Goal: Task Accomplishment & Management: Use online tool/utility

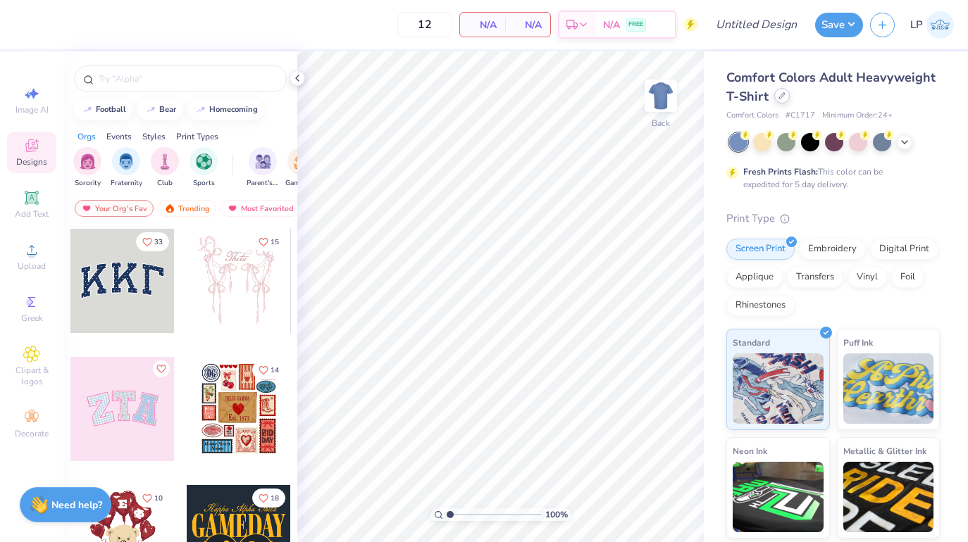
click at [785, 97] on div at bounding box center [781, 95] width 15 height 15
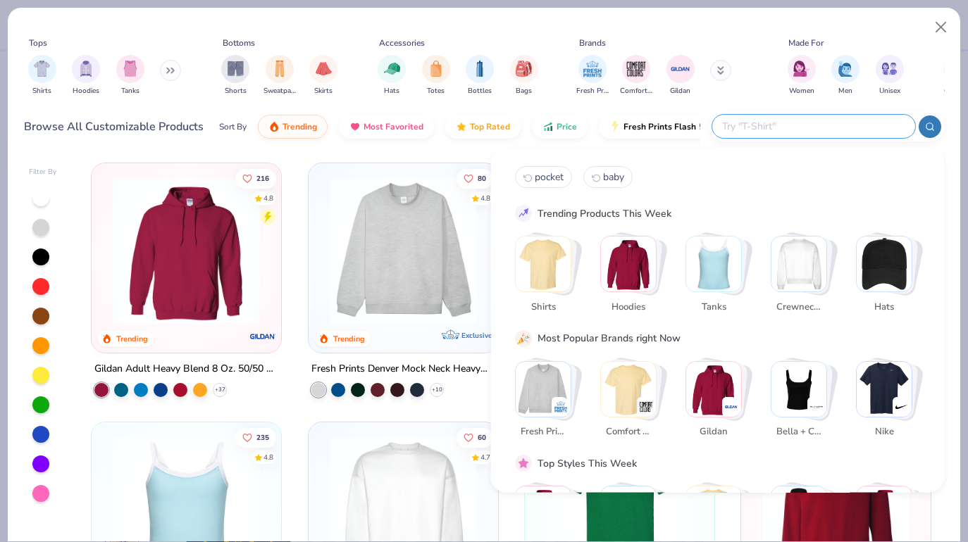
click at [827, 132] on input "text" at bounding box center [812, 126] width 185 height 16
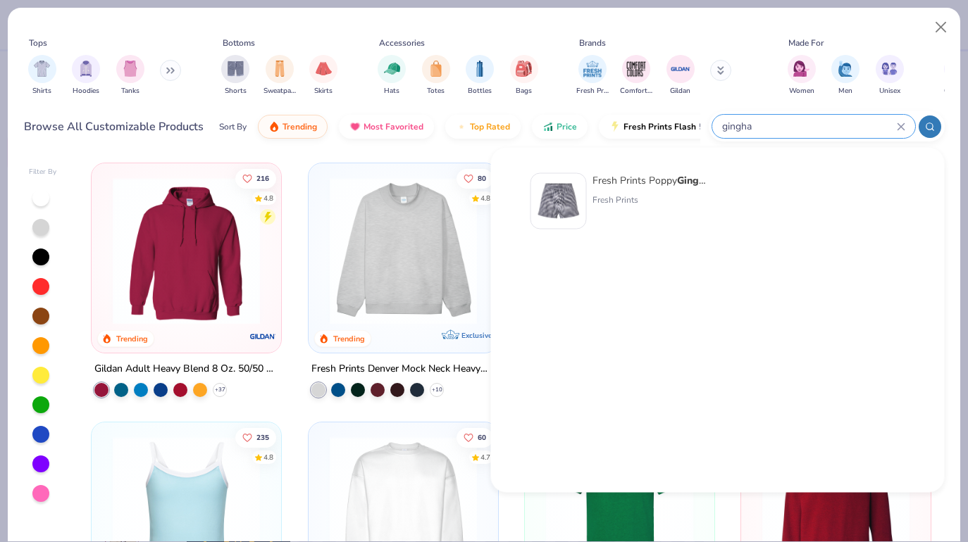
type input "gingham"
click at [621, 183] on div "Fresh Prints Poppy Gingha m Shorts" at bounding box center [651, 180] width 118 height 15
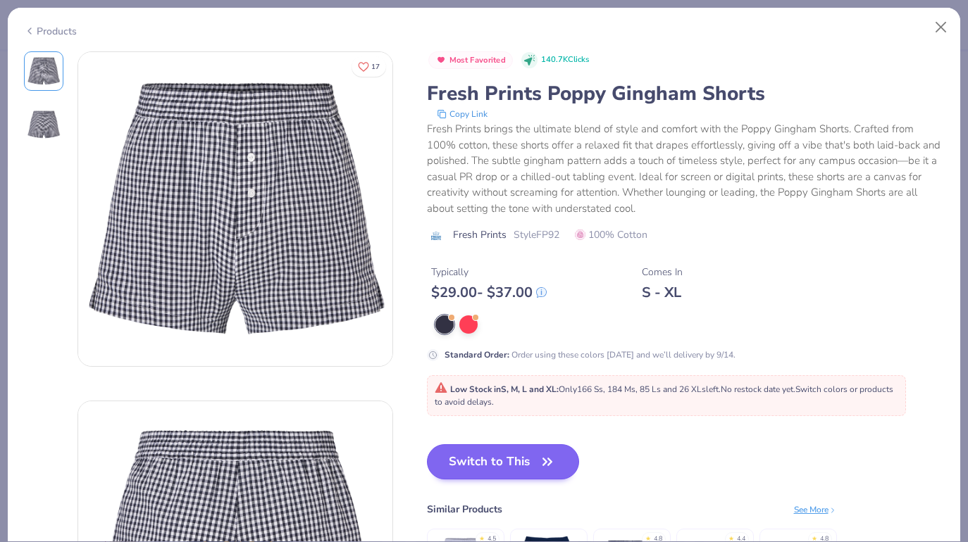
click at [492, 458] on button "Switch to This" at bounding box center [503, 461] width 153 height 35
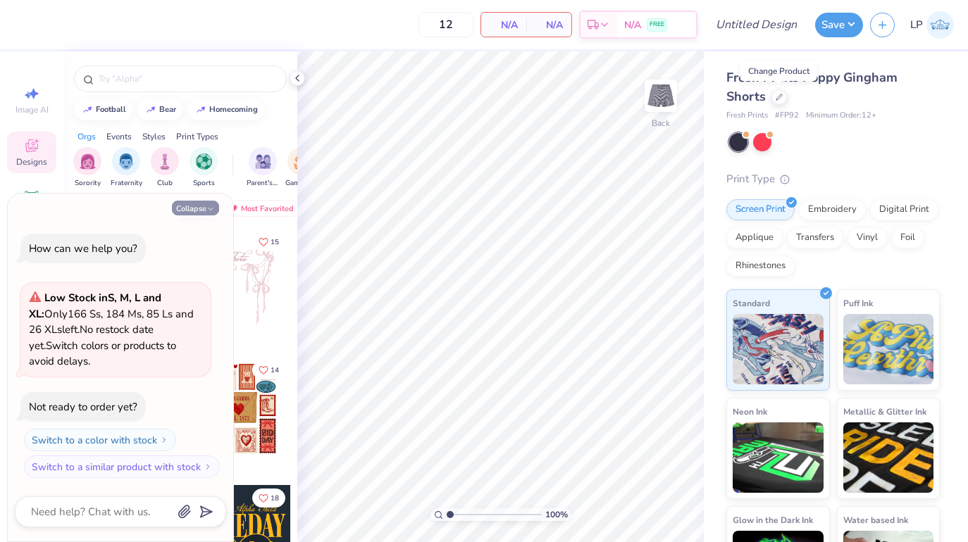
click at [193, 213] on button "Collapse" at bounding box center [195, 208] width 47 height 15
type textarea "x"
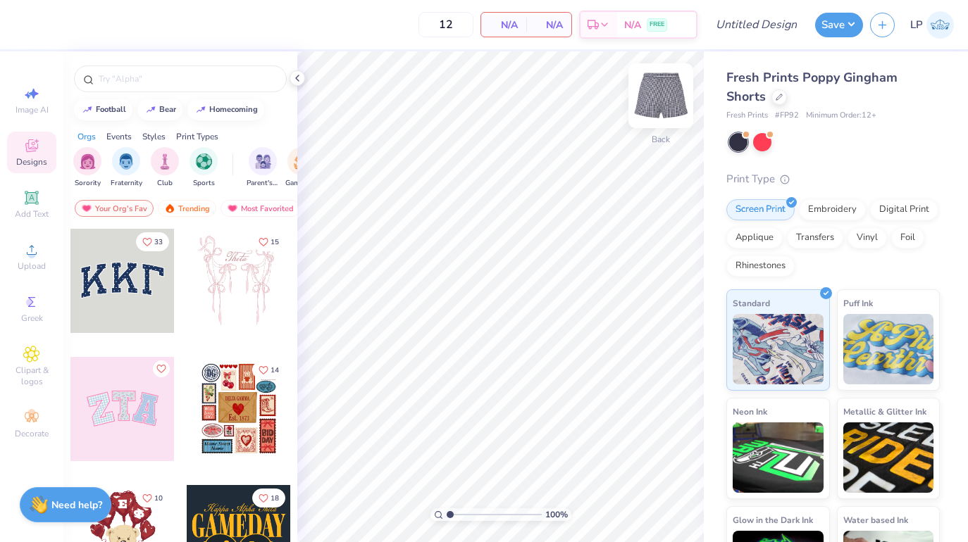
click at [649, 90] on img at bounding box center [660, 96] width 56 height 56
click at [659, 91] on img at bounding box center [660, 96] width 56 height 56
click at [777, 94] on icon at bounding box center [778, 95] width 7 height 7
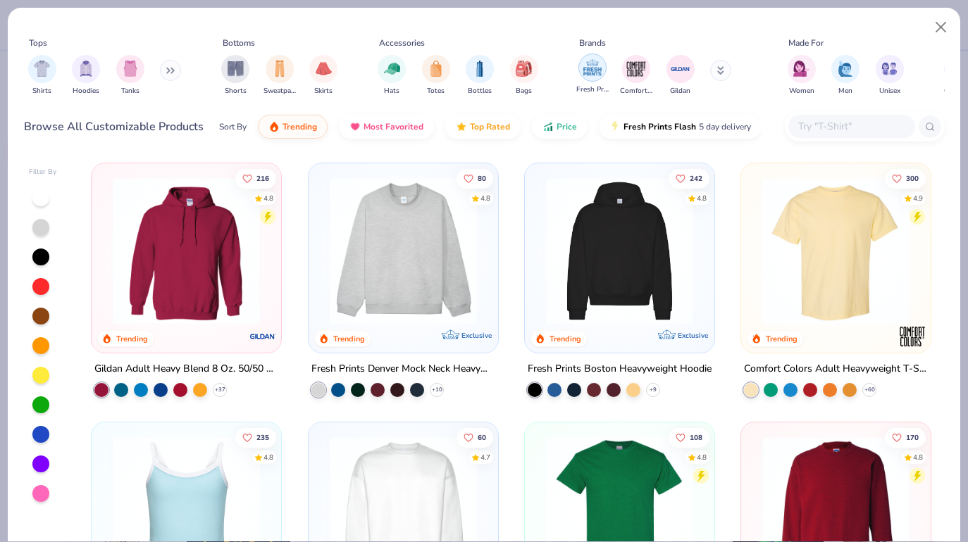
click at [593, 65] on img "filter for Fresh Prints" at bounding box center [592, 67] width 21 height 21
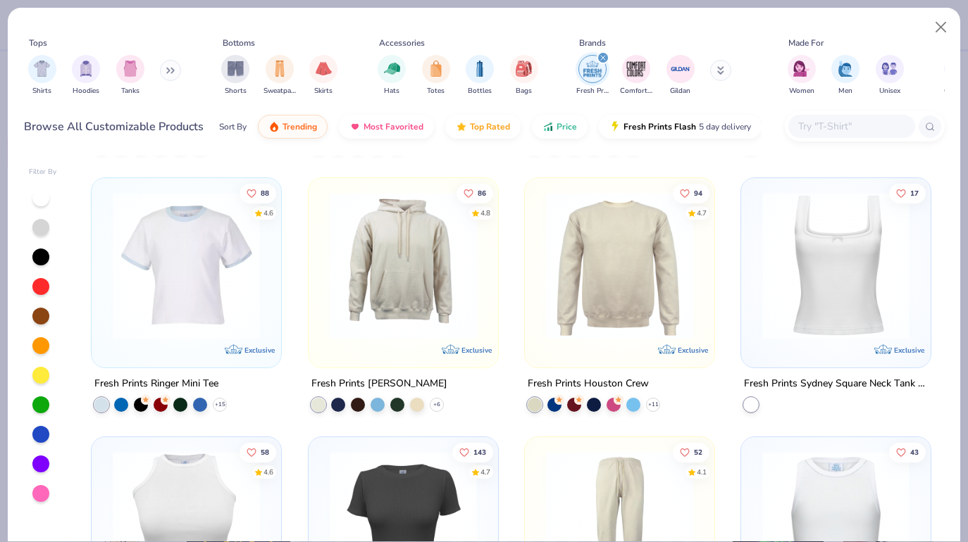
scroll to position [1563, 0]
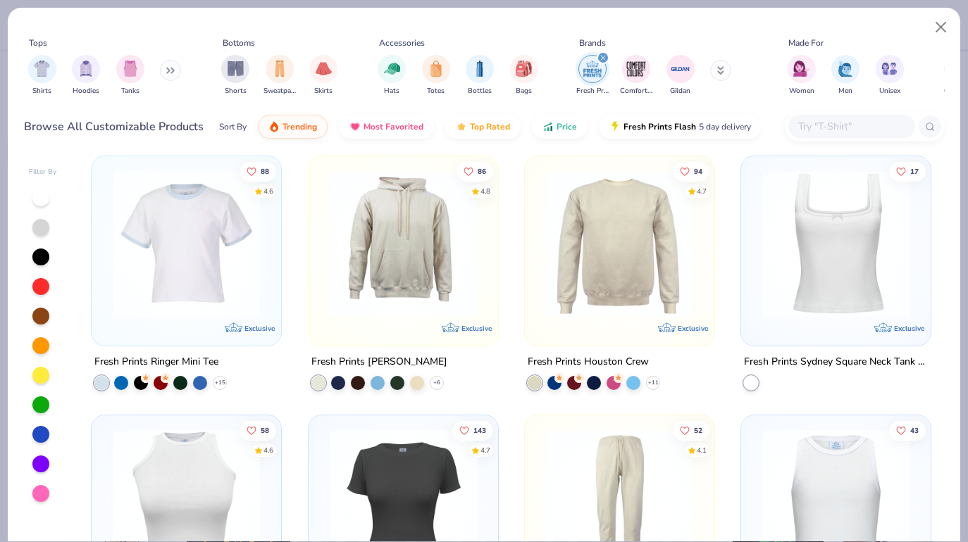
click at [823, 123] on input "text" at bounding box center [851, 126] width 108 height 16
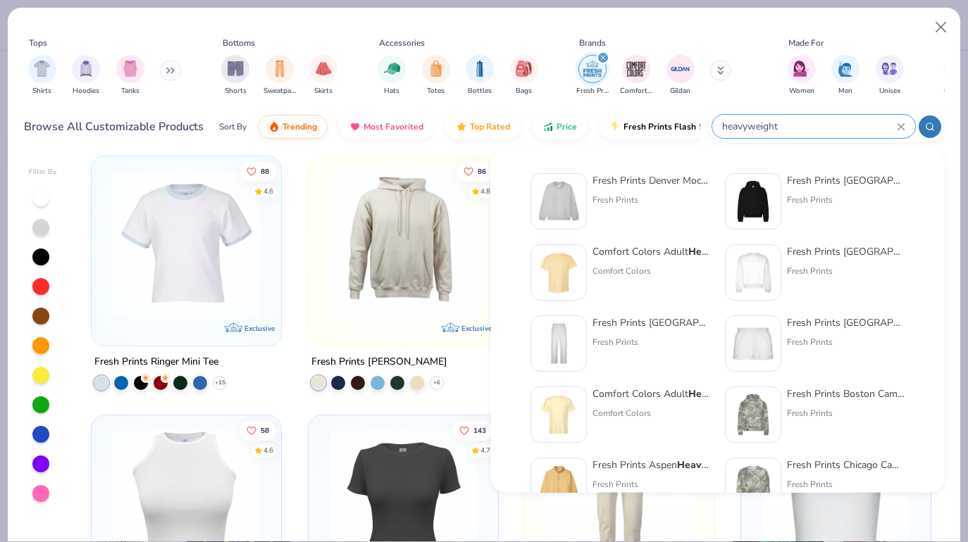
type input "heavyweight"
drag, startPoint x: 652, startPoint y: 305, endPoint x: 851, endPoint y: 185, distance: 232.3
click at [851, 185] on div "Fresh Prints Boston Heavyweigh t Hoodie" at bounding box center [846, 180] width 118 height 15
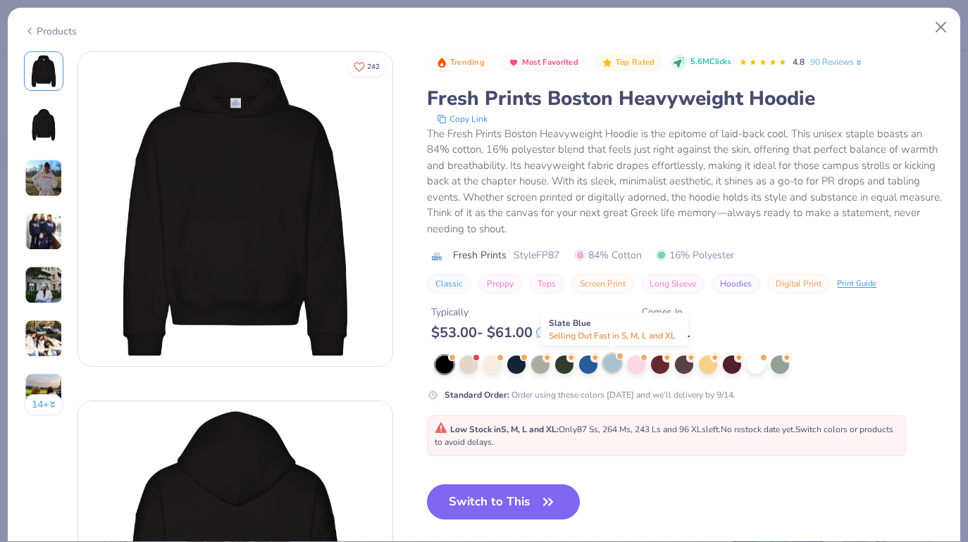
click at [606, 366] on div at bounding box center [612, 363] width 18 height 18
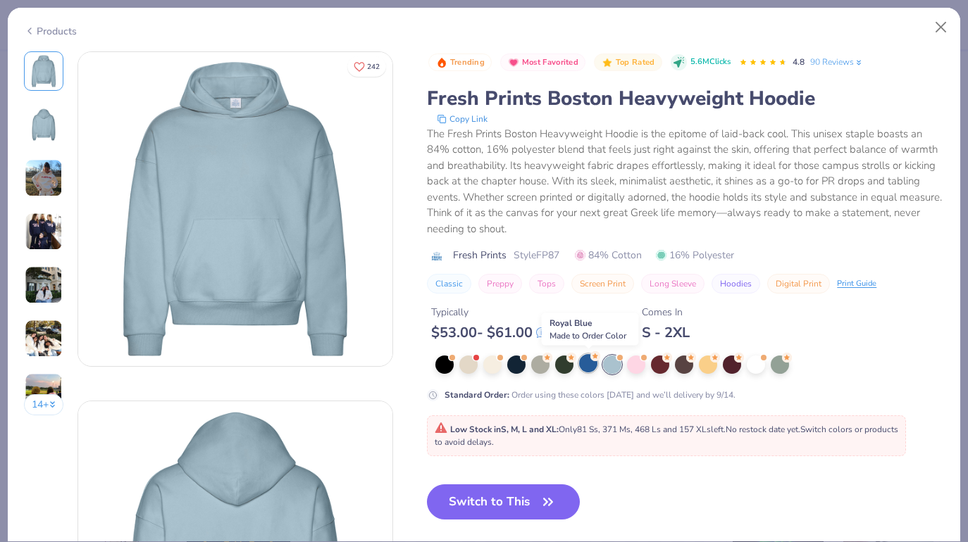
click at [582, 363] on div at bounding box center [588, 363] width 18 height 18
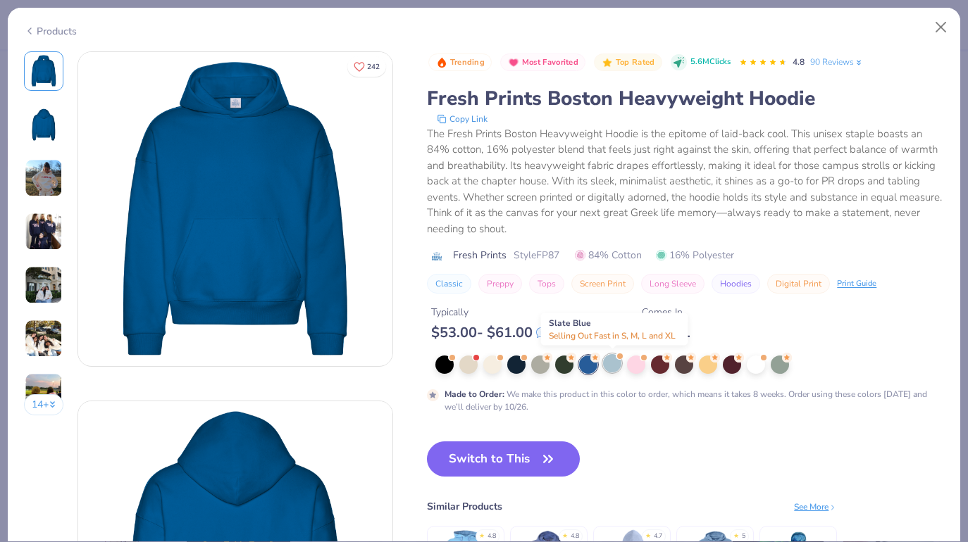
click at [609, 363] on div at bounding box center [612, 363] width 18 height 18
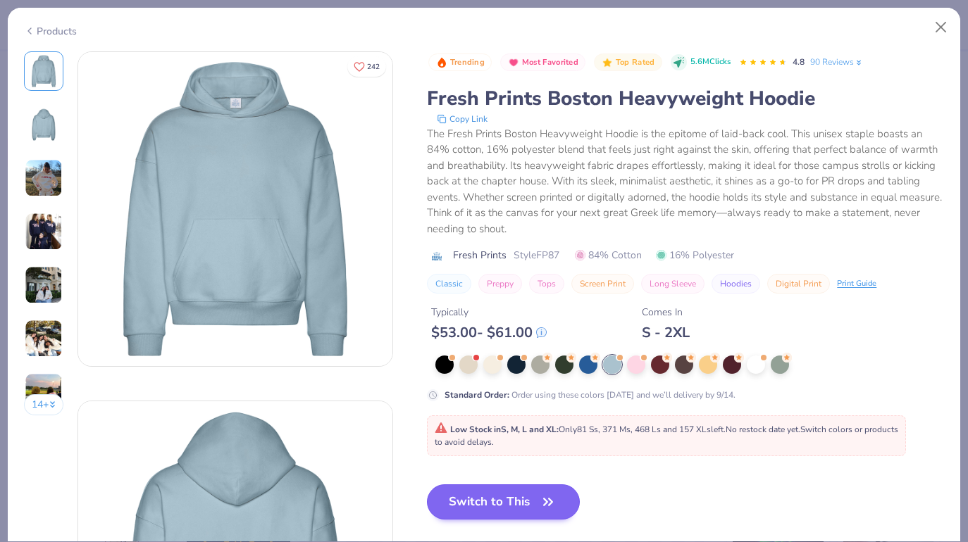
click at [475, 503] on button "Switch to This" at bounding box center [503, 502] width 153 height 35
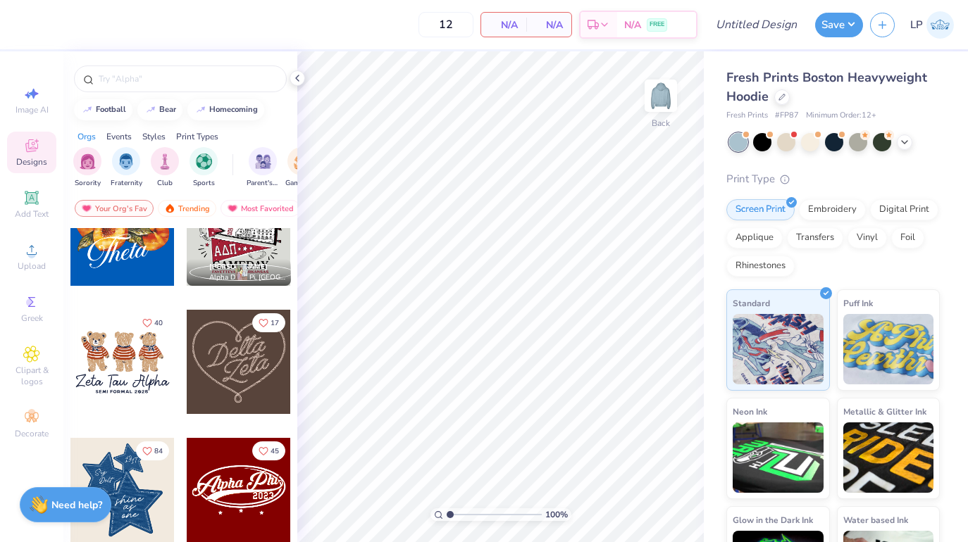
scroll to position [432, 0]
click at [660, 96] on img at bounding box center [660, 96] width 56 height 56
click at [39, 106] on span "Image AI" at bounding box center [31, 109] width 33 height 11
select select "4"
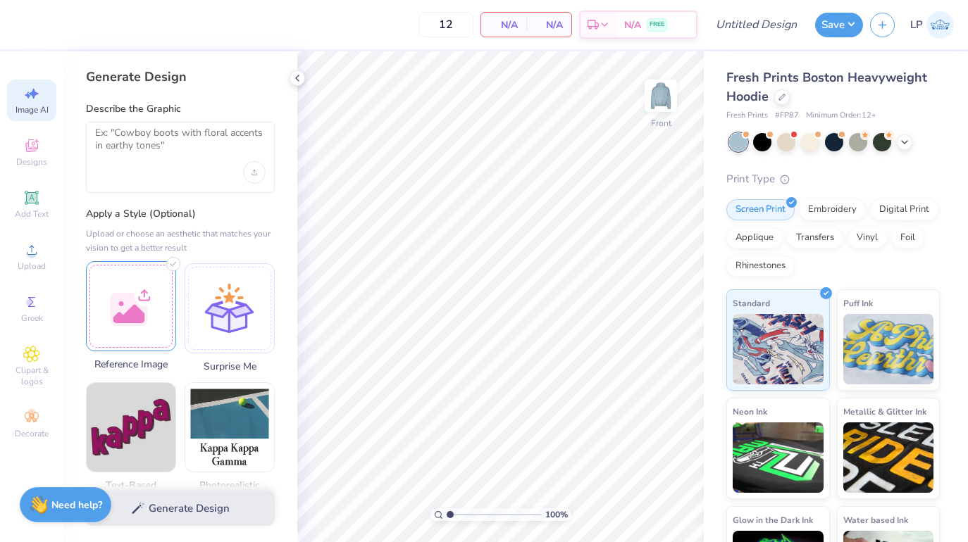
click at [151, 316] on div at bounding box center [131, 306] width 90 height 90
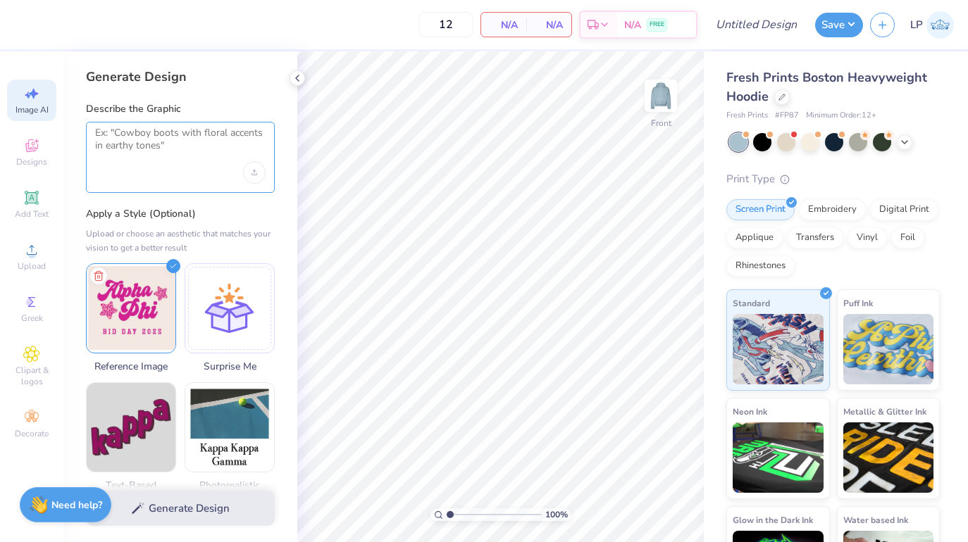
click at [119, 131] on textarea at bounding box center [180, 144] width 170 height 35
paste textarea "kappa alpha theta with a font similar to this one, and have the stars be blue c…"
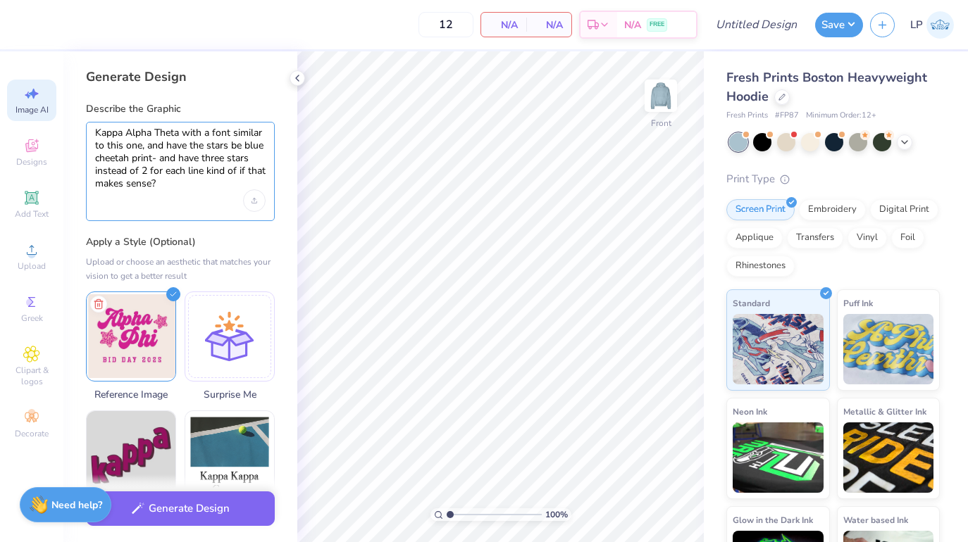
click at [161, 171] on textarea "Kappa Alpha Theta with a font similar to this one, and have the stars be blue c…" at bounding box center [180, 158] width 170 height 63
click at [213, 165] on textarea "Kappa Alpha Theta with a font similar to this one, and have the stars be blue c…" at bounding box center [180, 158] width 170 height 63
drag, startPoint x: 204, startPoint y: 166, endPoint x: 198, endPoint y: 189, distance: 23.4
click at [198, 189] on textarea "Kappa Alpha Theta with a font similar to this one, and have the stars be blue c…" at bounding box center [180, 158] width 170 height 63
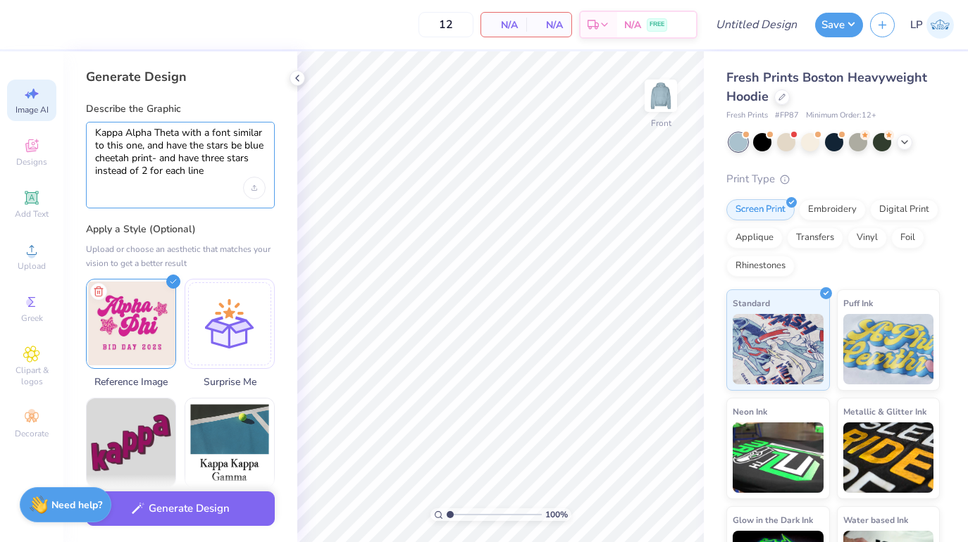
paste textarea "And then for the bottom instead of bid day would it be possible to do [US_STATE…"
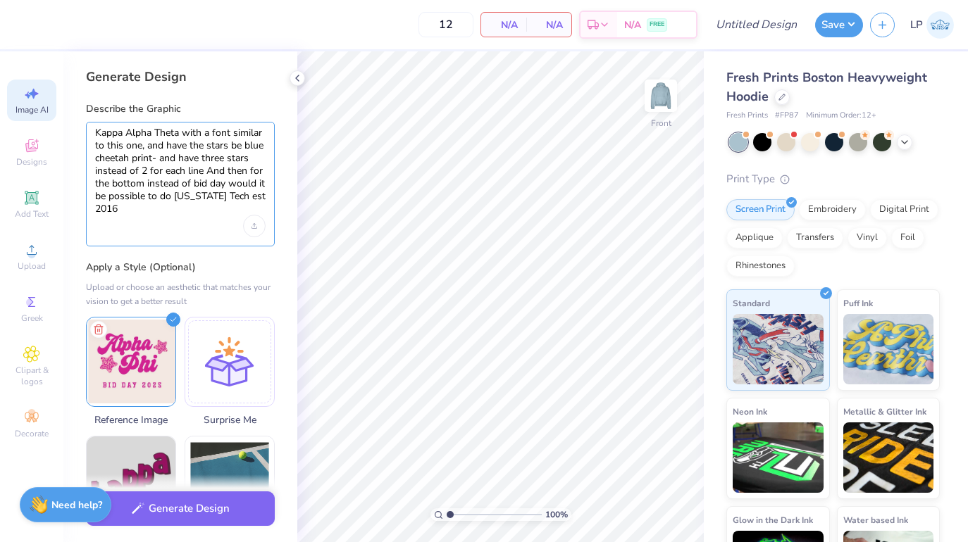
drag, startPoint x: 208, startPoint y: 170, endPoint x: 225, endPoint y: 173, distance: 17.1
click at [225, 173] on textarea "Kappa Alpha Theta with a font similar to this one, and have the stars be blue c…" at bounding box center [180, 171] width 170 height 89
click at [229, 185] on textarea "Kappa Alpha Theta with a font similar to this one, and have the stars be blue c…" at bounding box center [180, 171] width 170 height 89
drag, startPoint x: 197, startPoint y: 197, endPoint x: 96, endPoint y: 196, distance: 101.4
click at [96, 196] on textarea "Kappa Alpha Theta with a font similar to this one, and have the stars be blue c…" at bounding box center [180, 171] width 170 height 89
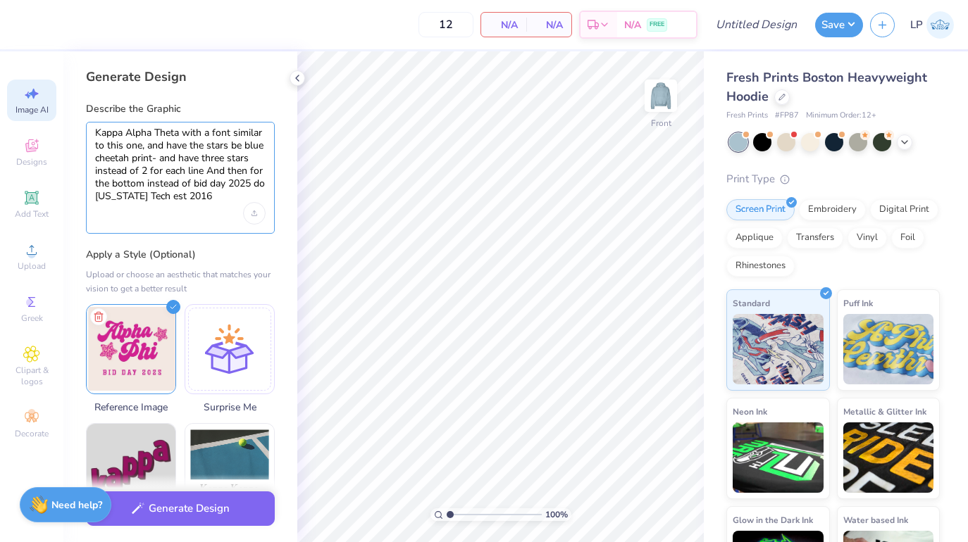
click at [168, 199] on textarea "Kappa Alpha Theta with a font similar to this one, and have the stars be blue c…" at bounding box center [180, 165] width 170 height 76
click at [213, 200] on textarea "Kappa Alpha Theta with a font similar to this one, and have the stars be blue c…" at bounding box center [180, 165] width 170 height 76
click at [223, 227] on div "Kappa Alpha Theta with a font similar to this one, and have the stars be blue c…" at bounding box center [180, 178] width 189 height 112
click at [253, 214] on icon "Upload image" at bounding box center [254, 214] width 6 height 6
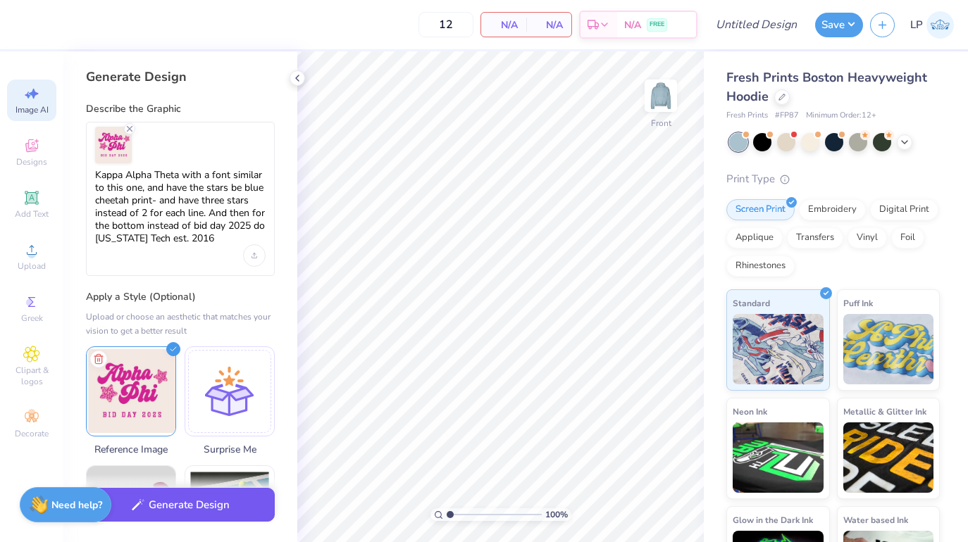
click at [195, 504] on button "Generate Design" at bounding box center [180, 505] width 189 height 35
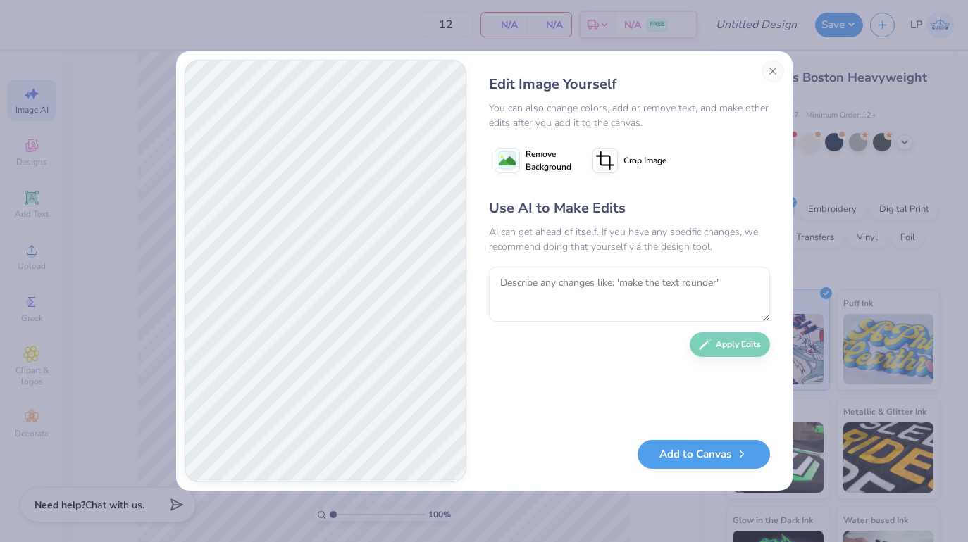
click at [544, 165] on span "Remove Background" at bounding box center [548, 160] width 46 height 25
click at [769, 68] on button "Close" at bounding box center [772, 71] width 23 height 23
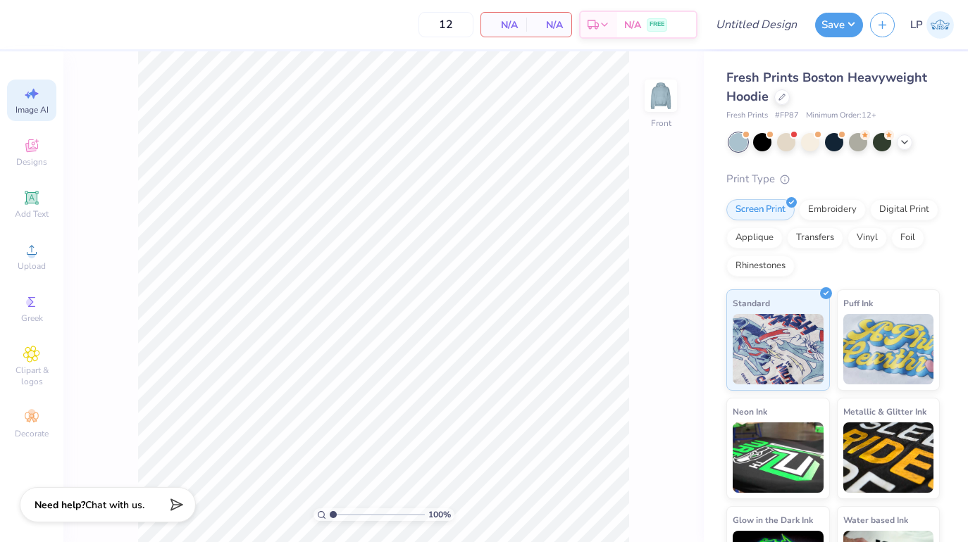
click at [38, 89] on icon at bounding box center [31, 93] width 17 height 17
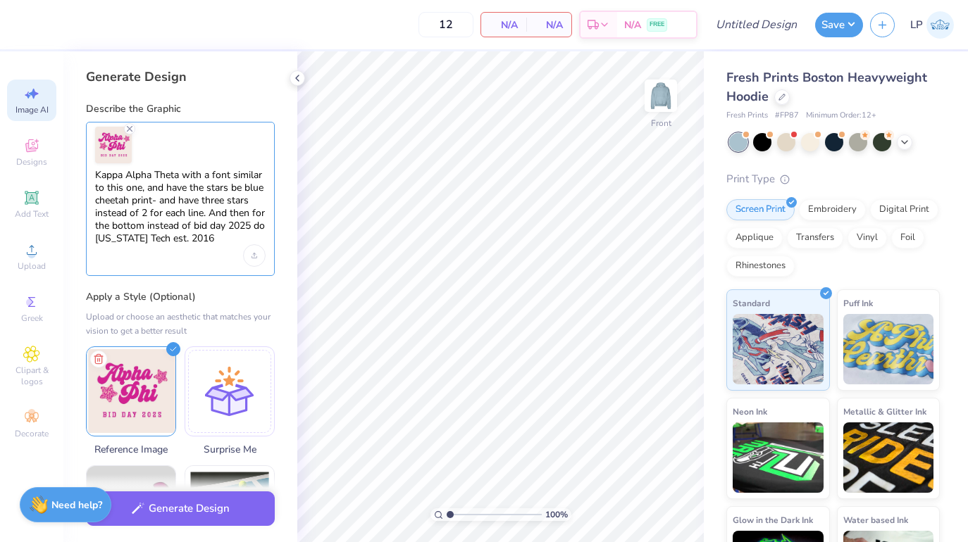
click at [161, 200] on textarea "Kappa Alpha Theta with a font similar to this one, and have the stars be blue c…" at bounding box center [180, 207] width 170 height 76
click at [241, 202] on textarea "Kappa Alpha Theta with a font similar to this one, and have the stars be blue c…" at bounding box center [180, 207] width 170 height 76
click at [248, 202] on textarea "Kappa Alpha Theta with a font similar to this one, and have the stars be blue c…" at bounding box center [180, 207] width 170 height 76
click at [209, 202] on textarea "Kappa Alpha Theta with a font similar to this one, and have the stars be blue c…" at bounding box center [180, 207] width 170 height 76
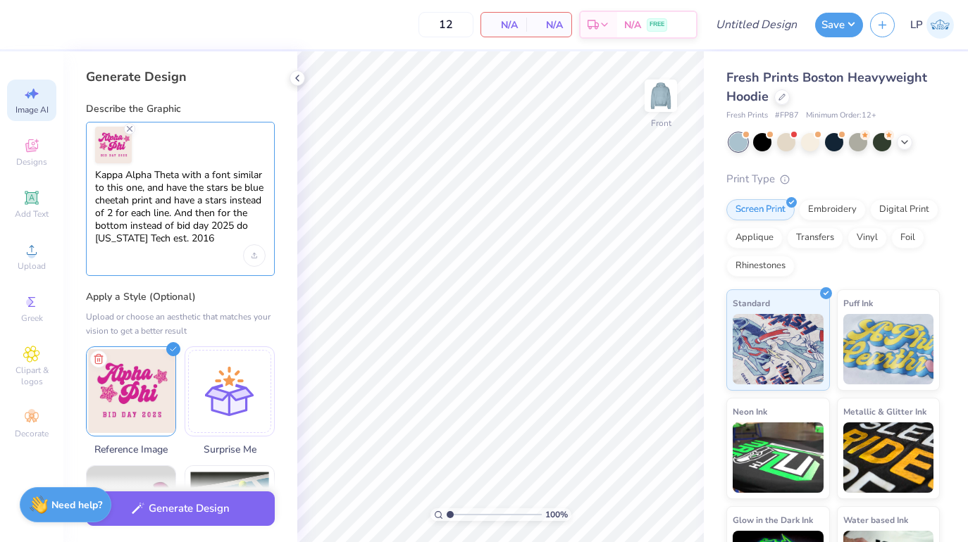
click at [217, 201] on textarea "Kappa Alpha Theta with a font similar to this one, and have the stars be blue c…" at bounding box center [180, 207] width 170 height 76
click at [227, 201] on textarea "Kappa Alpha Theta with a font similar to this one, and have the stars be blue c…" at bounding box center [180, 207] width 170 height 76
drag, startPoint x: 186, startPoint y: 214, endPoint x: 92, endPoint y: 217, distance: 93.7
click at [92, 217] on div "Kappa Alpha Theta with a font similar to this one, and have the stars be blue c…" at bounding box center [180, 199] width 189 height 154
click at [176, 239] on textarea "Kappa Alpha Theta with a font similar to this one, and have the stars be blue c…" at bounding box center [180, 207] width 170 height 76
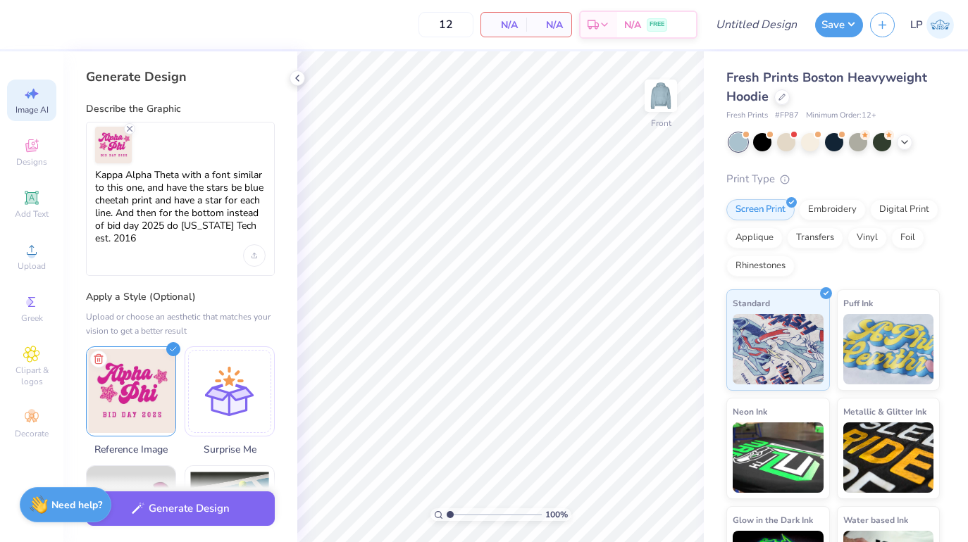
click at [180, 249] on div "Kappa Alpha Theta with a font similar to this one, and have the stars be blue c…" at bounding box center [180, 199] width 189 height 154
click at [110, 226] on textarea "Kappa Alpha Theta with a font similar to this one, and have the stars be blue c…" at bounding box center [180, 207] width 170 height 76
click at [128, 229] on textarea "Kappa Alpha Theta with a font similar to this one, and have the stars be blue c…" at bounding box center [180, 207] width 170 height 76
type textarea "Kappa Alpha Theta with a font similar to this one, and have the stars be blue c…"
click at [150, 256] on div "Kappa Alpha Theta with a font similar to this one, and have the stars be blue c…" at bounding box center [180, 199] width 189 height 154
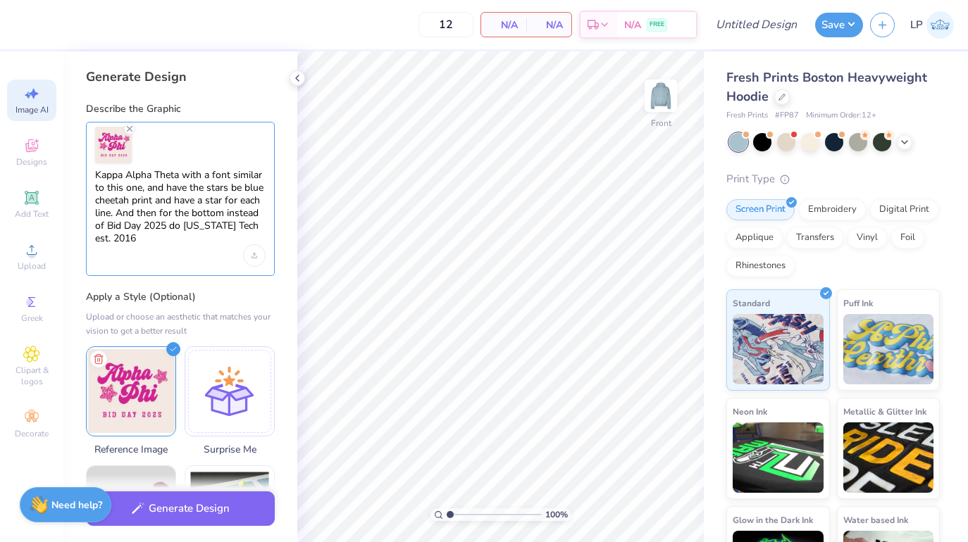
click at [209, 177] on textarea "Kappa Alpha Theta with a font similar to this one, and have the stars be blue c…" at bounding box center [180, 207] width 170 height 76
click at [217, 194] on textarea "Kappa Alpha Theta with a font similar to this one, and have the stars be blue c…" at bounding box center [180, 207] width 170 height 76
click at [192, 202] on textarea "Kappa Alpha Theta with a font similar to this one, and have the stars be blue c…" at bounding box center [180, 207] width 170 height 76
click at [179, 155] on div at bounding box center [180, 145] width 170 height 37
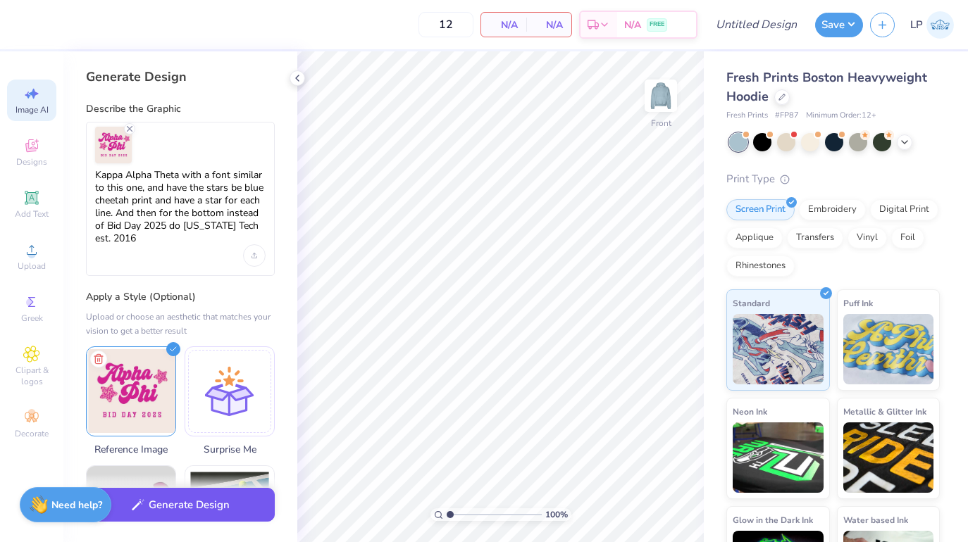
click at [135, 511] on button "Generate Design" at bounding box center [180, 505] width 189 height 35
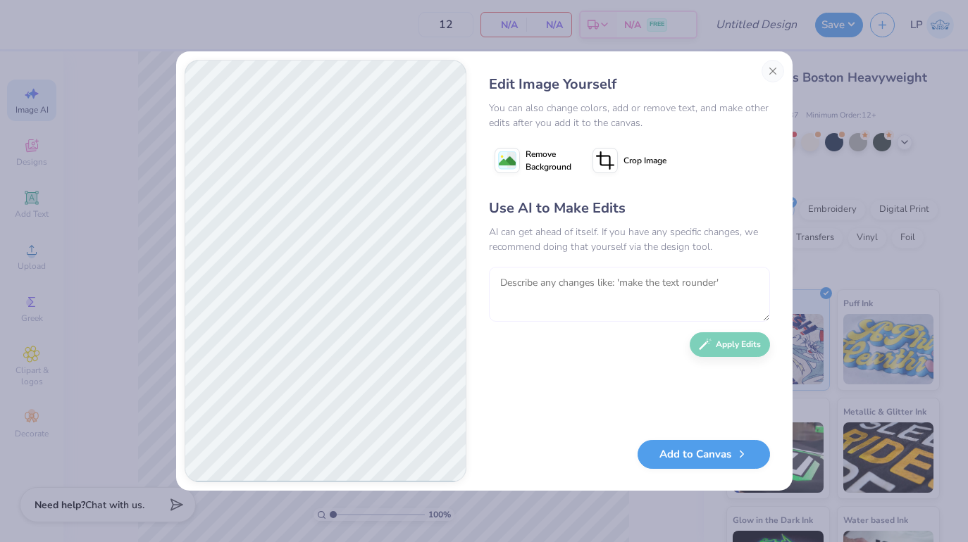
click at [589, 305] on textarea at bounding box center [629, 294] width 281 height 55
click at [673, 451] on button "Add to Canvas" at bounding box center [703, 451] width 132 height 29
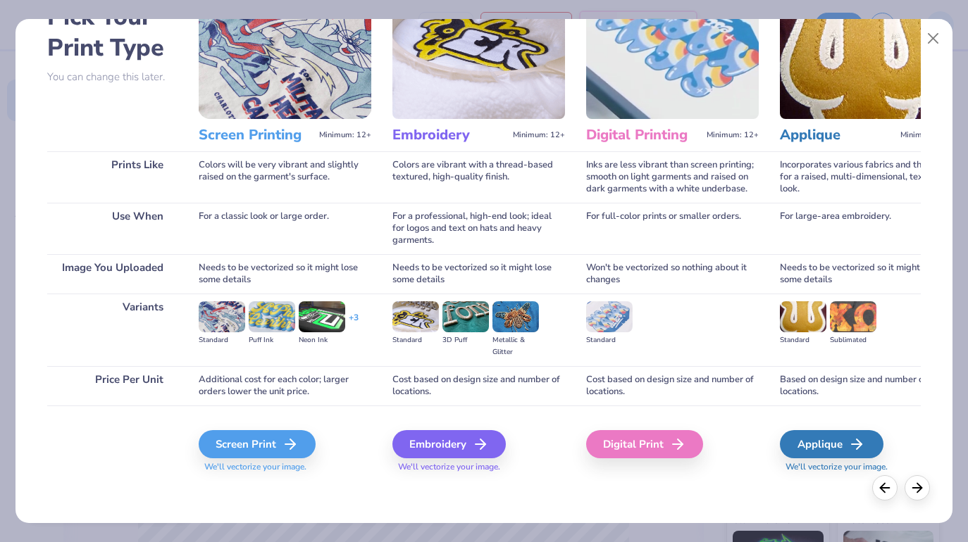
scroll to position [89, 0]
click at [273, 447] on div "Screen Print" at bounding box center [259, 444] width 117 height 28
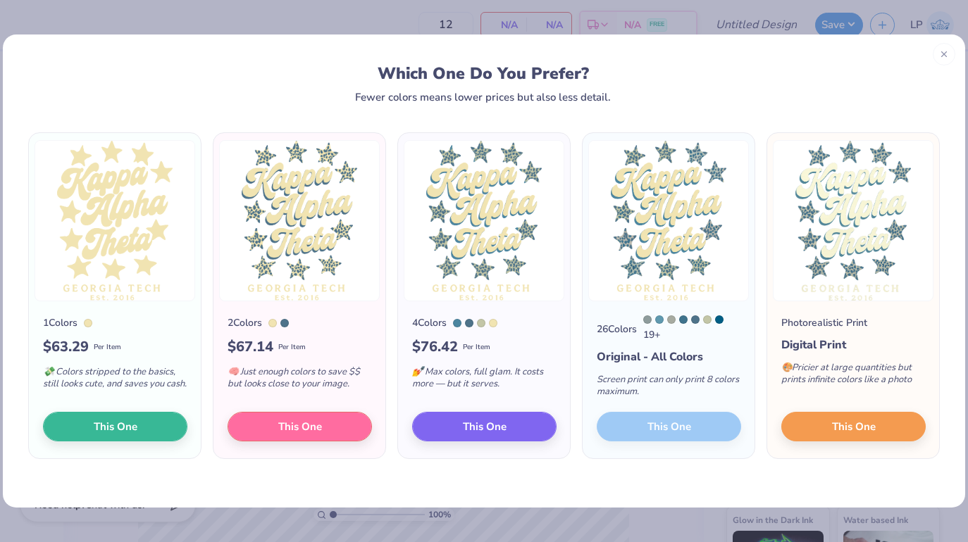
click at [642, 428] on div "26 Colors 19 + Original - All Colors Screen print can only print 8 colors maxim…" at bounding box center [668, 379] width 172 height 157
click at [642, 427] on div "26 Colors 19 + Original - All Colors Screen print can only print 8 colors maxim…" at bounding box center [668, 379] width 172 height 157
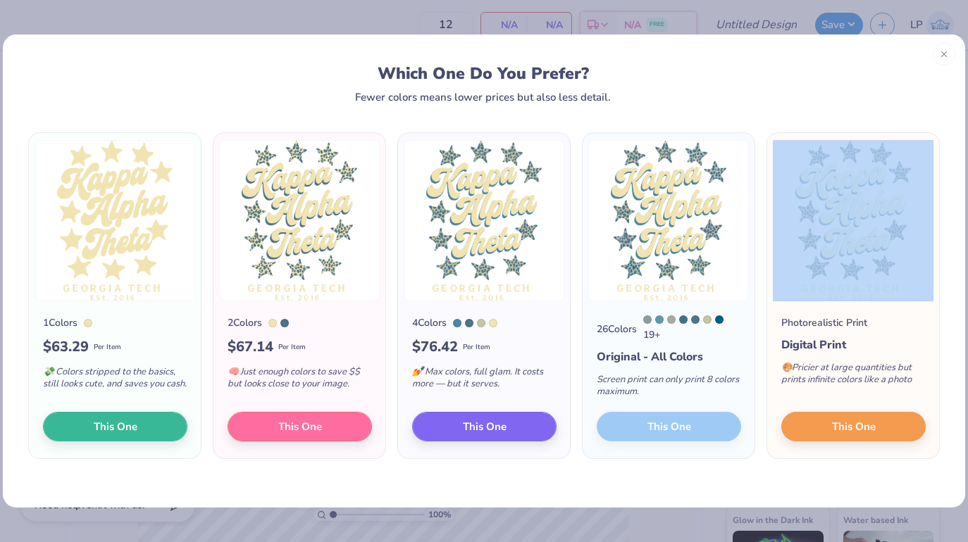
click at [642, 427] on div "26 Colors 19 + Original - All Colors Screen print can only print 8 colors maxim…" at bounding box center [668, 379] width 172 height 157
click at [540, 425] on button "This One" at bounding box center [484, 425] width 144 height 30
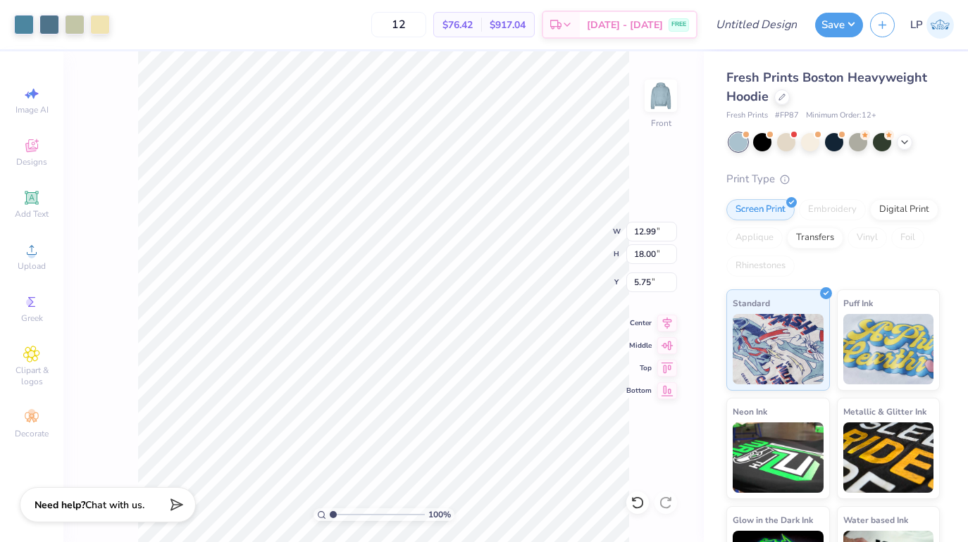
type input "5.41"
type input "8.19"
type input "1.33"
type input "6.00"
type input "5.43"
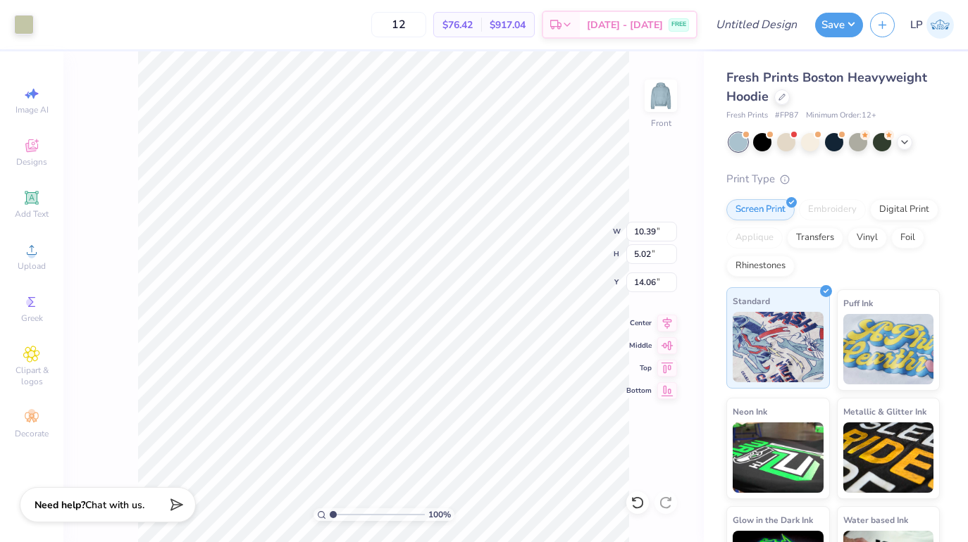
type input "3.54"
type input "1.71"
type input "17.37"
type input "9.74"
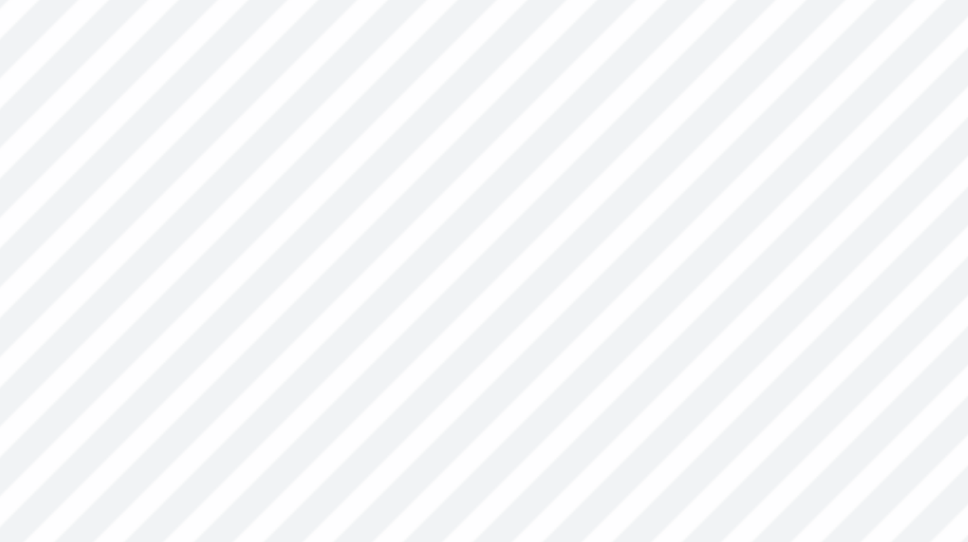
type input "1.82"
type input "1.75"
type input "16.69"
type input "12.12"
type input "11.53"
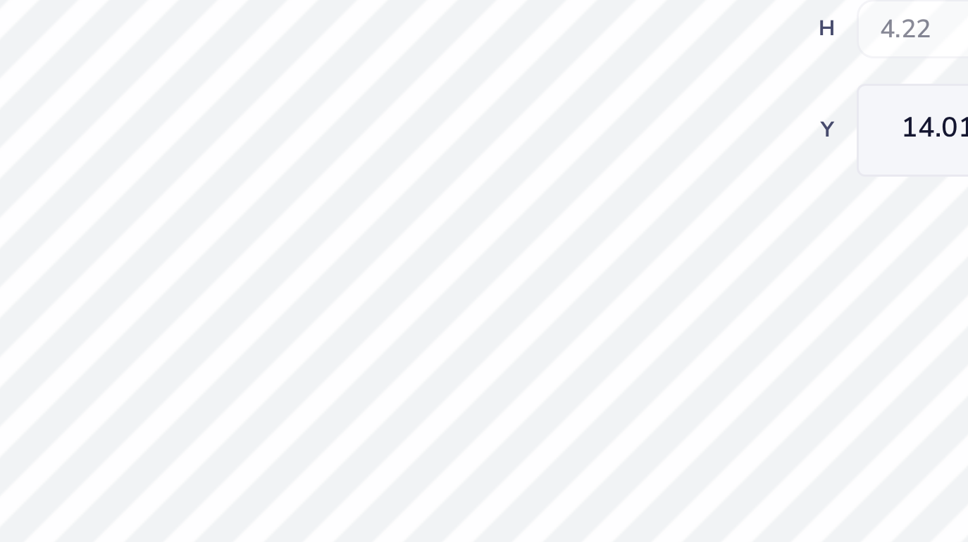
type input "7.20"
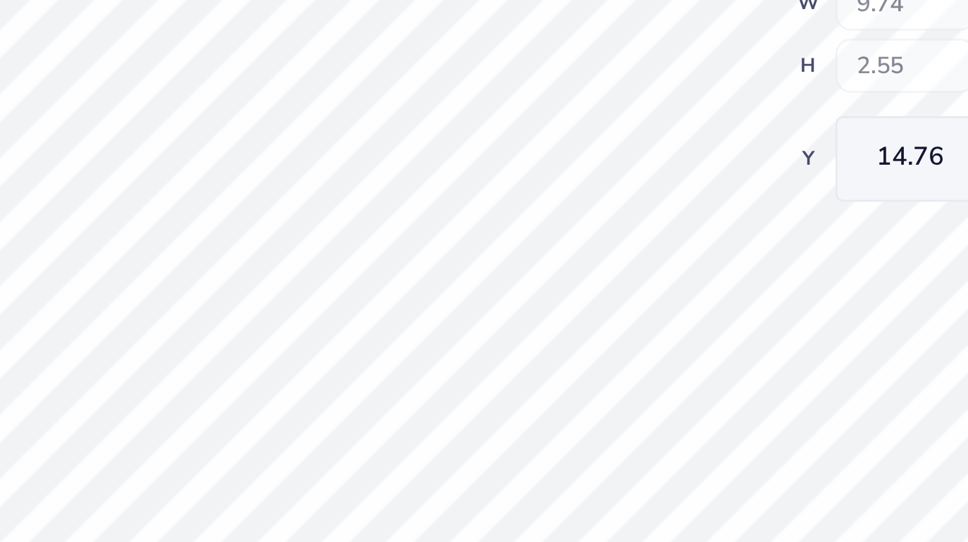
type input "12.12"
type input "11.53"
type input "7.20"
type input "12.12"
type input "11.53"
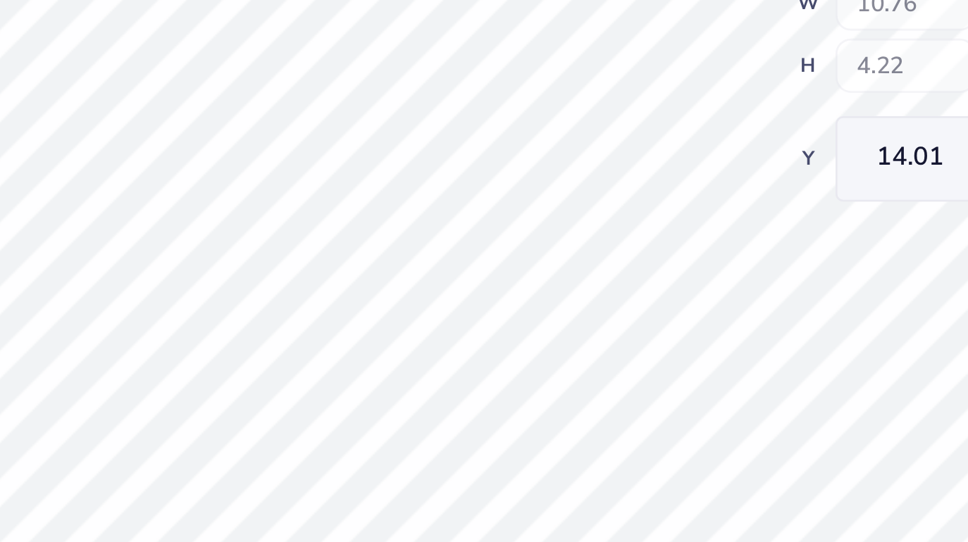
type input "7.20"
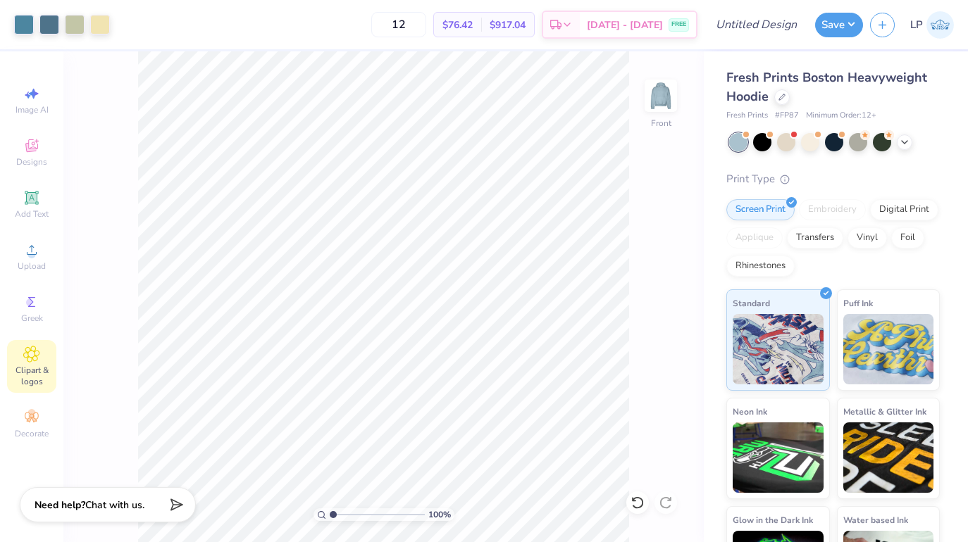
click at [44, 373] on span "Clipart & logos" at bounding box center [31, 376] width 49 height 23
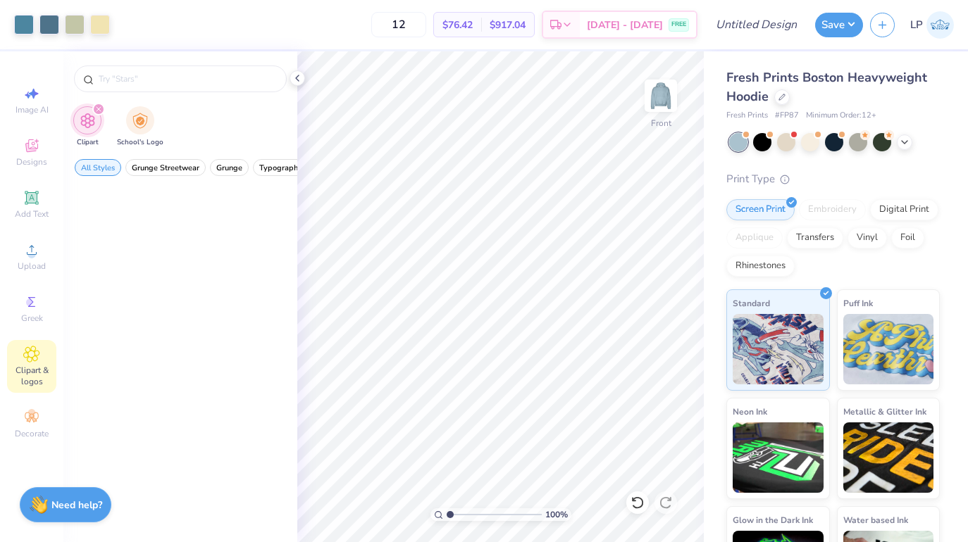
scroll to position [0, 0]
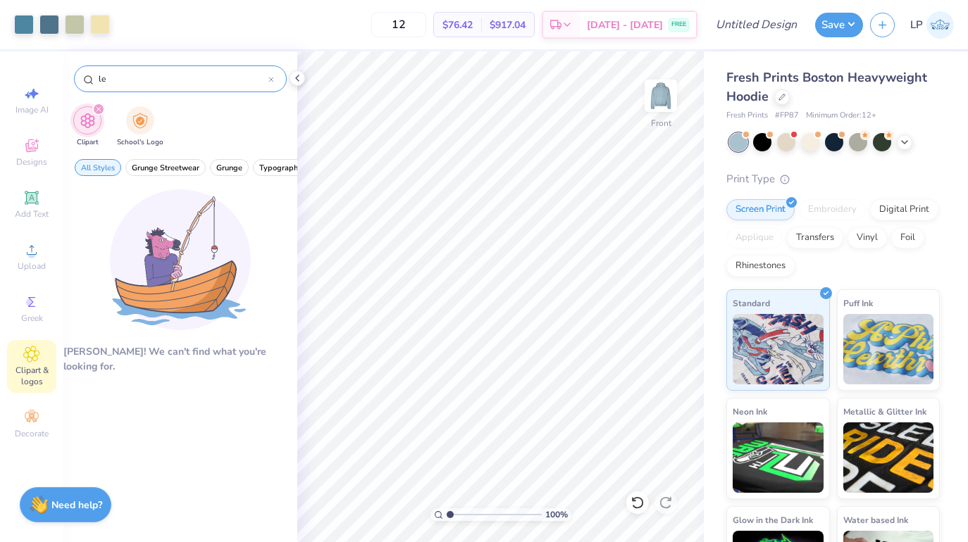
type input "l"
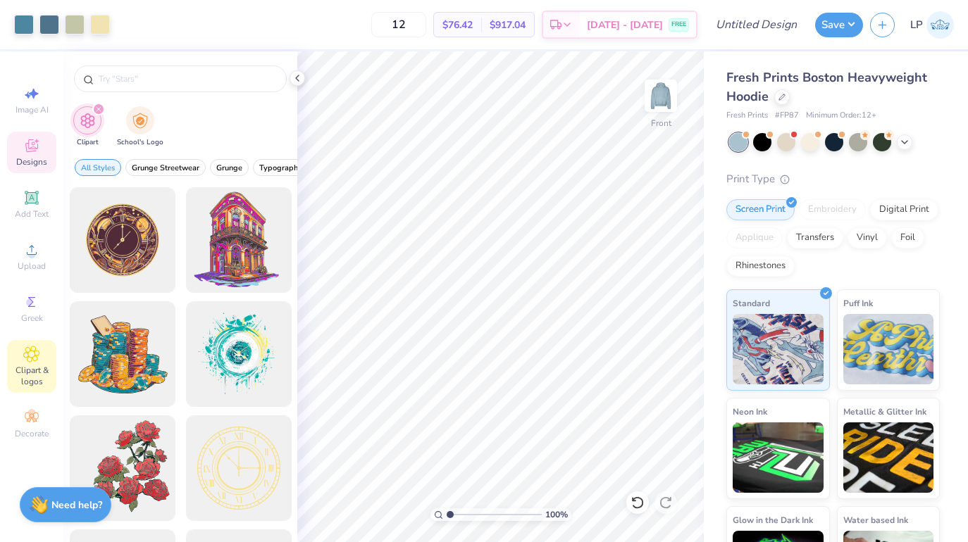
click at [44, 139] on div "Designs" at bounding box center [31, 153] width 49 height 42
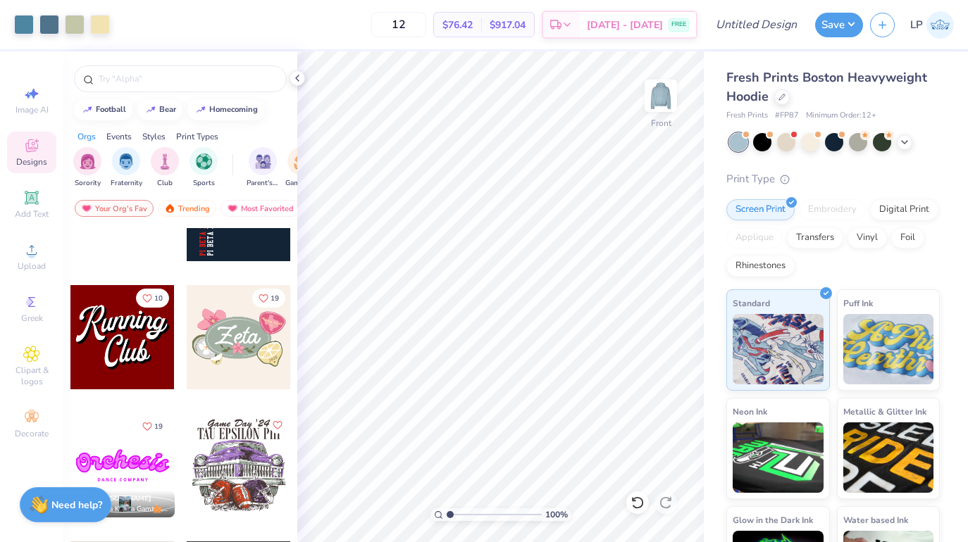
scroll to position [841, 0]
click at [156, 85] on input "text" at bounding box center [187, 79] width 180 height 14
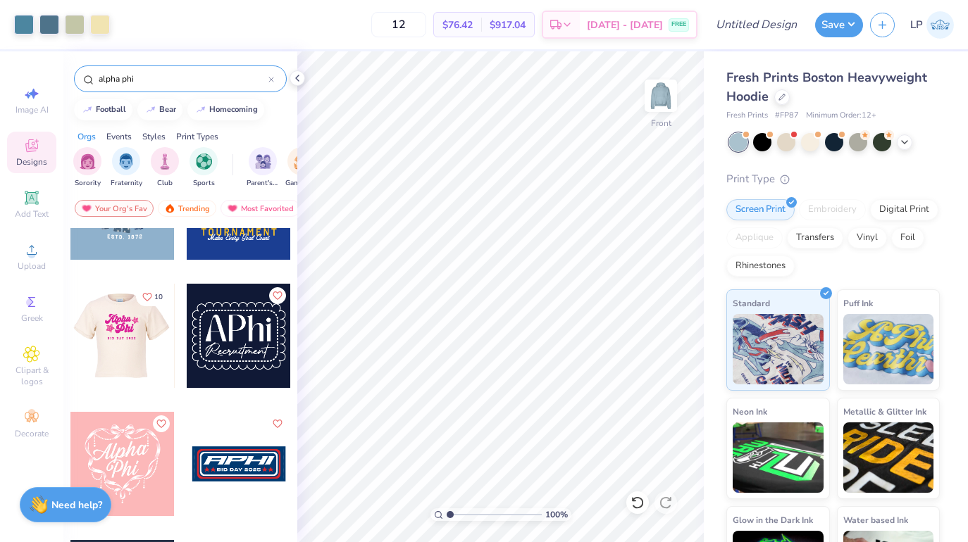
scroll to position [84, 0]
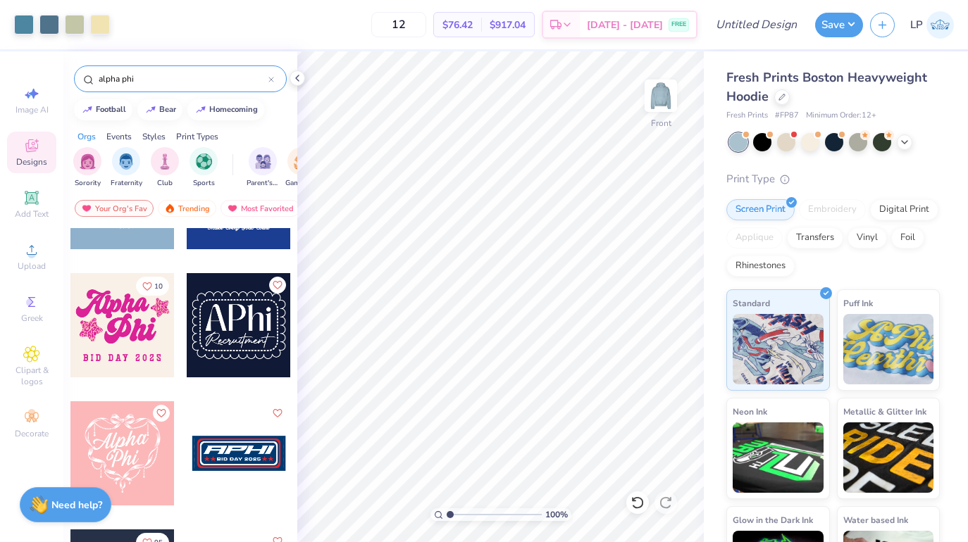
type input "alpha phi"
click at [115, 348] on div at bounding box center [122, 325] width 104 height 104
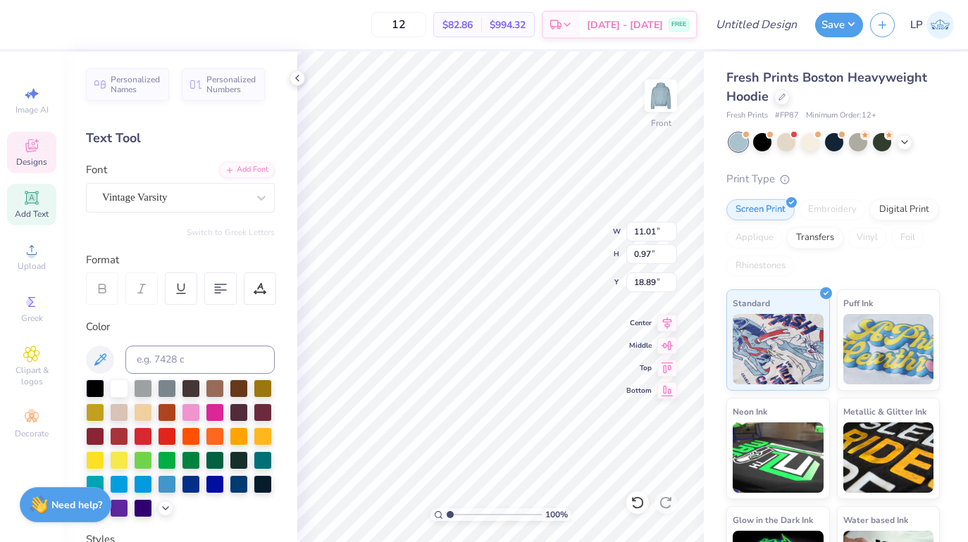
scroll to position [0, 6]
type textarea "[US_STATE] Tech est. 2016"
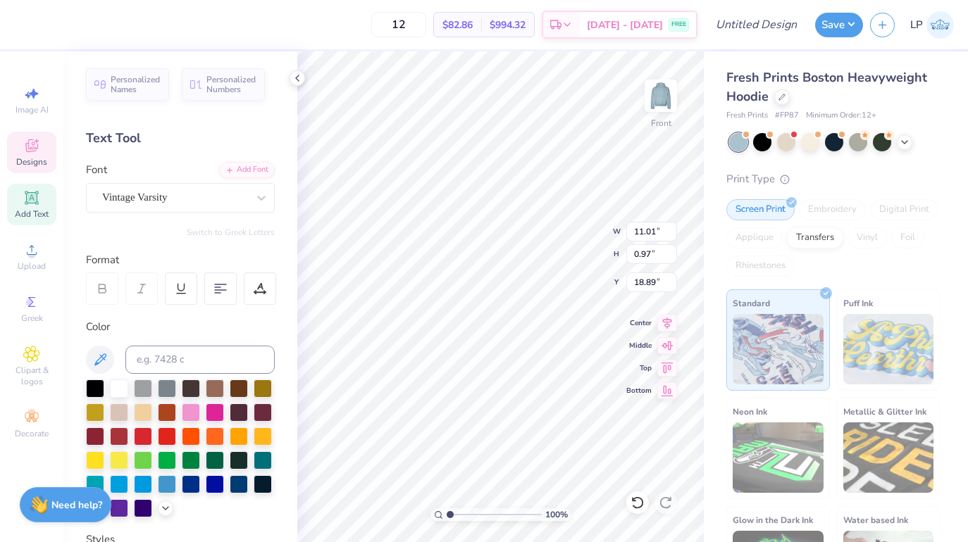
type input "10.51"
type input "4.13"
type input "9.64"
type textarea "Kappa"
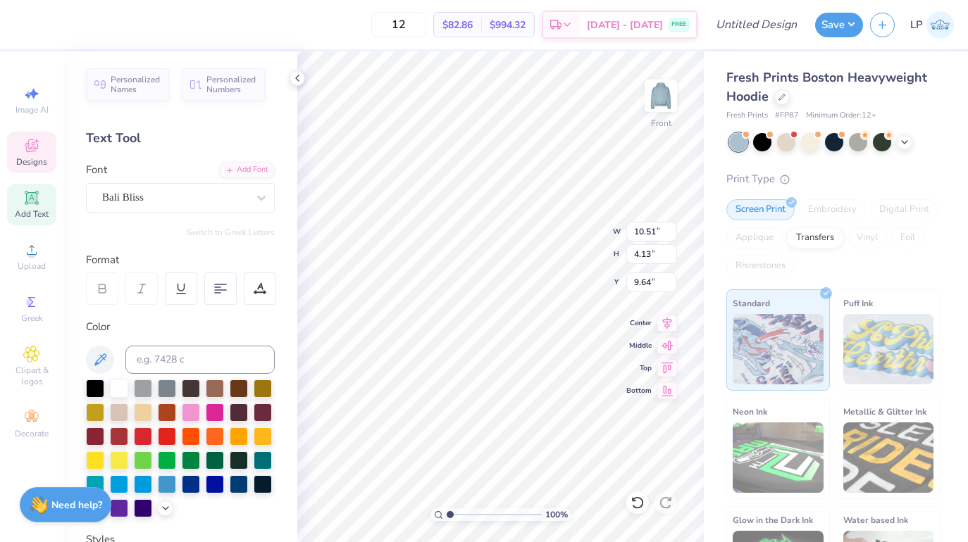
type input "7.45"
type input "4.31"
type input "13.07"
type textarea "Alpha Theta"
type textarea "Alpha"
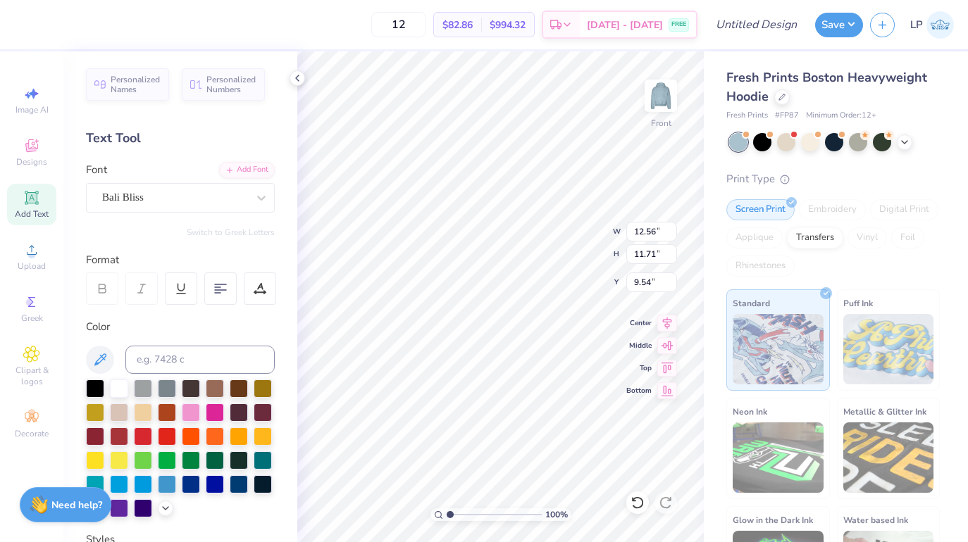
type input "12.12"
type input "11.53"
type input "7.20"
type input "10.13"
type input "4.08"
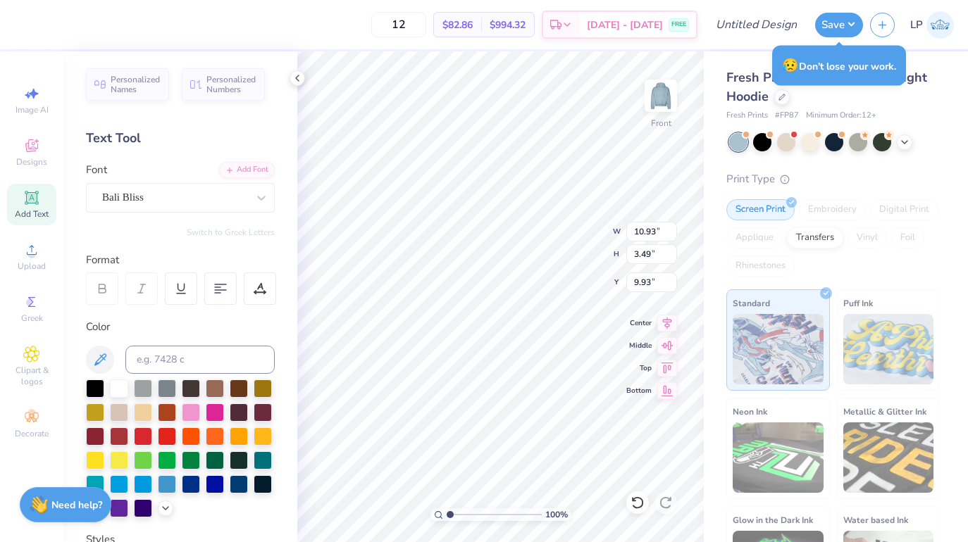
type input "5.85"
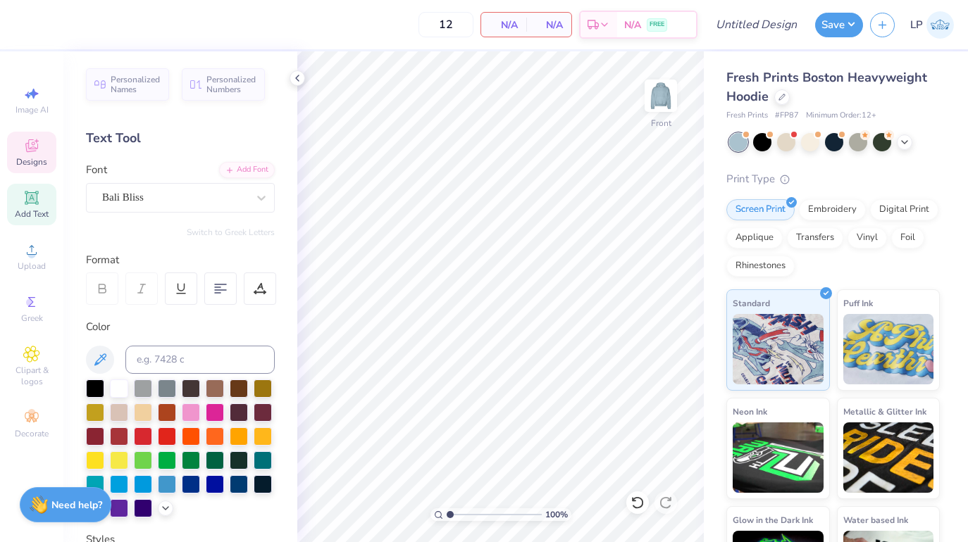
click at [44, 163] on span "Designs" at bounding box center [31, 161] width 31 height 11
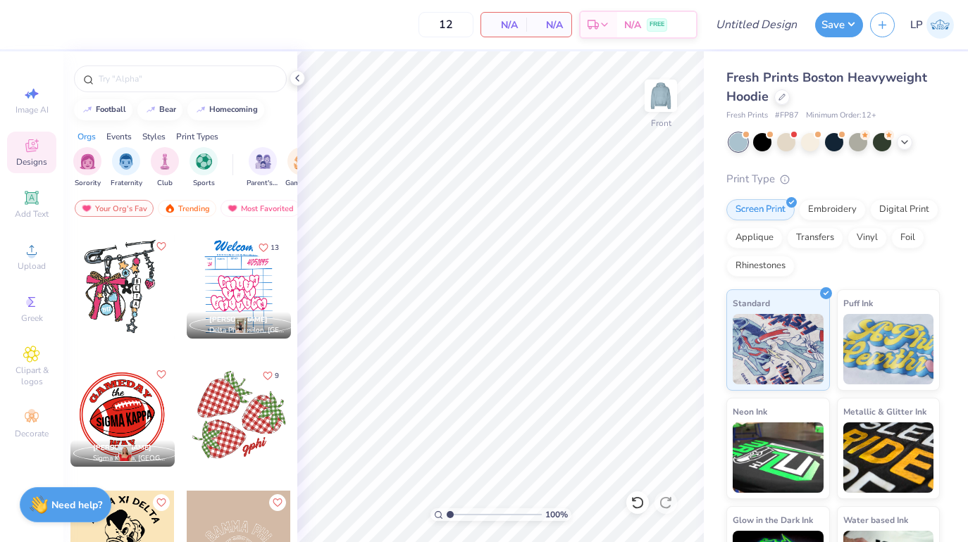
scroll to position [2549, 0]
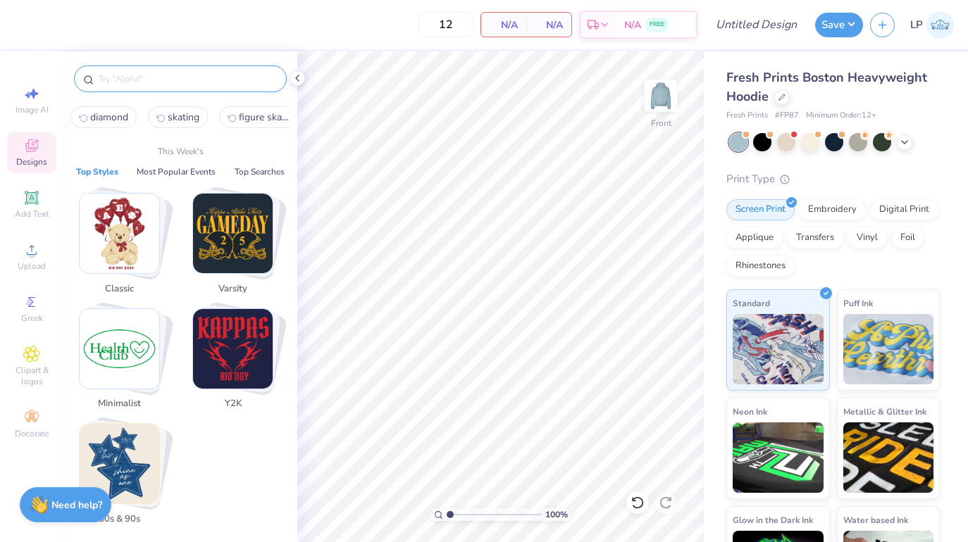
click at [140, 77] on input "text" at bounding box center [187, 79] width 180 height 14
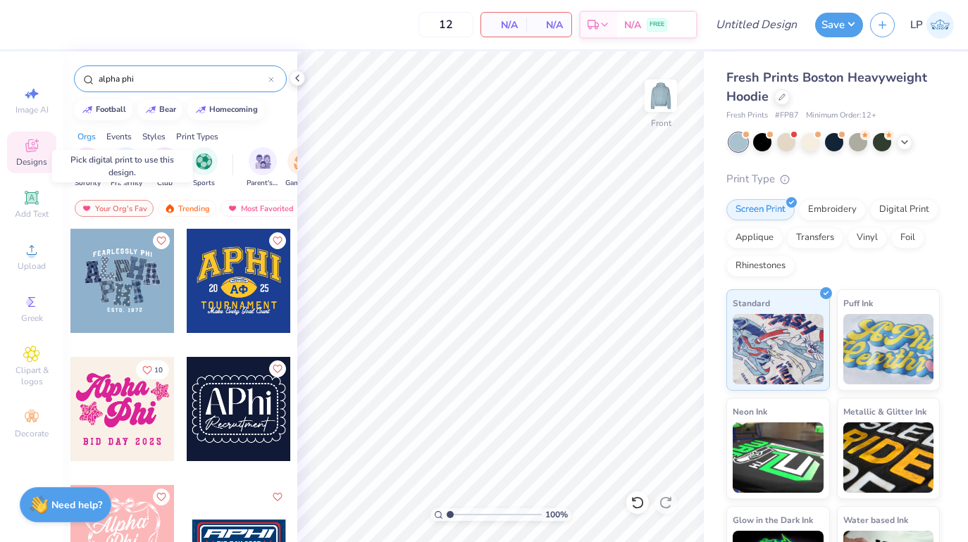
scroll to position [162, 0]
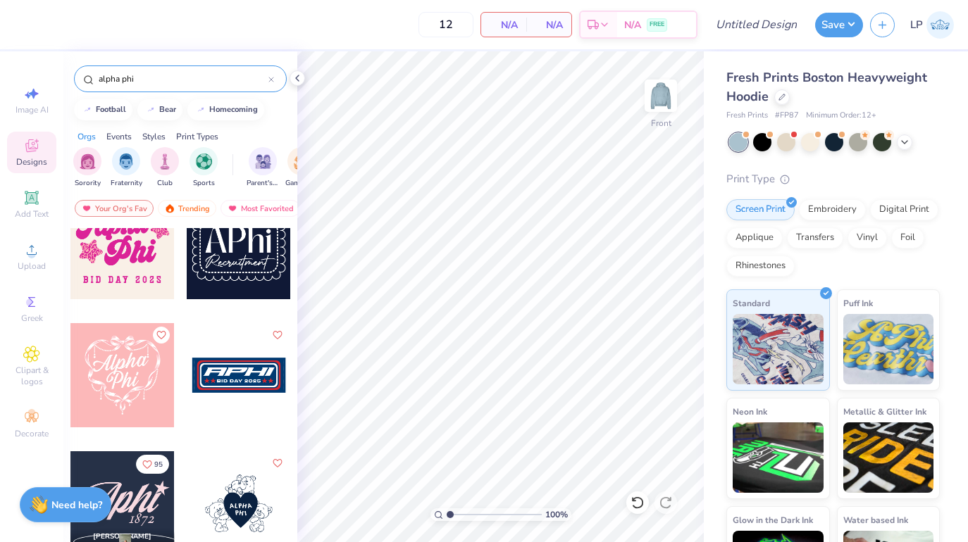
type input "alpha phi"
click at [126, 265] on div at bounding box center [122, 247] width 104 height 104
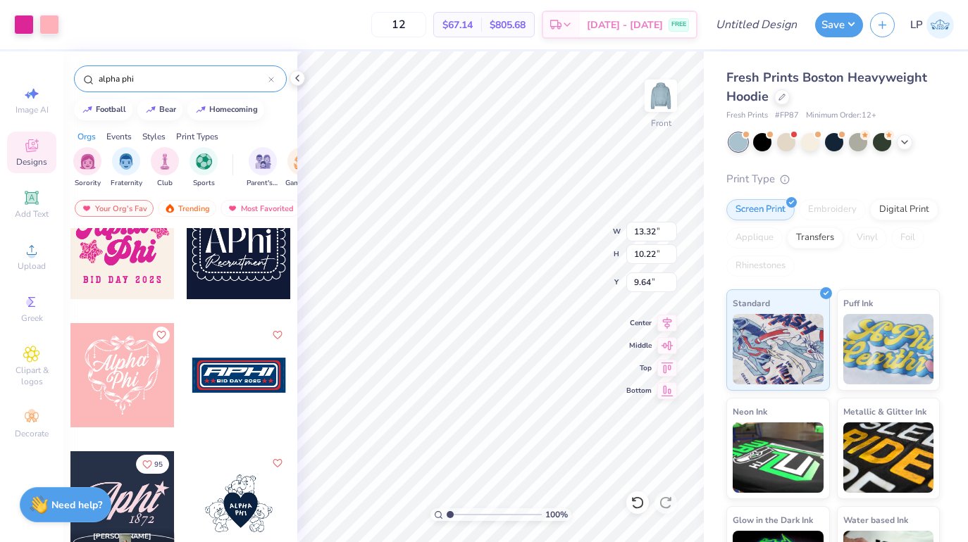
type input "5.42"
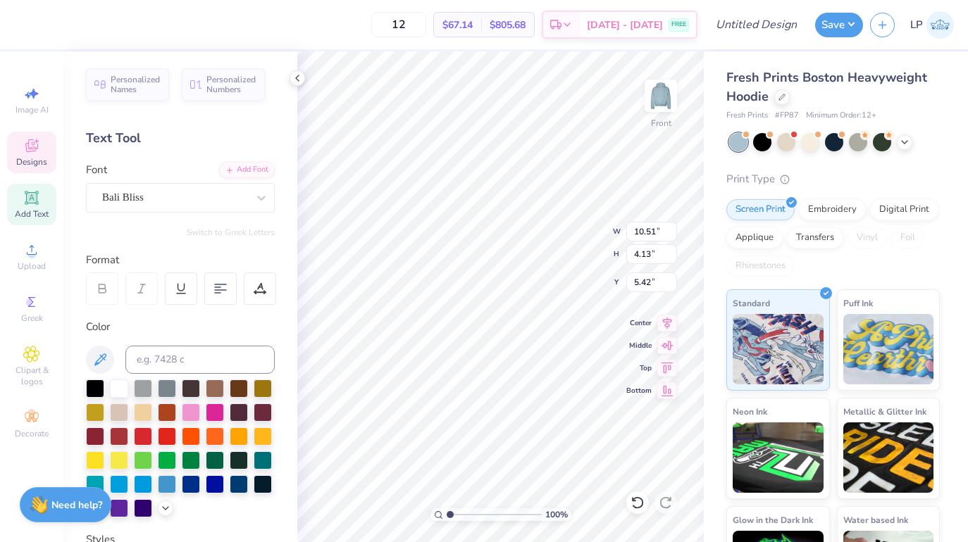
scroll to position [0, 0]
type textarea "Kappa"
type input "7.45"
type input "4.31"
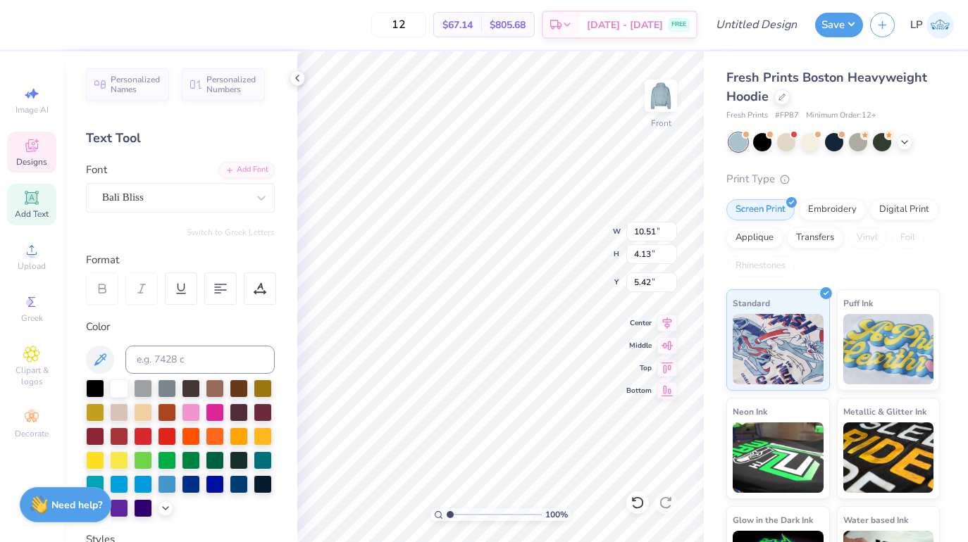
type input "8.85"
type textarea "Alpha"
type input "9.48"
type input "9.20"
type input "13.47"
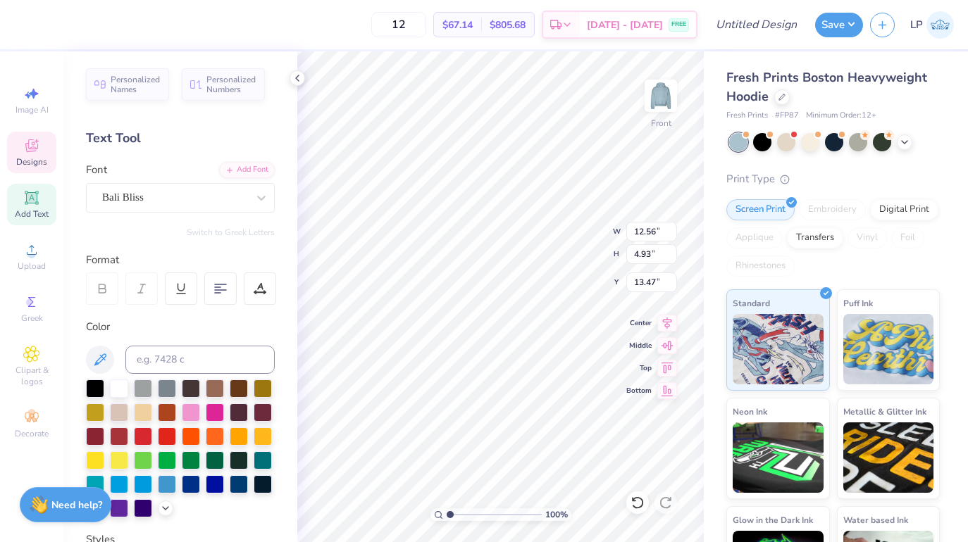
type textarea "Theta"
type input "11.01"
type input "3.99"
type input "13.64"
type input "14.13"
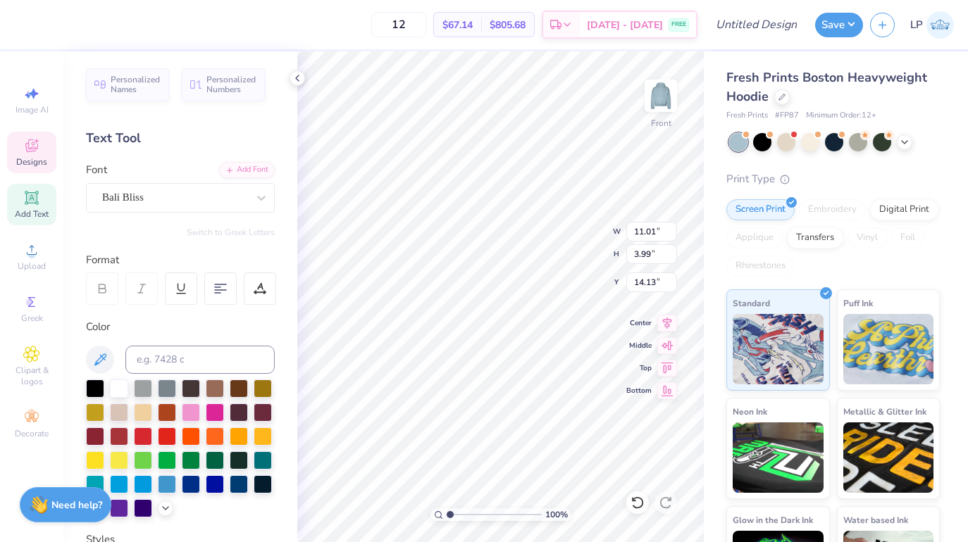
type input "12.56"
type input "4.93"
type input "9.20"
type input "11.01"
type input "3.99"
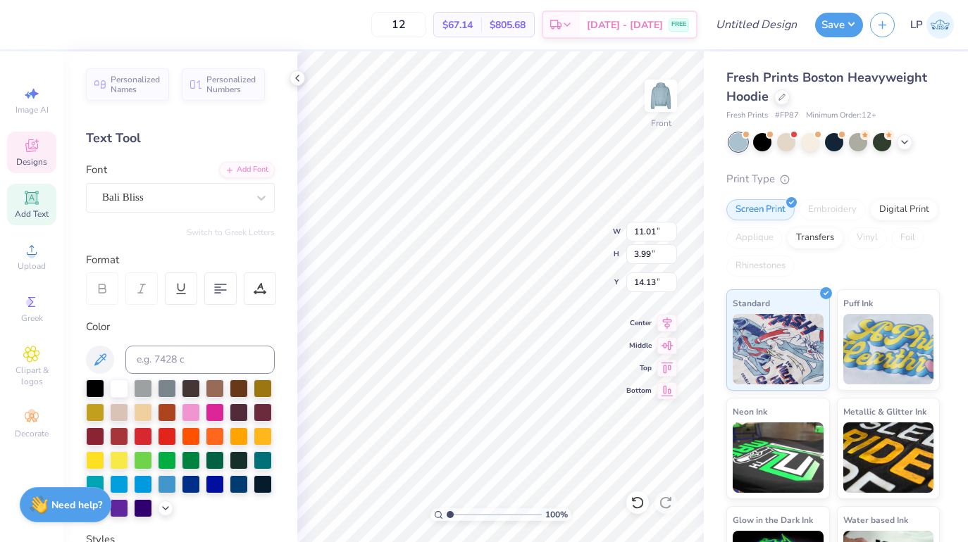
type input "7.80"
type input "0.97"
type input "21.54"
type input "12.56"
type input "4.93"
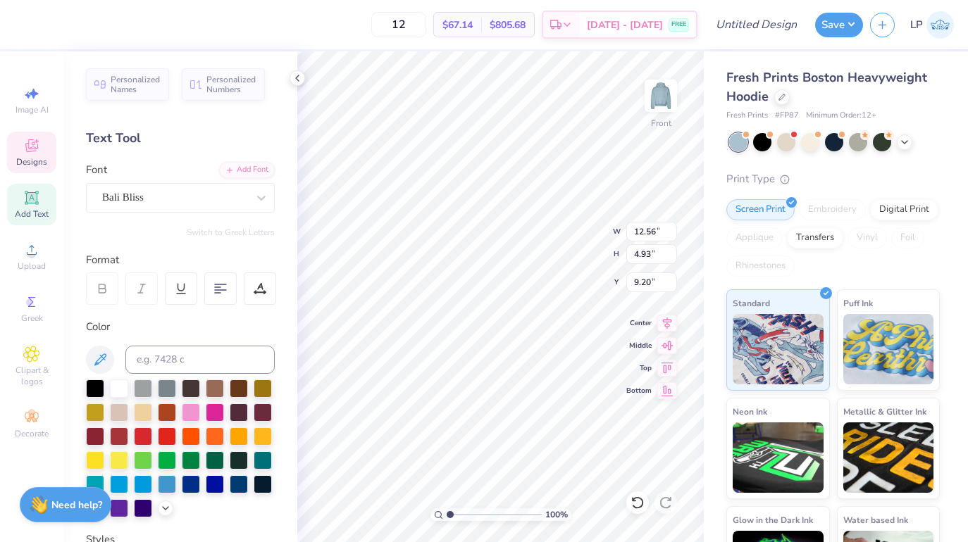
type input "9.32"
type input "11.01"
type input "3.99"
type input "14.25"
type input "12.56"
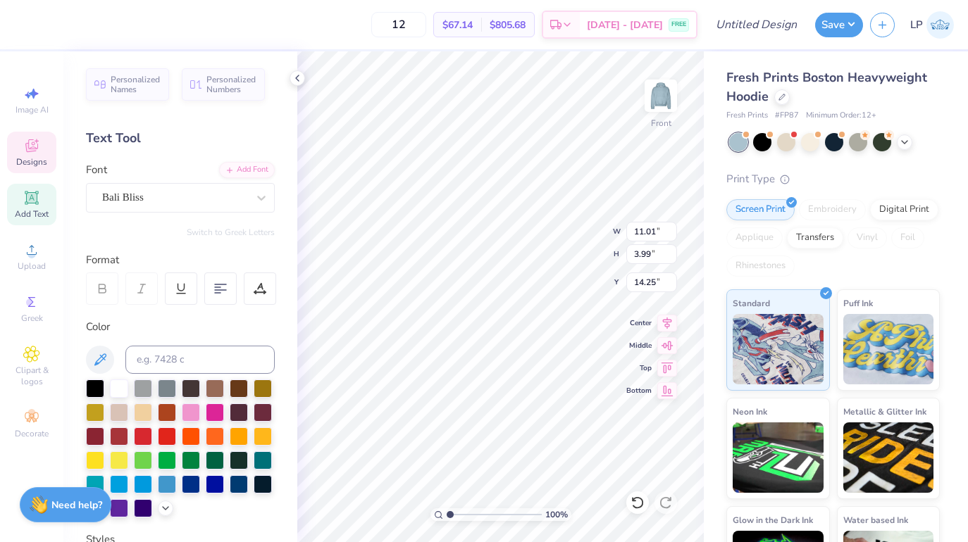
type input "4.93"
type input "9.32"
type input "9.37"
type input "14.25"
type input "2.72"
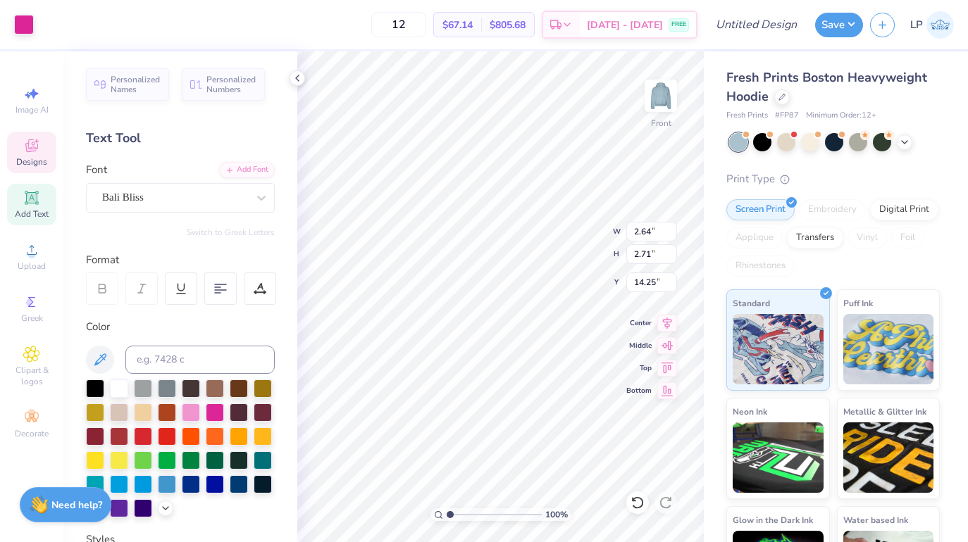
type input "2.78"
type input "2.73"
type input "2.77"
type input "14.21"
type input "2.72"
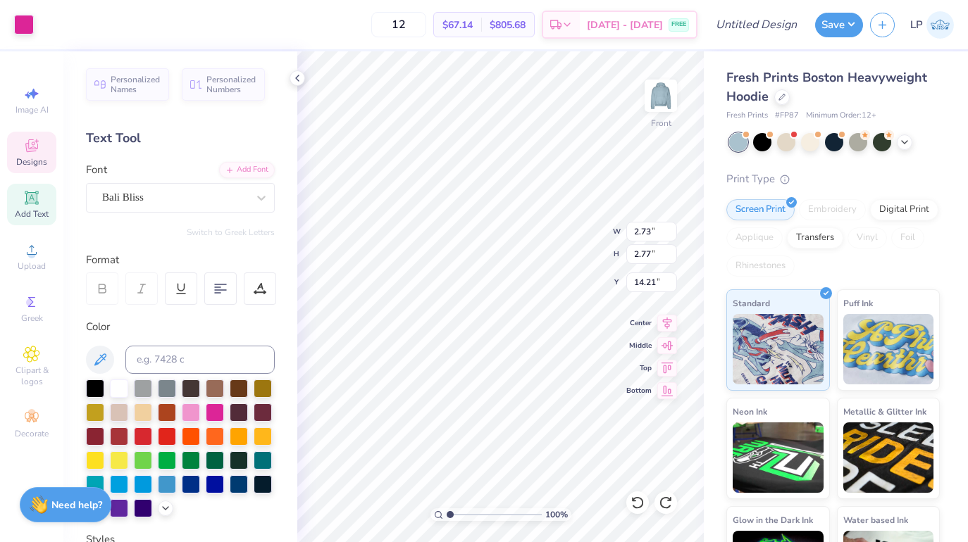
type input "2.78"
type input "14.25"
type input "2.64"
type input "2.71"
type input "2.67"
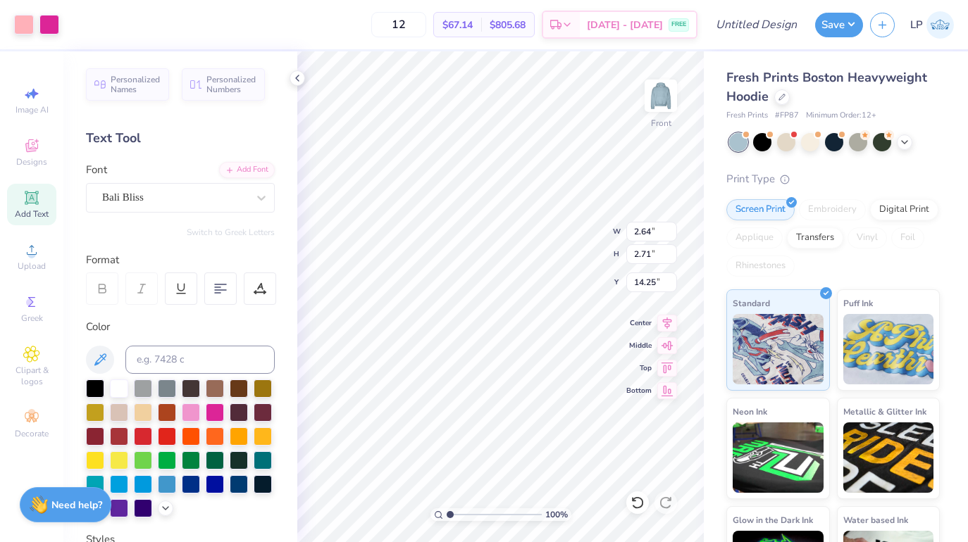
type input "2.70"
type input "14.24"
type input "18.73"
type textarea "[US_STATE] Tech est. 2016"
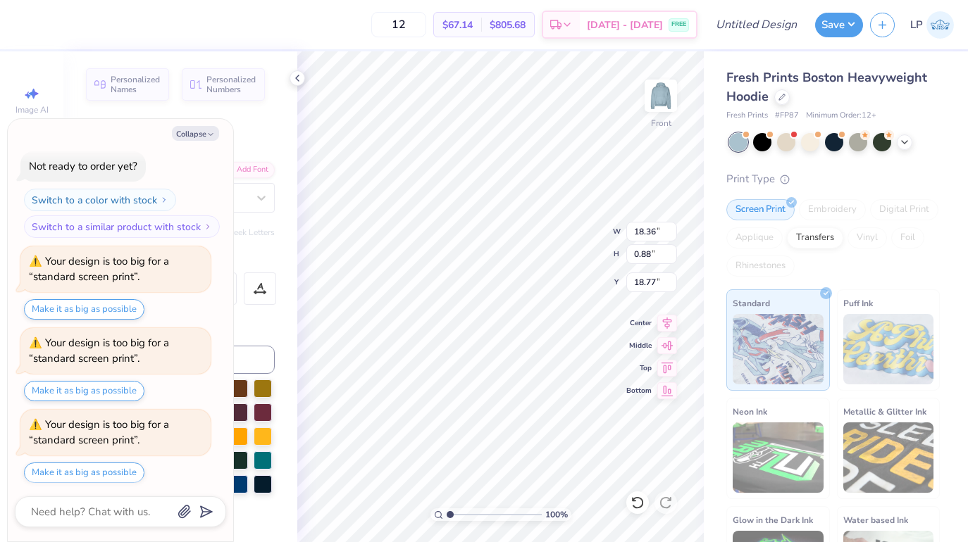
scroll to position [247, 0]
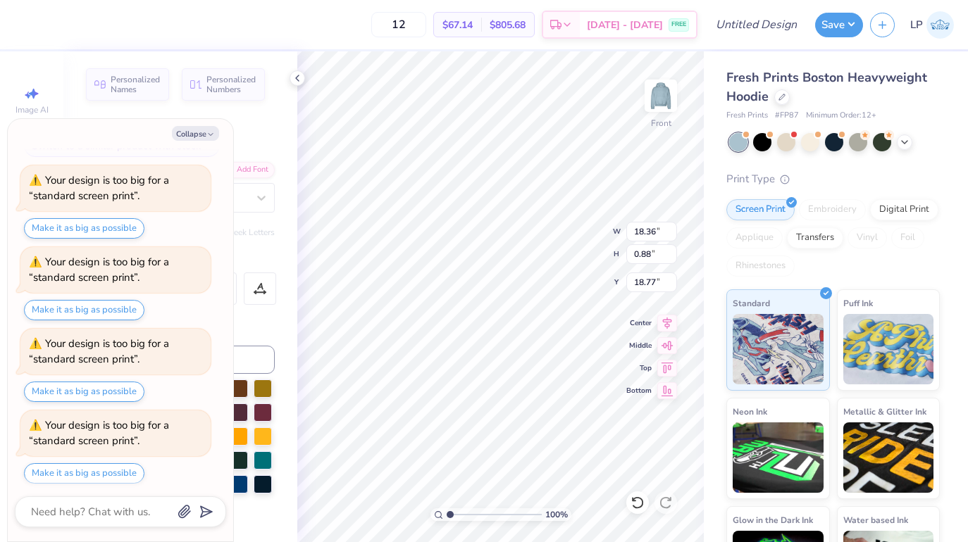
type textarea "x"
type input "14.87"
type input "0.72"
type textarea "x"
type input "18.82"
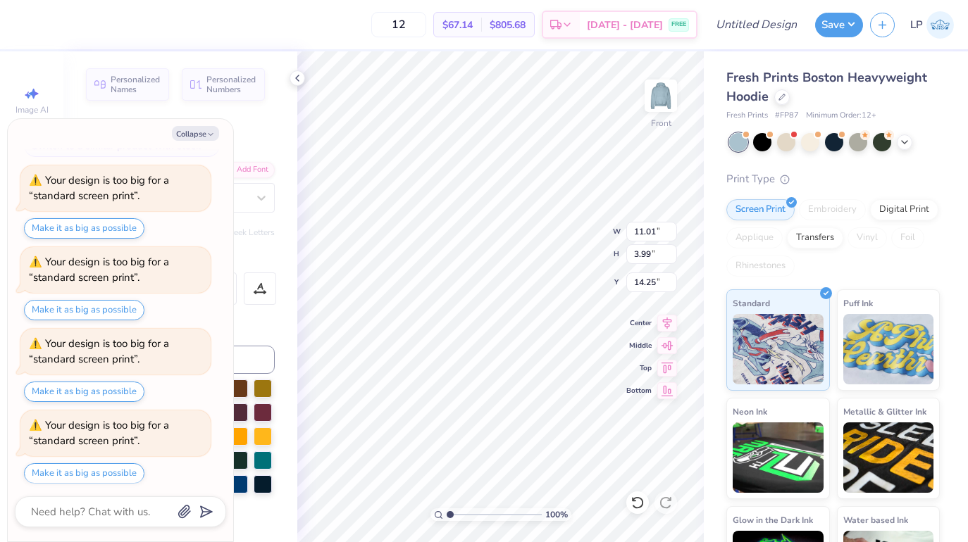
type textarea "x"
type input "14.24"
type textarea "x"
type input "11.57"
type input "3.69"
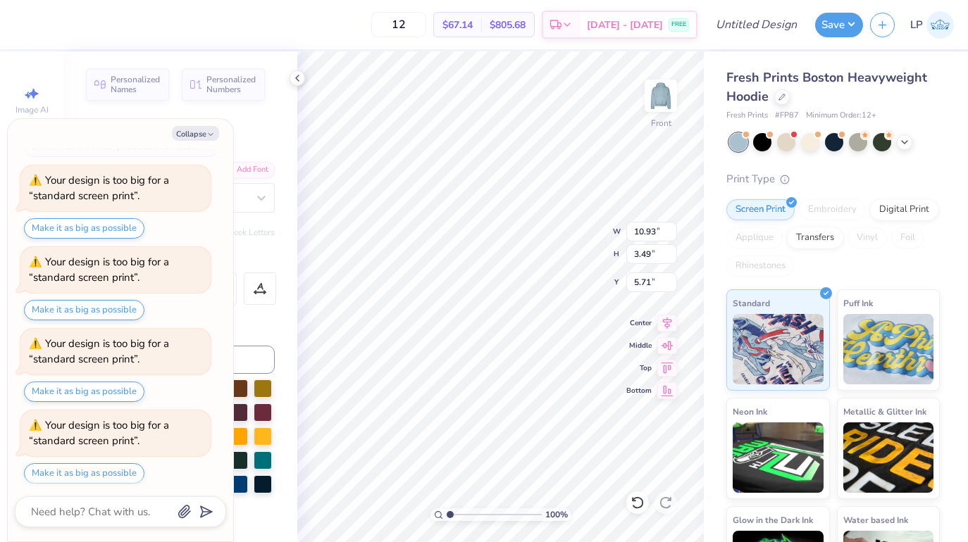
type input "5.53"
type textarea "x"
type input "11.01"
type input "3.99"
type input "14.24"
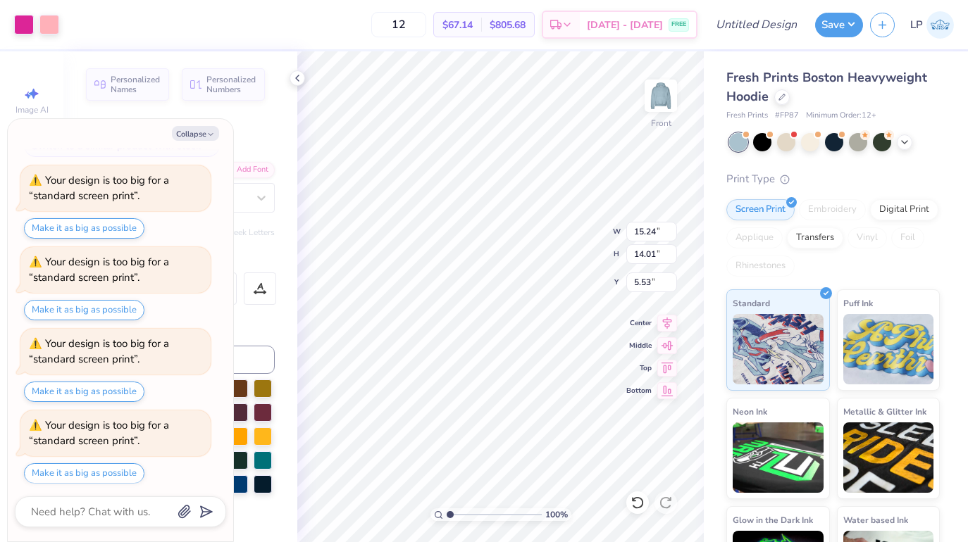
type textarea "x"
type input "5.64"
type textarea "x"
type input "5.47"
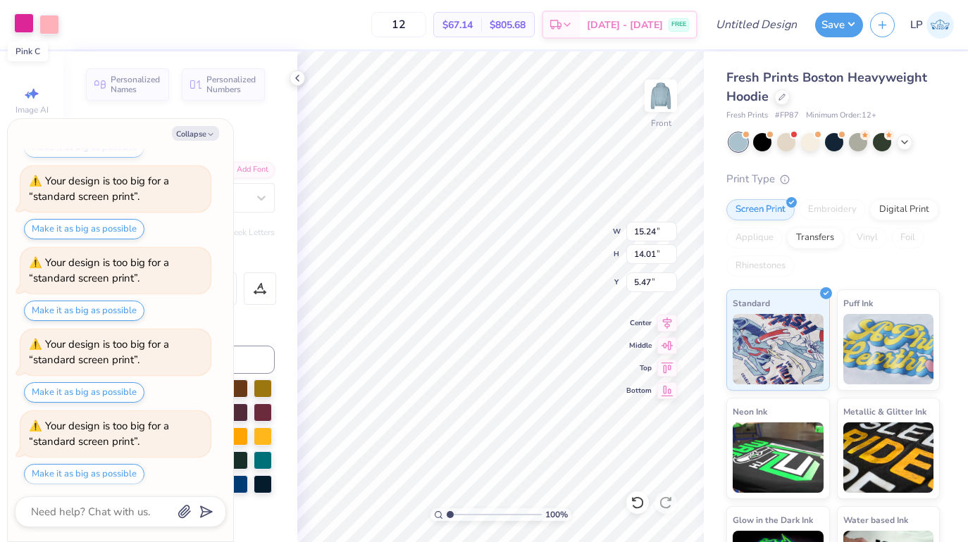
click at [20, 21] on div at bounding box center [24, 23] width 20 height 20
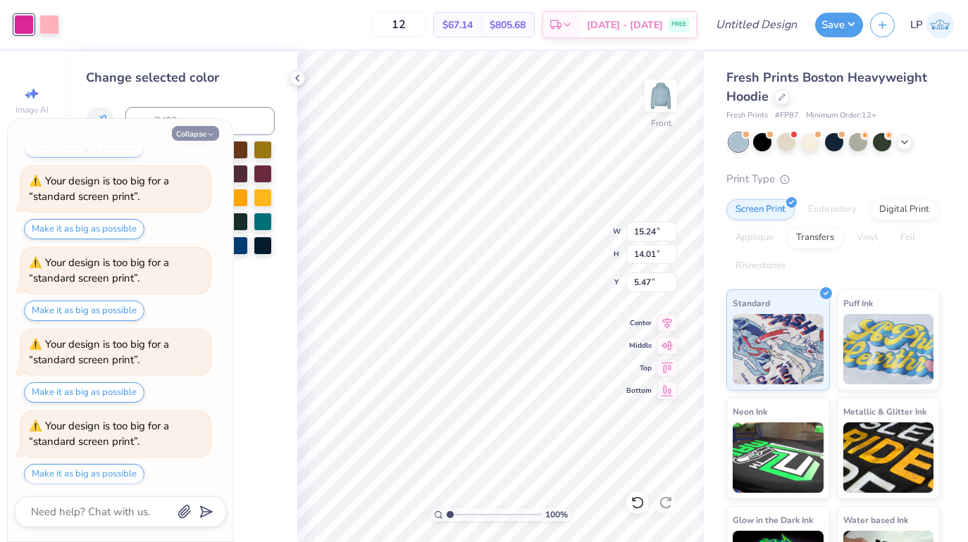
click at [194, 132] on button "Collapse" at bounding box center [195, 133] width 47 height 15
type textarea "x"
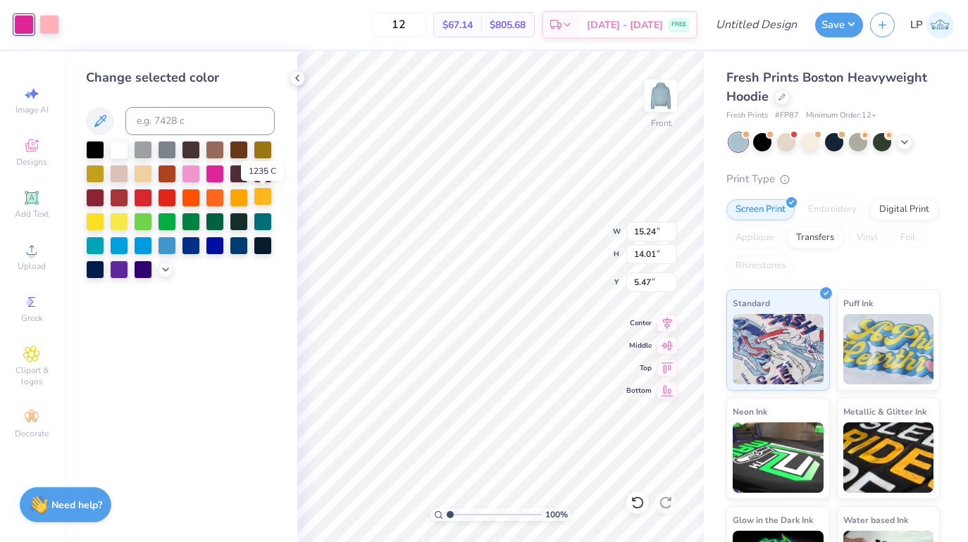
click at [260, 199] on div at bounding box center [263, 196] width 18 height 18
click at [96, 225] on div at bounding box center [95, 220] width 18 height 18
click at [117, 223] on div at bounding box center [119, 220] width 18 height 18
click at [163, 271] on icon at bounding box center [165, 268] width 11 height 11
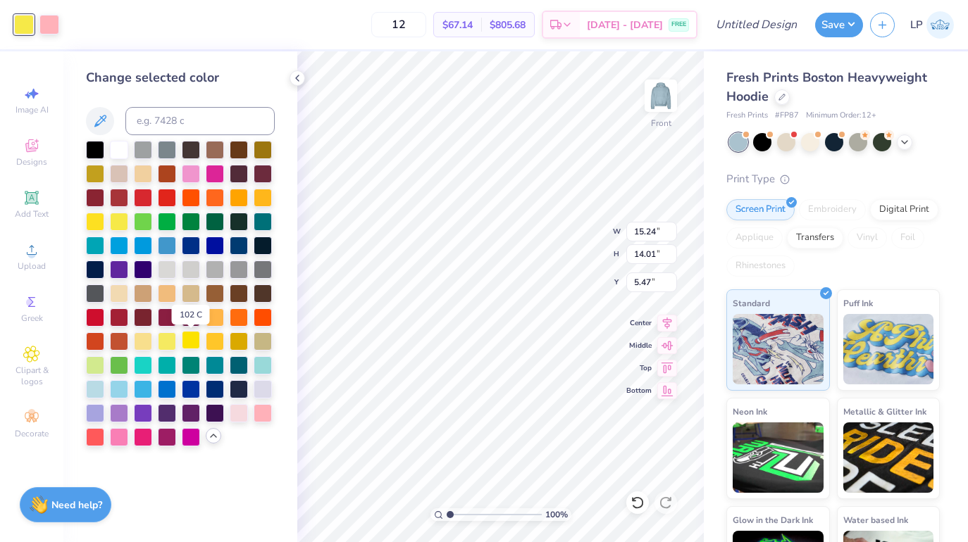
click at [196, 342] on div at bounding box center [191, 340] width 18 height 18
click at [261, 393] on div at bounding box center [263, 388] width 18 height 18
click at [168, 342] on div at bounding box center [167, 340] width 18 height 18
click at [125, 295] on div at bounding box center [119, 292] width 18 height 18
click at [194, 344] on div at bounding box center [191, 340] width 18 height 18
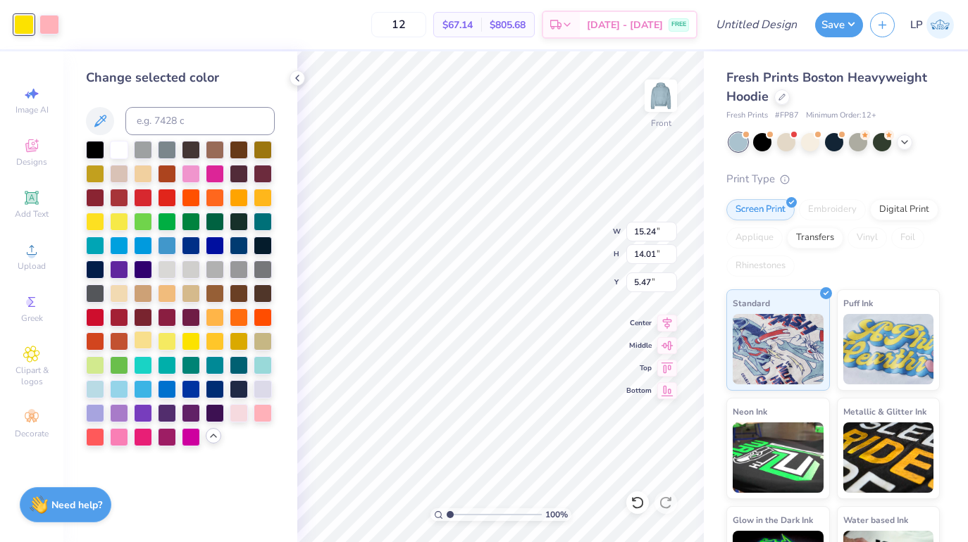
click at [144, 348] on div at bounding box center [143, 340] width 18 height 18
click at [216, 322] on div at bounding box center [215, 316] width 18 height 18
click at [184, 339] on div at bounding box center [191, 340] width 18 height 18
click at [208, 343] on div at bounding box center [215, 340] width 18 height 18
click at [171, 344] on div at bounding box center [167, 340] width 18 height 18
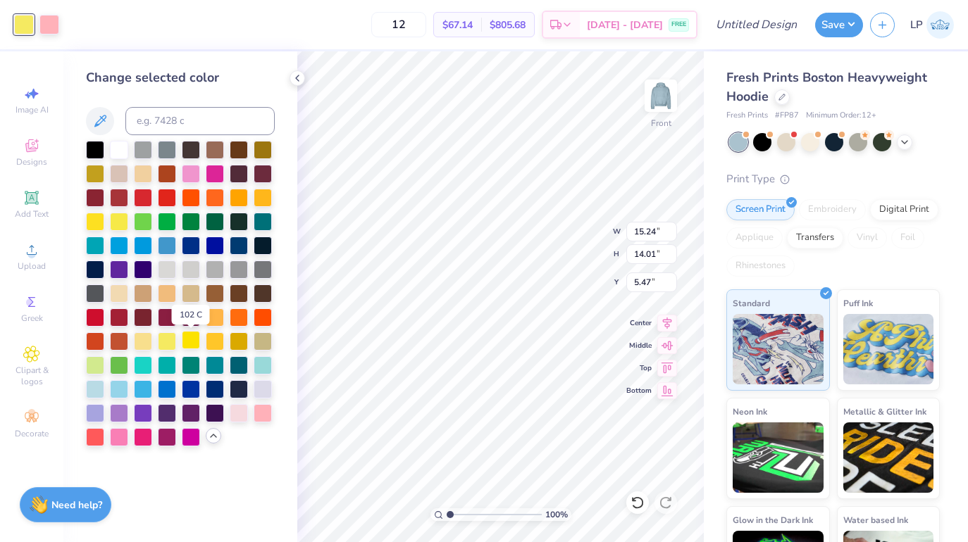
click at [189, 349] on div at bounding box center [191, 340] width 18 height 18
click at [196, 346] on div at bounding box center [191, 340] width 18 height 18
click at [216, 346] on div at bounding box center [215, 340] width 18 height 18
click at [219, 108] on input at bounding box center [199, 121] width 149 height 28
type input "105"
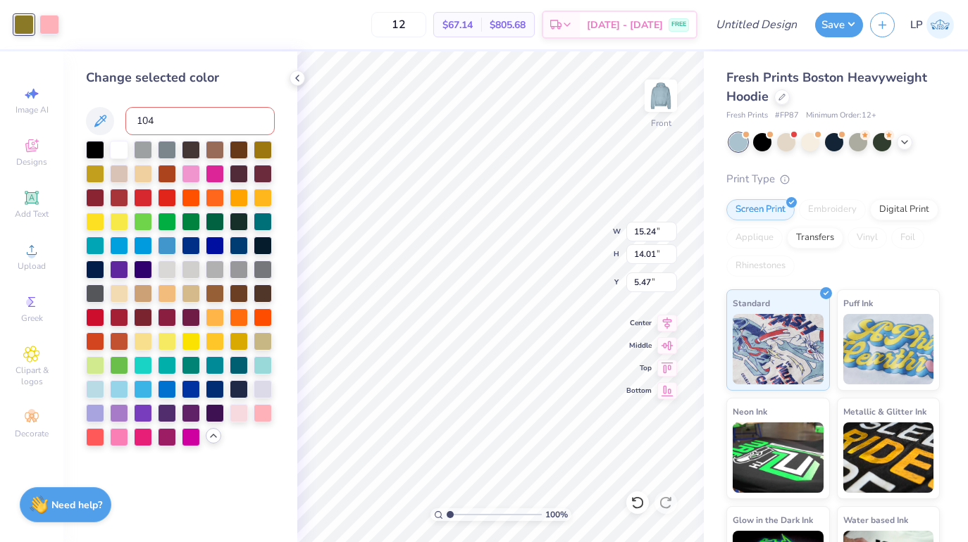
type input "104"
type input "107"
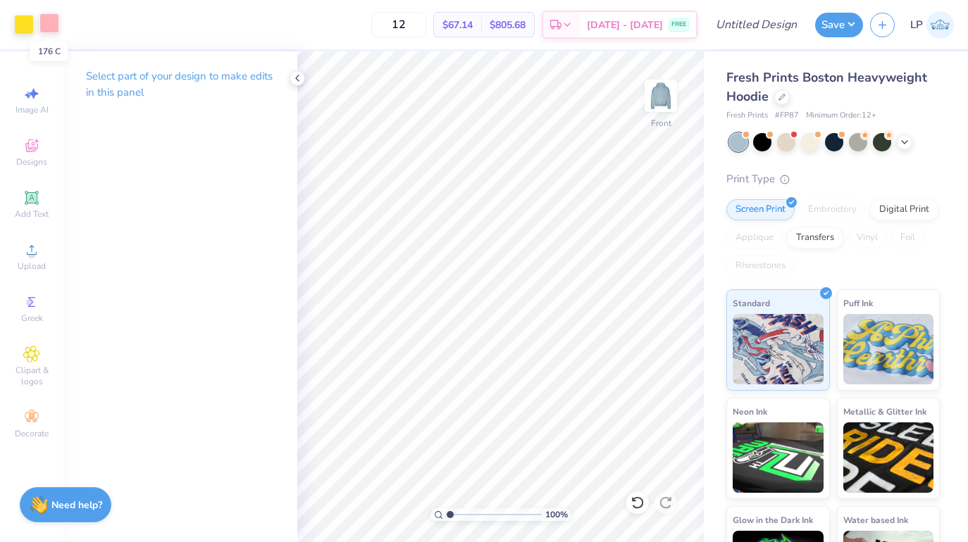
click at [54, 20] on div at bounding box center [49, 23] width 20 height 20
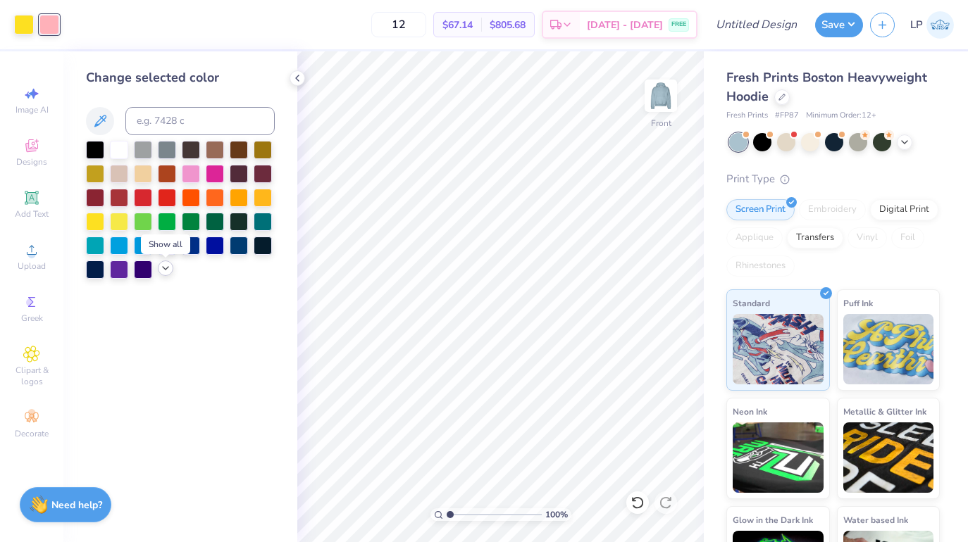
click at [163, 271] on icon at bounding box center [165, 268] width 11 height 11
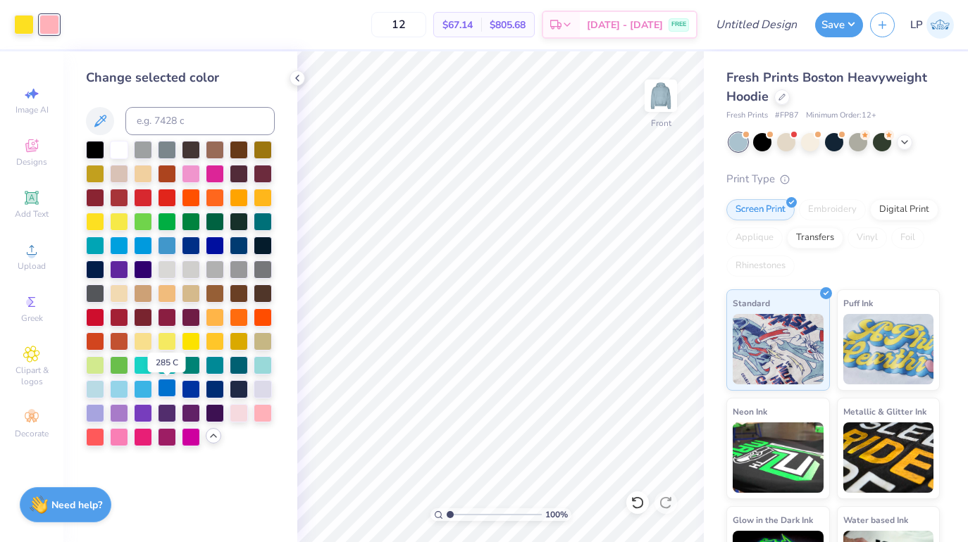
click at [170, 392] on div at bounding box center [167, 388] width 18 height 18
click at [29, 31] on div at bounding box center [24, 23] width 20 height 20
click at [168, 394] on div at bounding box center [167, 388] width 18 height 18
click at [146, 387] on div at bounding box center [143, 388] width 18 height 18
click at [27, 27] on div at bounding box center [24, 23] width 20 height 20
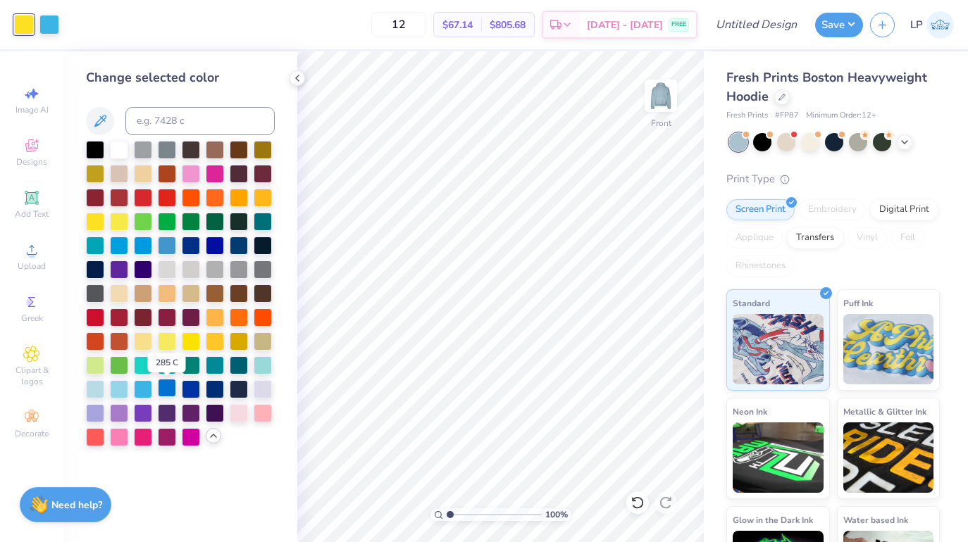
click at [166, 389] on div at bounding box center [167, 388] width 18 height 18
click at [168, 251] on div at bounding box center [167, 244] width 18 height 18
click at [146, 252] on div at bounding box center [143, 244] width 18 height 18
click at [125, 251] on div at bounding box center [119, 244] width 18 height 18
click at [165, 392] on div at bounding box center [167, 388] width 18 height 18
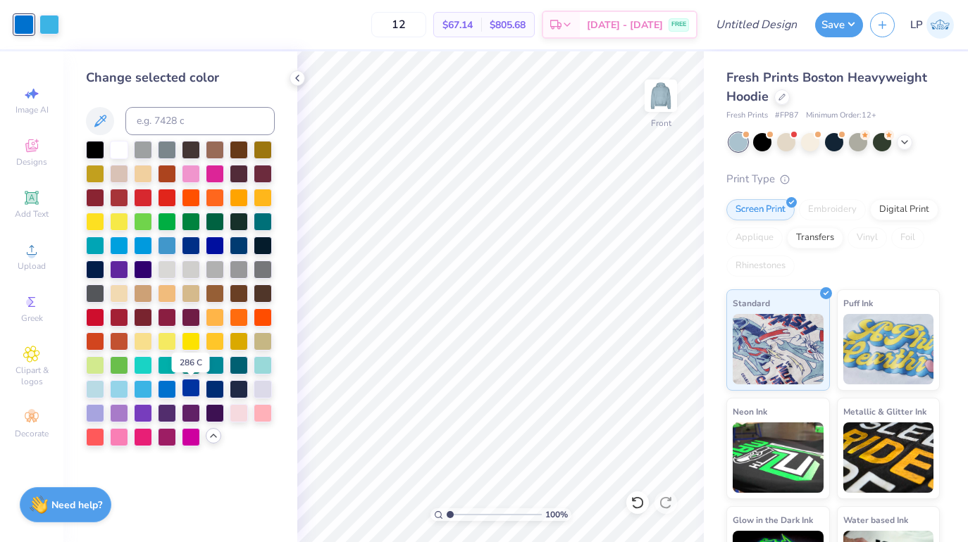
click at [186, 392] on div at bounding box center [191, 388] width 18 height 18
click at [173, 393] on div at bounding box center [167, 388] width 18 height 18
click at [191, 389] on div at bounding box center [191, 388] width 18 height 18
click at [171, 389] on div at bounding box center [167, 388] width 18 height 18
click at [56, 28] on div at bounding box center [49, 23] width 20 height 20
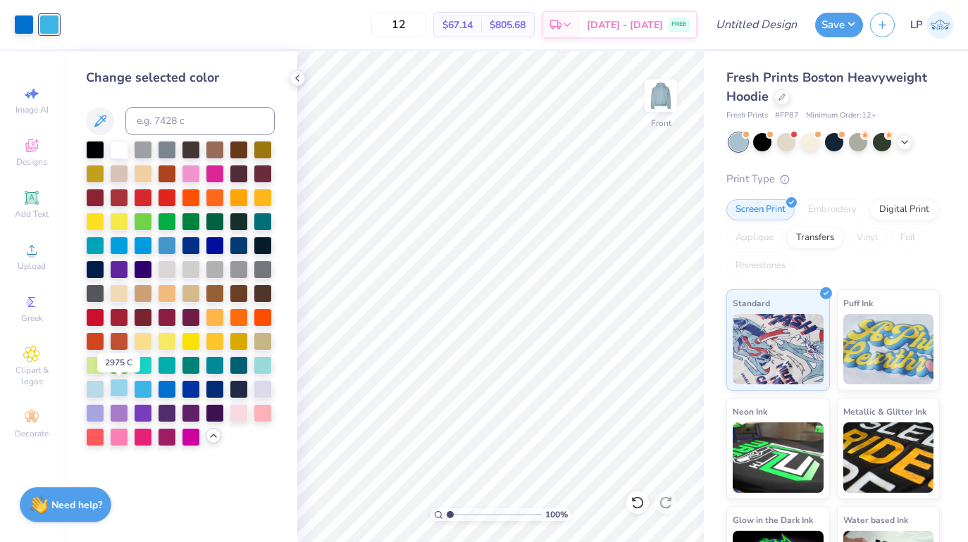
click at [122, 394] on div at bounding box center [119, 388] width 18 height 18
click at [767, 32] on input "Design Title" at bounding box center [773, 25] width 69 height 28
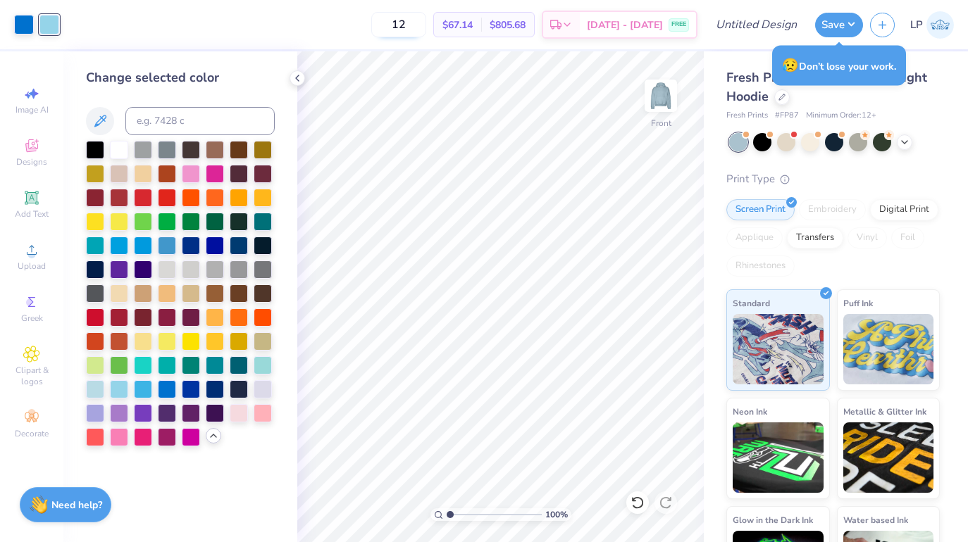
click at [426, 22] on input "12" at bounding box center [398, 24] width 55 height 25
click at [739, 23] on input "Design Title" at bounding box center [773, 25] width 69 height 28
click at [770, 20] on input "Theta Sweatshirt" at bounding box center [773, 25] width 69 height 28
type input "Theta Hoodie"
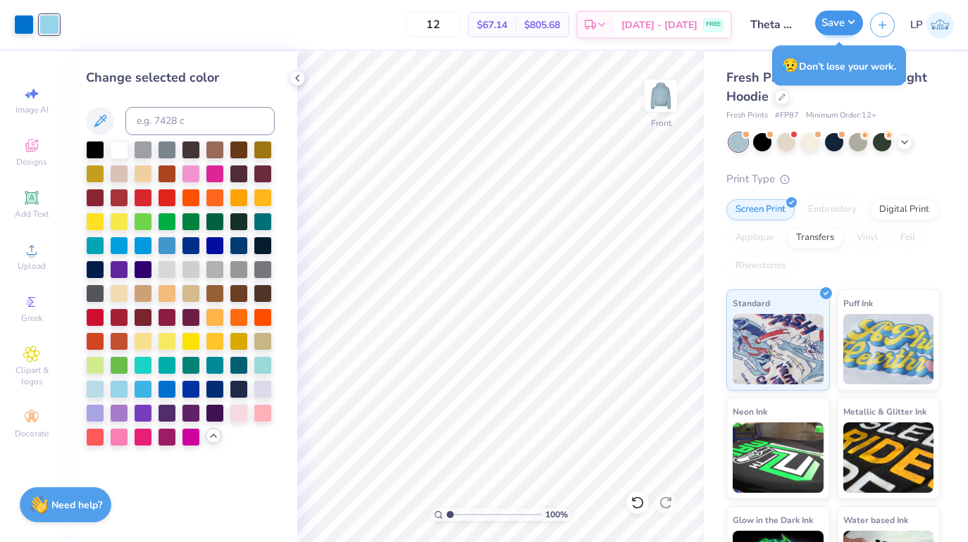
click at [854, 23] on button "Save" at bounding box center [839, 23] width 48 height 25
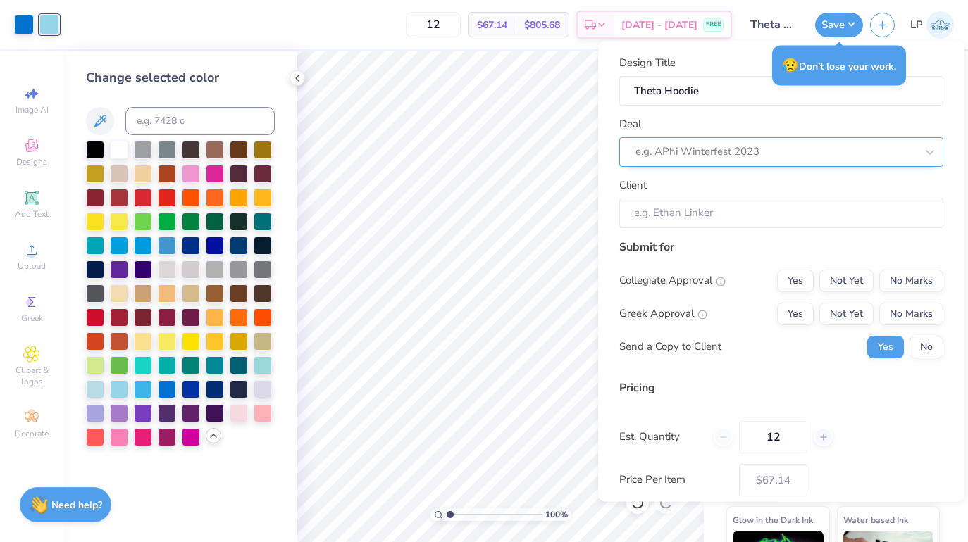
click at [692, 156] on div "e.g. APhi Winterfest 2023" at bounding box center [775, 152] width 280 height 16
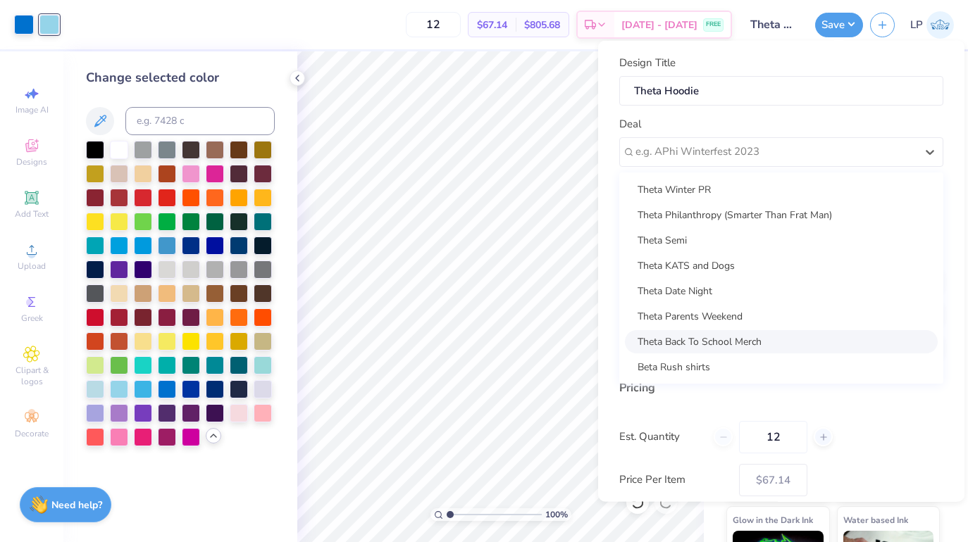
click at [697, 339] on div "Theta Back To School Merch" at bounding box center [781, 341] width 313 height 23
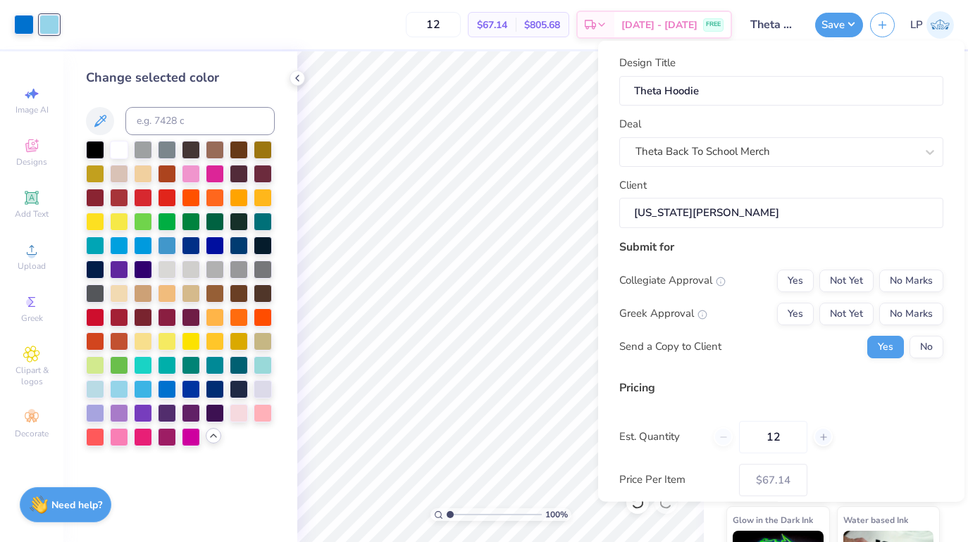
type input "[US_STATE][PERSON_NAME]"
type input "$79.62"
click at [839, 282] on button "Not Yet" at bounding box center [846, 280] width 54 height 23
click at [844, 314] on button "Not Yet" at bounding box center [846, 313] width 54 height 23
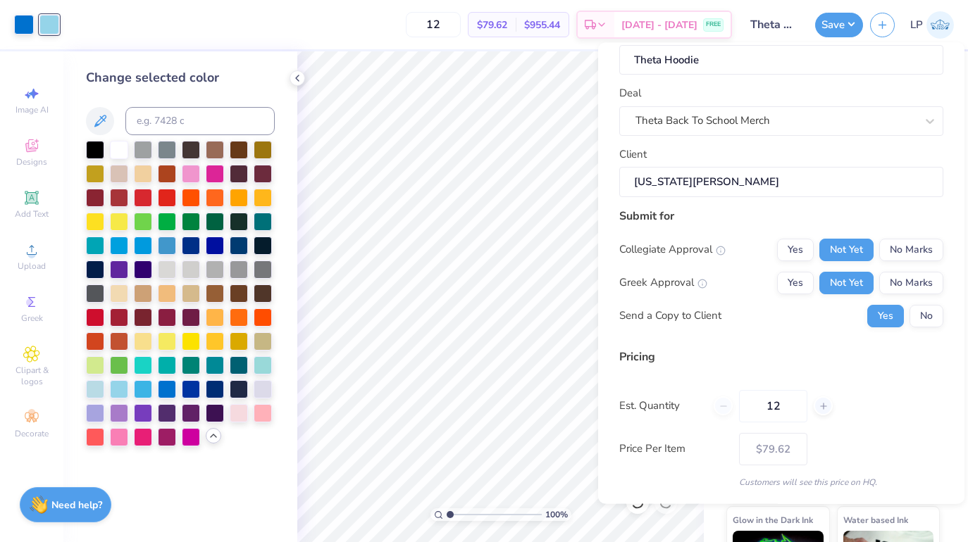
scroll to position [70, 0]
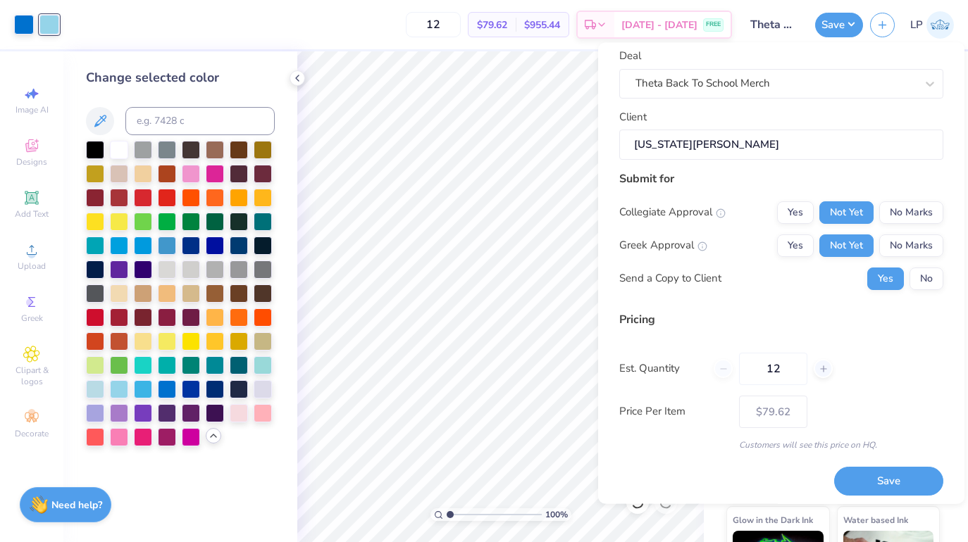
click at [723, 367] on div "12" at bounding box center [772, 369] width 119 height 32
click at [724, 365] on div "12" at bounding box center [772, 369] width 119 height 32
click at [825, 372] on icon at bounding box center [823, 369] width 10 height 10
type input "13"
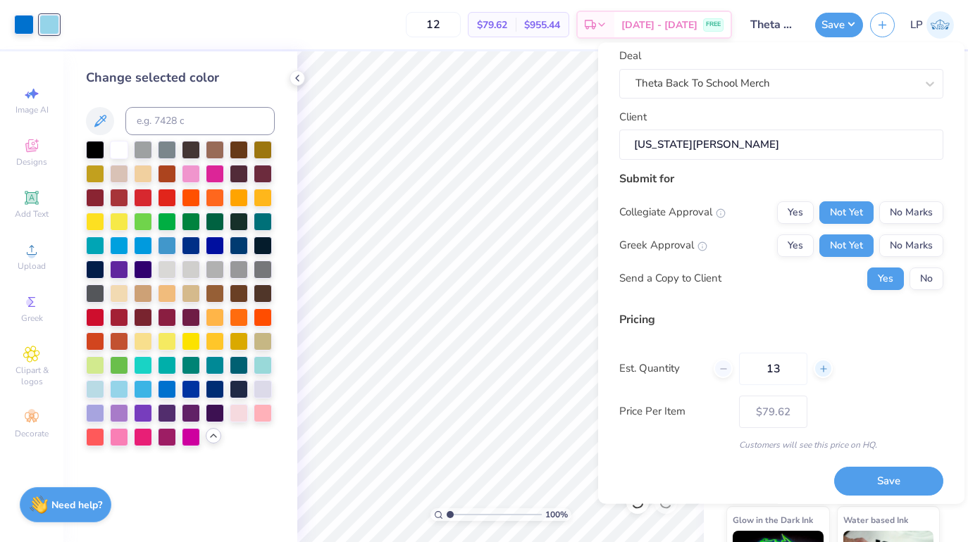
type input "13"
type input "– –"
click at [825, 372] on icon at bounding box center [823, 369] width 10 height 10
type input "14"
type input "$78.68"
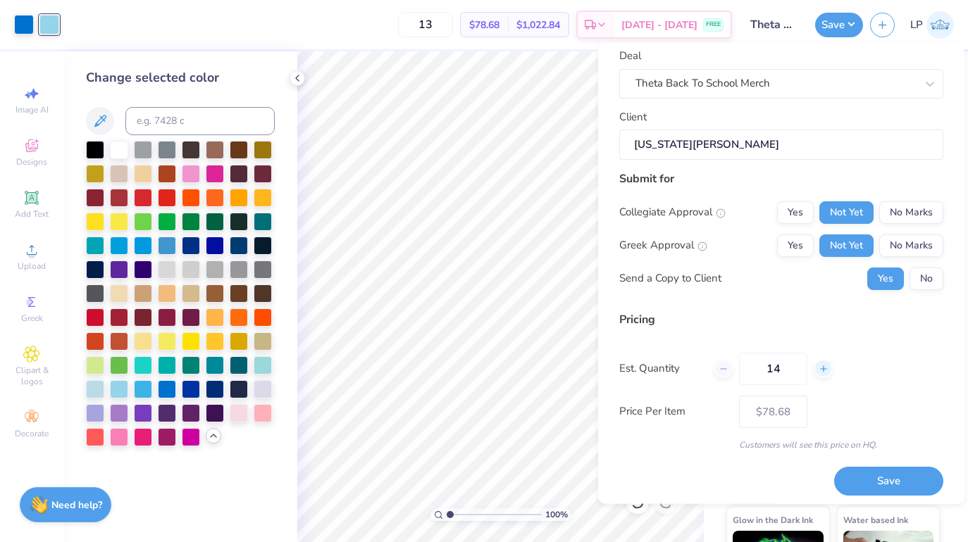
type input "14"
type input "$77.92"
click at [825, 372] on icon at bounding box center [823, 369] width 10 height 10
type input "16"
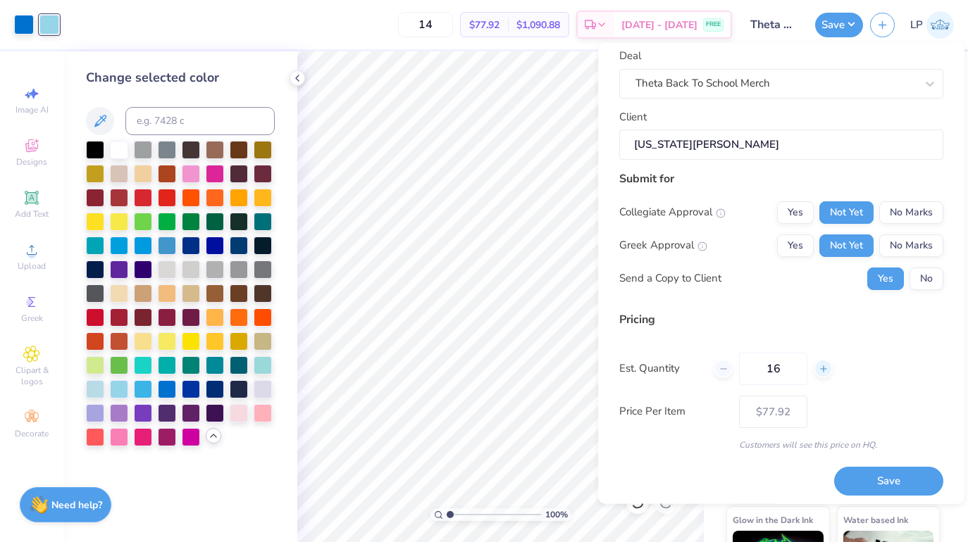
type input "16"
type input "$76.73"
click at [825, 372] on icon at bounding box center [823, 369] width 10 height 10
type input "17"
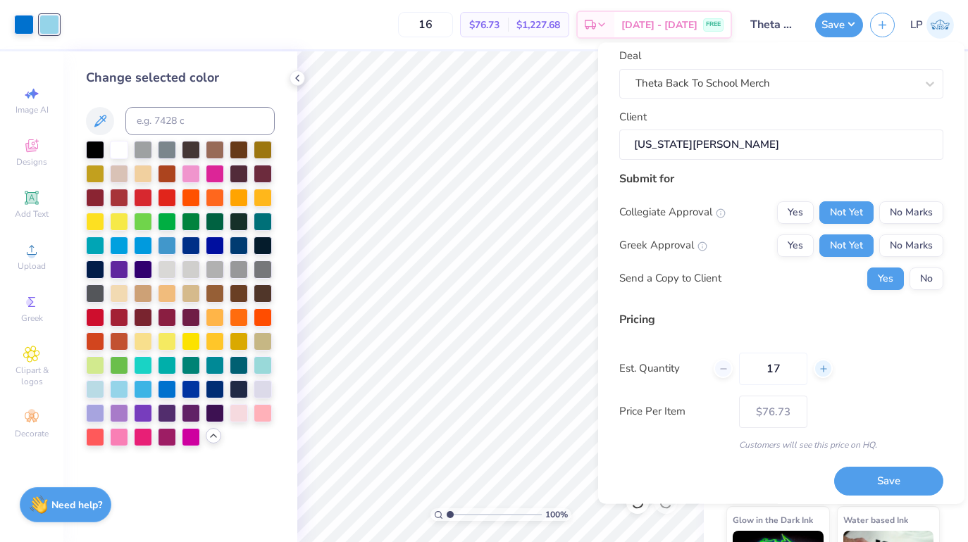
type input "– –"
click at [825, 372] on icon at bounding box center [823, 369] width 10 height 10
type input "18"
type input "$76.26"
click at [825, 372] on icon at bounding box center [823, 369] width 10 height 10
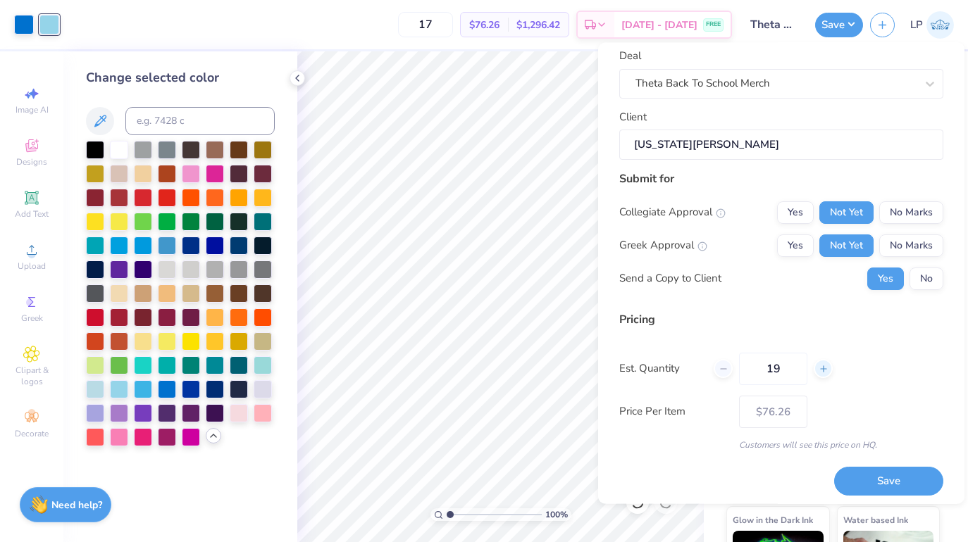
click at [825, 372] on icon at bounding box center [823, 369] width 10 height 10
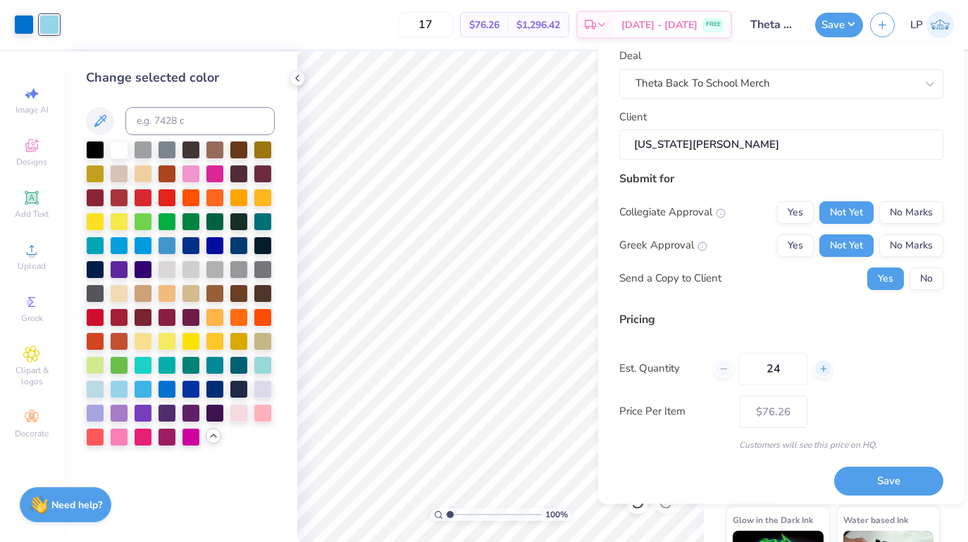
click at [825, 372] on icon at bounding box center [823, 369] width 10 height 10
type input "26"
type input "$68.33"
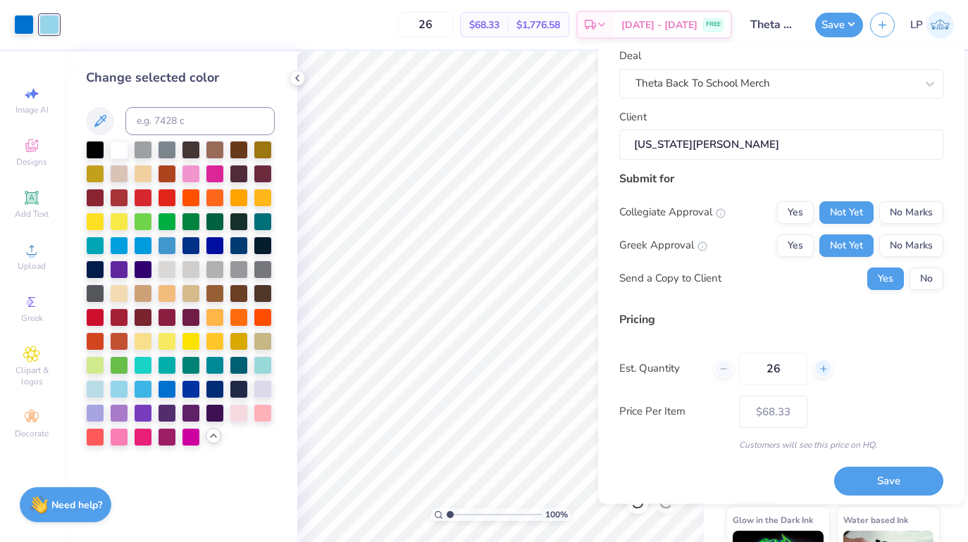
click at [825, 372] on icon at bounding box center [823, 369] width 10 height 10
type input "28"
type input "– –"
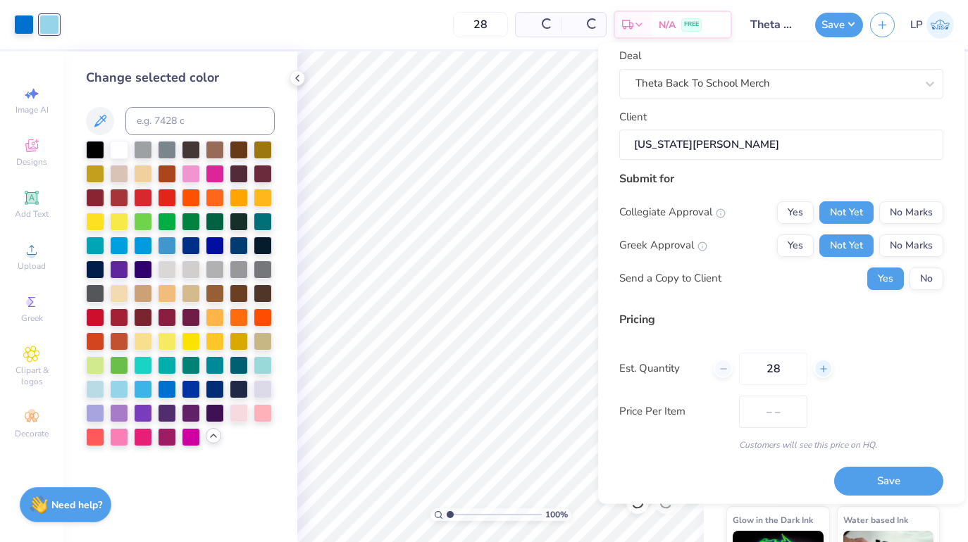
click at [825, 372] on icon at bounding box center [823, 369] width 10 height 10
type input "29"
type input "$68.02"
type input "29"
type input "– –"
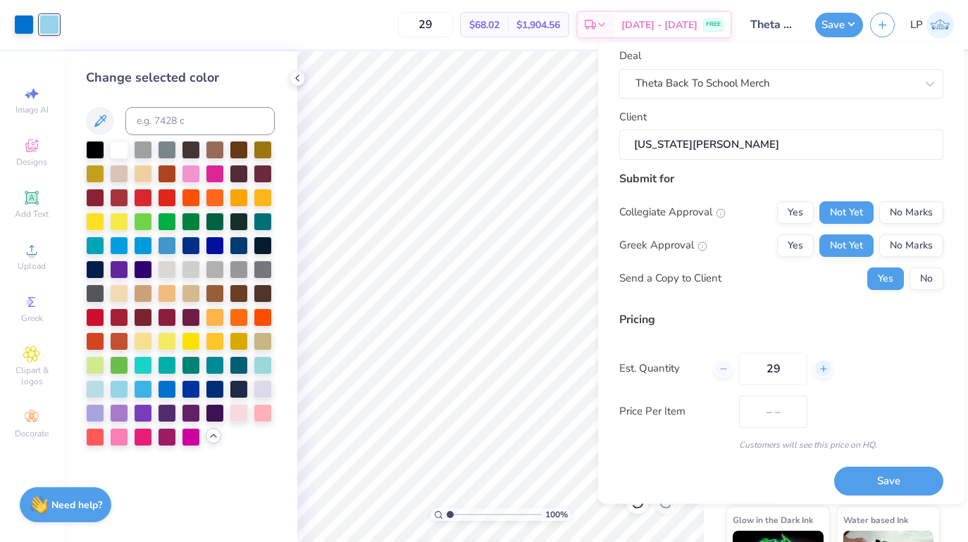
click at [825, 372] on icon at bounding box center [823, 369] width 10 height 10
type input "30"
type input "$67.88"
click at [825, 372] on icon at bounding box center [823, 369] width 10 height 10
type input "31"
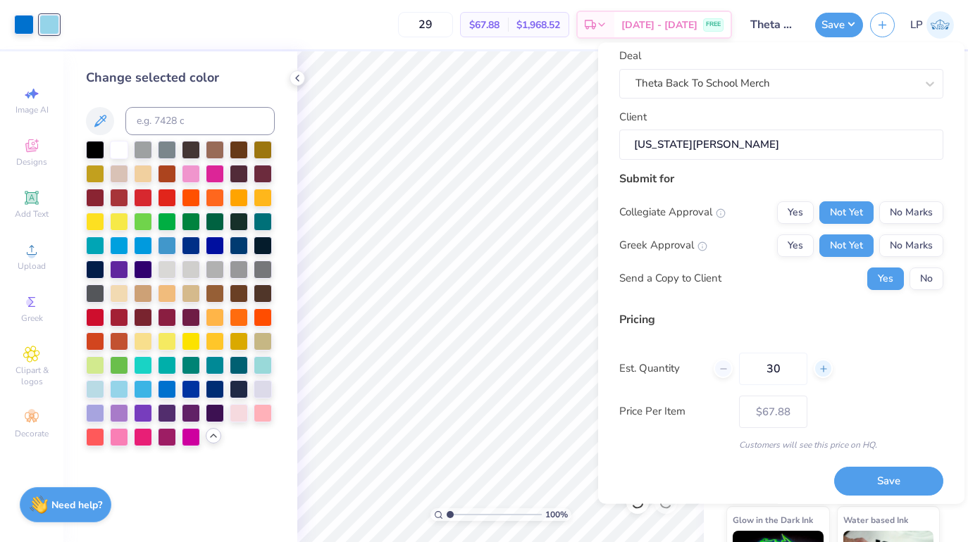
type input "– –"
type input "30"
type input "$67.75"
click at [825, 372] on icon at bounding box center [823, 369] width 10 height 10
type input "32"
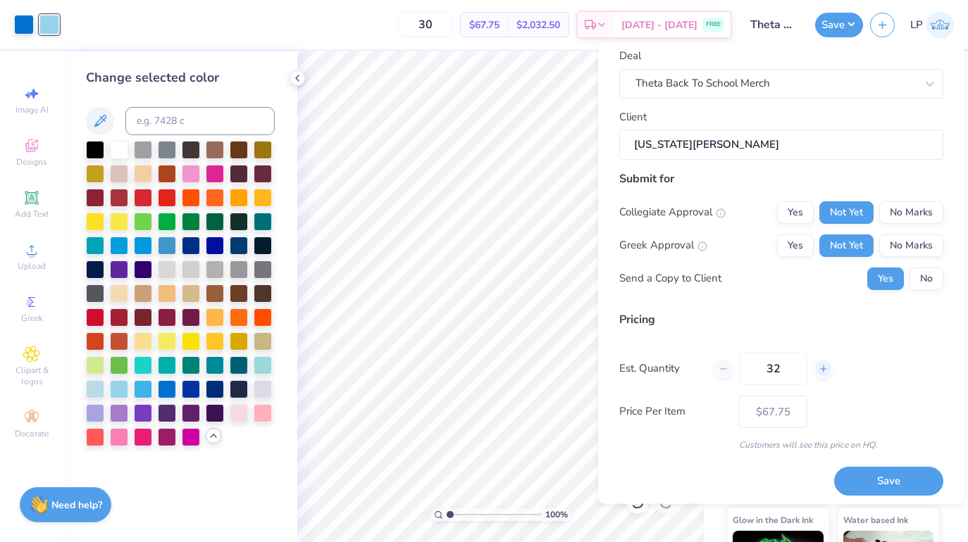
type input "32"
type input "– –"
click at [825, 372] on icon at bounding box center [823, 369] width 10 height 10
type input "33"
type input "$67.52"
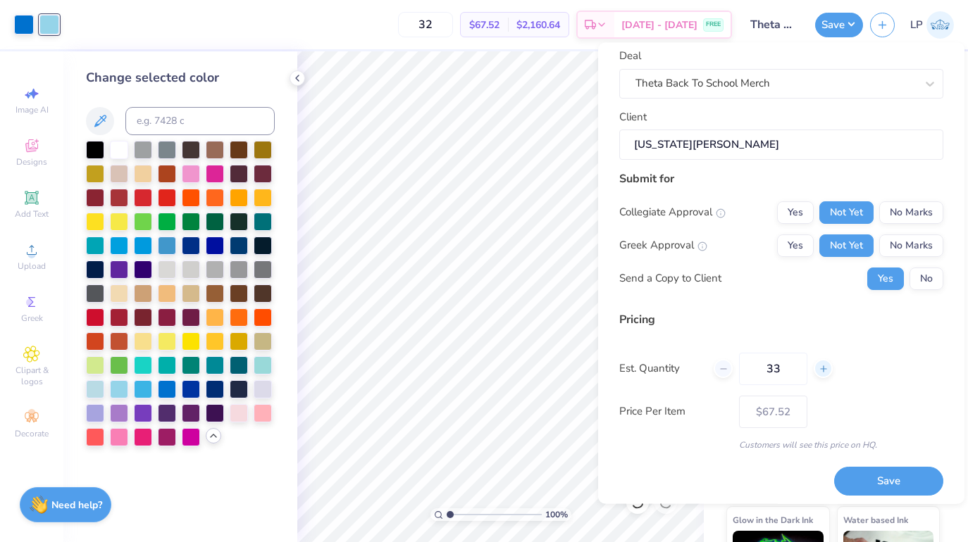
click at [825, 372] on icon at bounding box center [823, 369] width 10 height 10
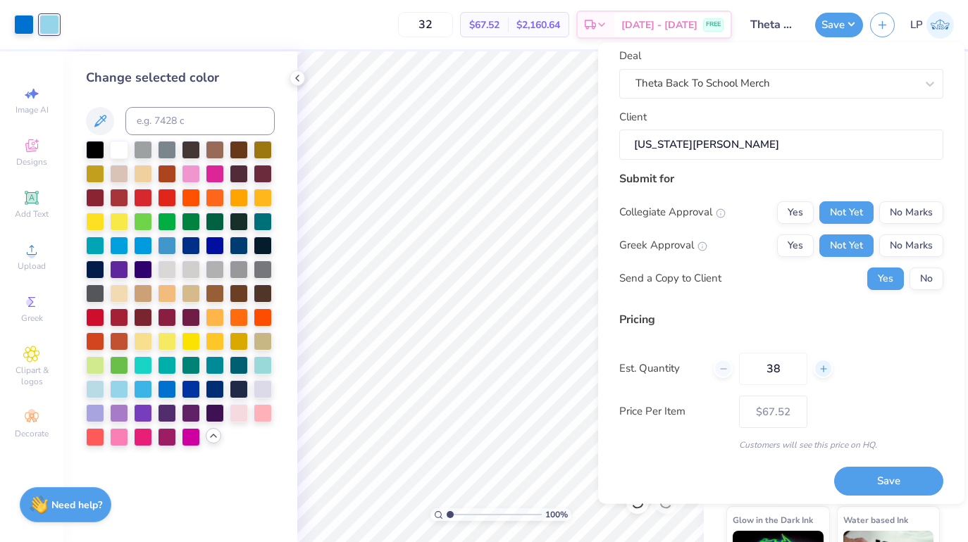
click at [825, 372] on icon at bounding box center [823, 369] width 10 height 10
type input "41"
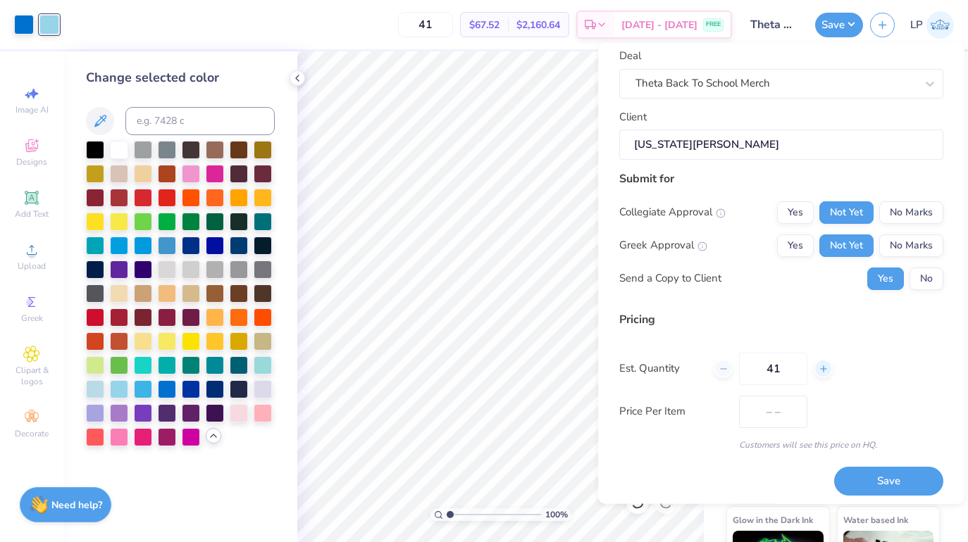
type input "$66.52"
click at [825, 372] on icon at bounding box center [823, 369] width 10 height 10
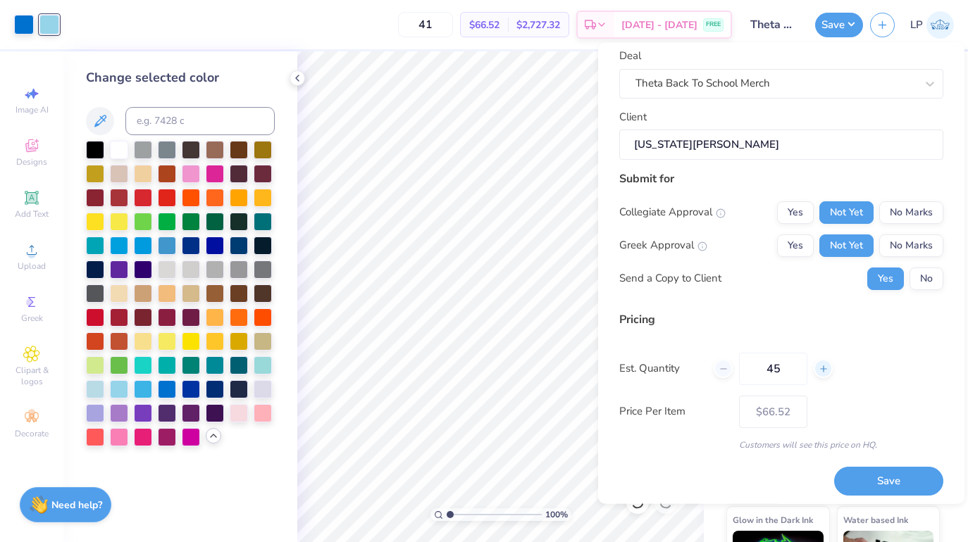
click at [825, 372] on icon at bounding box center [823, 369] width 10 height 10
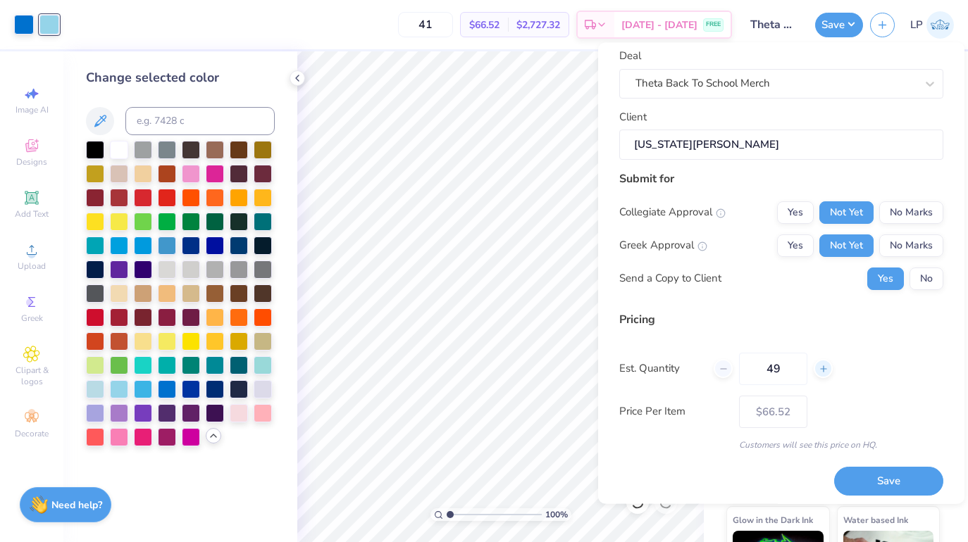
type input "50"
type input "$64.55"
click at [825, 372] on icon at bounding box center [823, 369] width 10 height 10
type input "51"
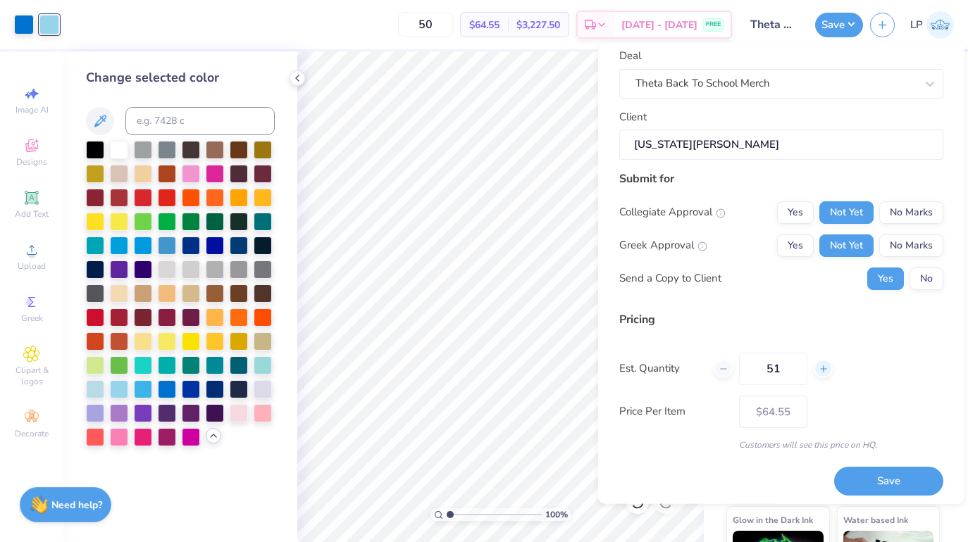
type input "51"
type input "$64.51"
click at [825, 372] on icon at bounding box center [823, 369] width 10 height 10
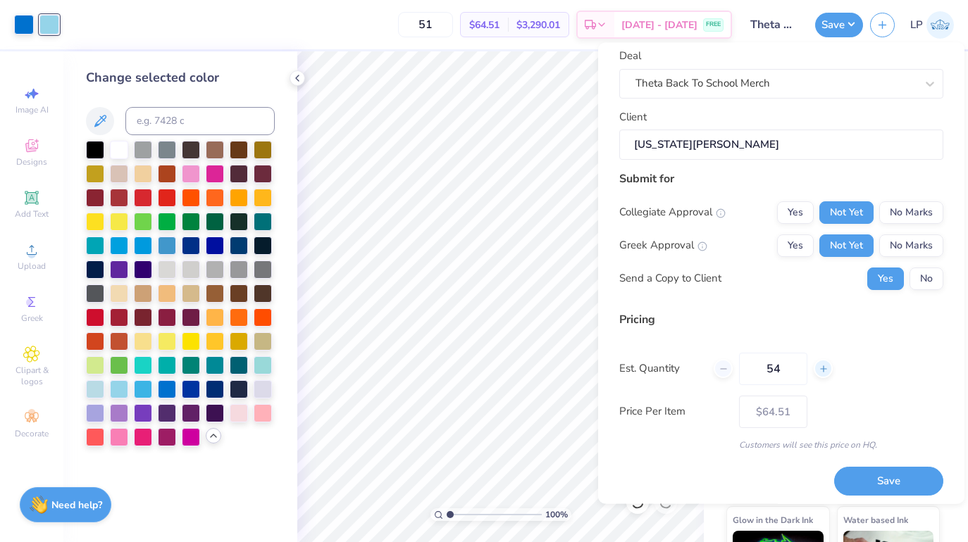
click at [825, 372] on icon at bounding box center [823, 369] width 10 height 10
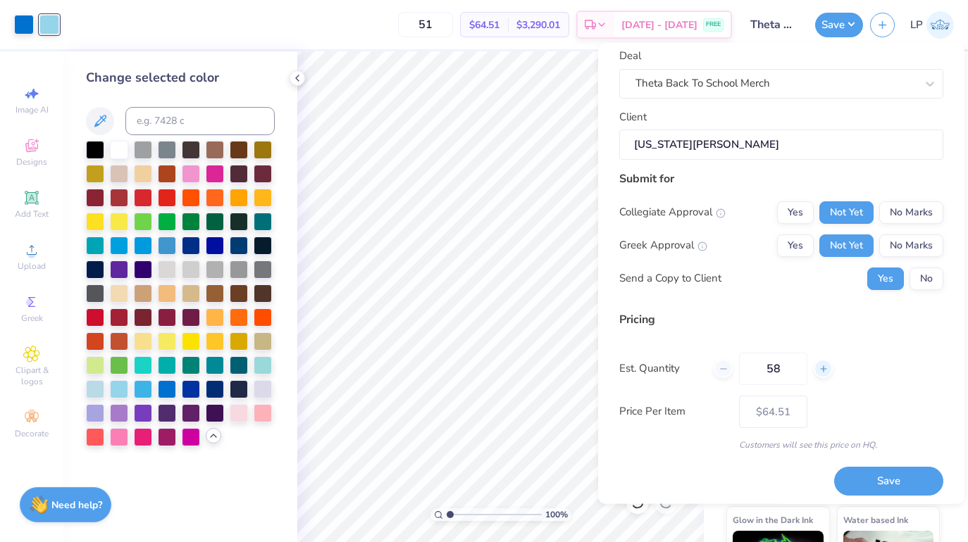
type input "59"
type input "$64.23"
click at [818, 370] on icon at bounding box center [823, 369] width 10 height 10
type input "60"
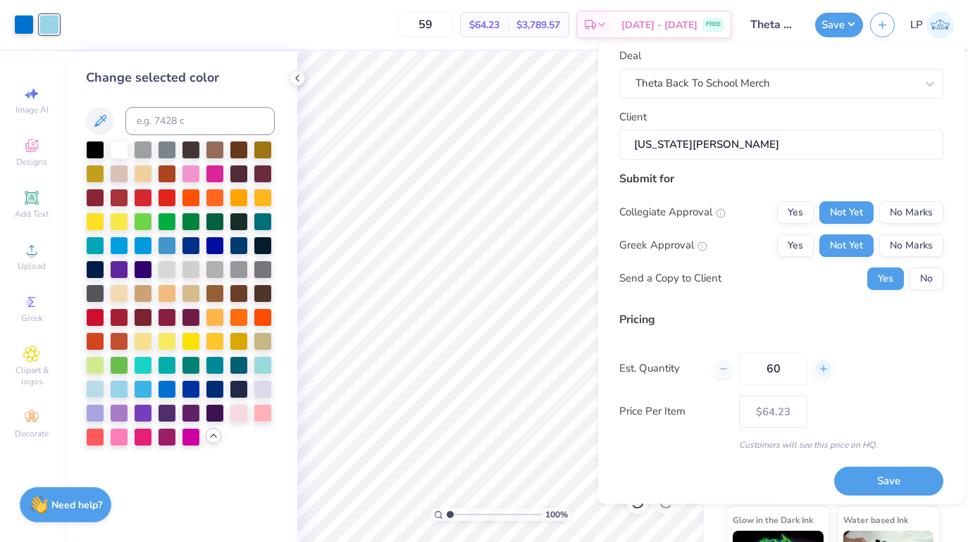
type input "60"
type input "$64.20"
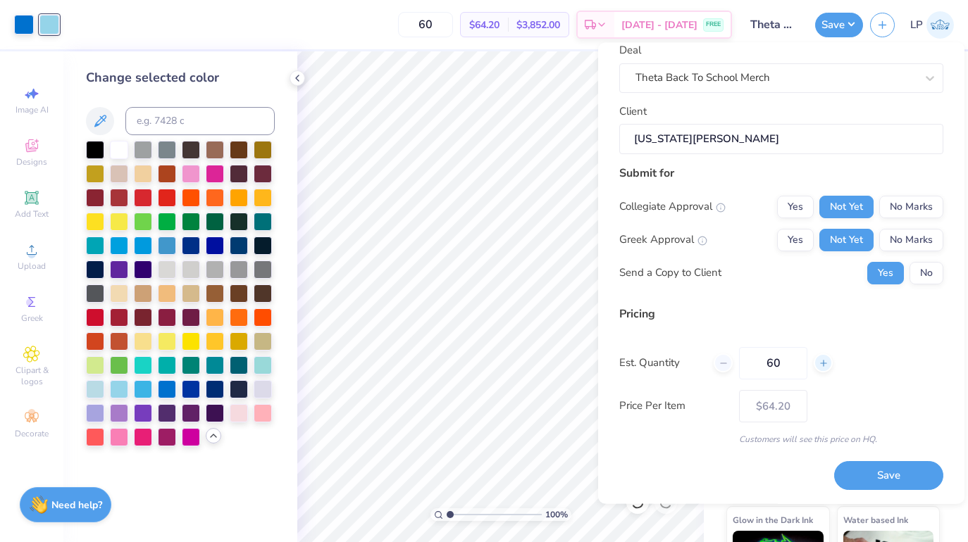
scroll to position [75, 0]
click at [820, 405] on div "Price Per Item $64.20" at bounding box center [781, 407] width 324 height 32
click at [829, 366] on div at bounding box center [822, 364] width 19 height 19
type input "61"
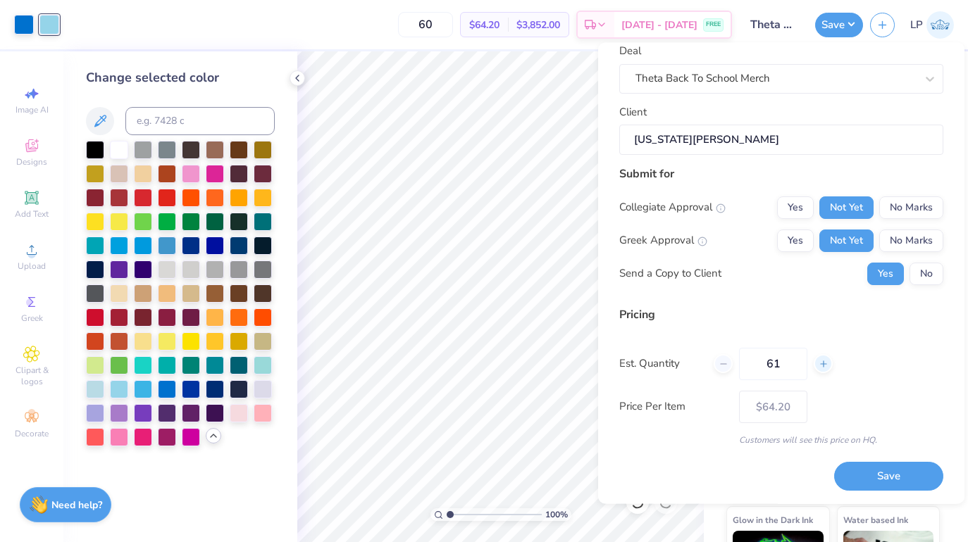
type input "– –"
click at [829, 366] on div at bounding box center [822, 364] width 19 height 19
type input "62"
type input "$64.17"
click at [829, 366] on div at bounding box center [822, 364] width 19 height 19
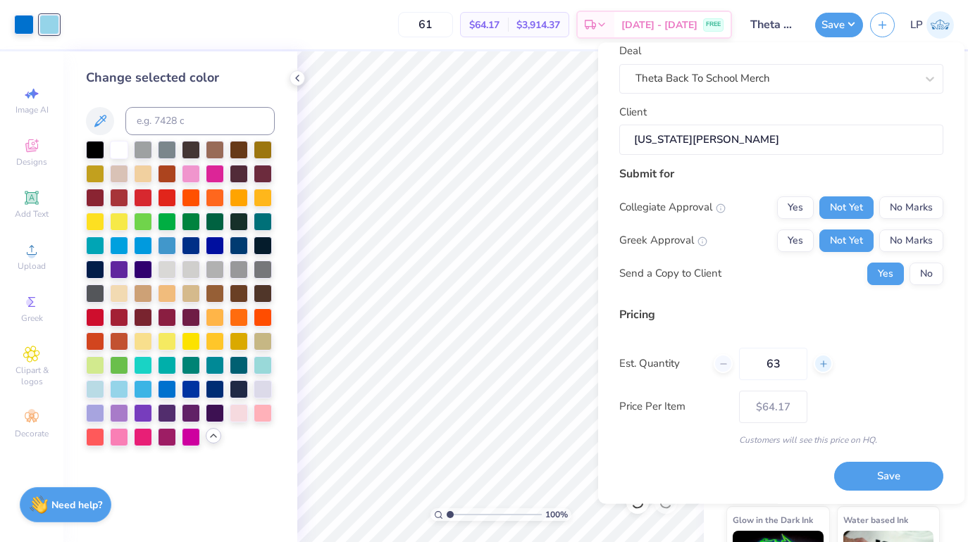
click at [829, 366] on div at bounding box center [822, 364] width 19 height 19
type input "65"
type input "$64.07"
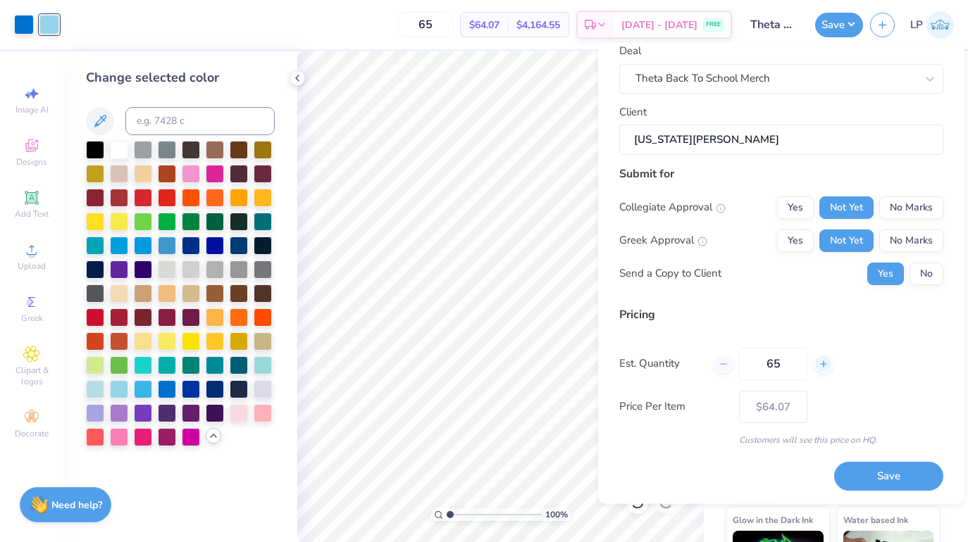
click at [829, 366] on div at bounding box center [822, 364] width 19 height 19
type input "66"
type input "$64.04"
click at [829, 366] on div at bounding box center [822, 364] width 19 height 19
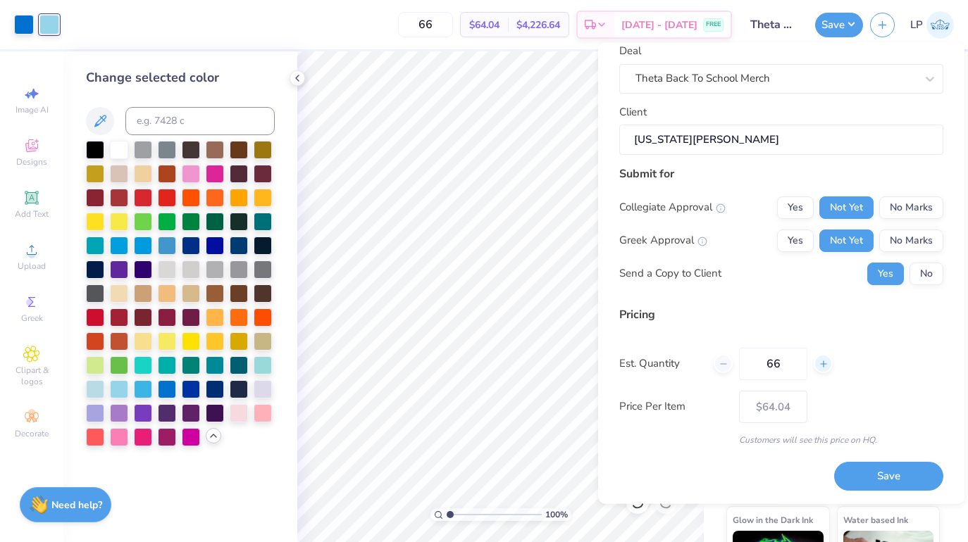
type input "67"
type input "$64.02"
click at [829, 366] on div at bounding box center [822, 364] width 19 height 19
type input "68"
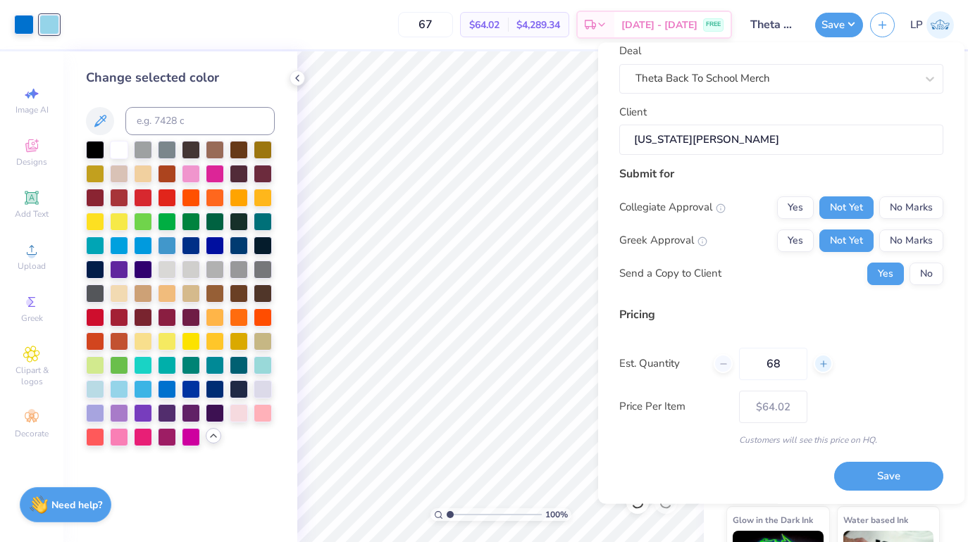
type input "68"
type input "– –"
click at [829, 366] on div at bounding box center [822, 364] width 19 height 19
type input "69"
type input "$64.00"
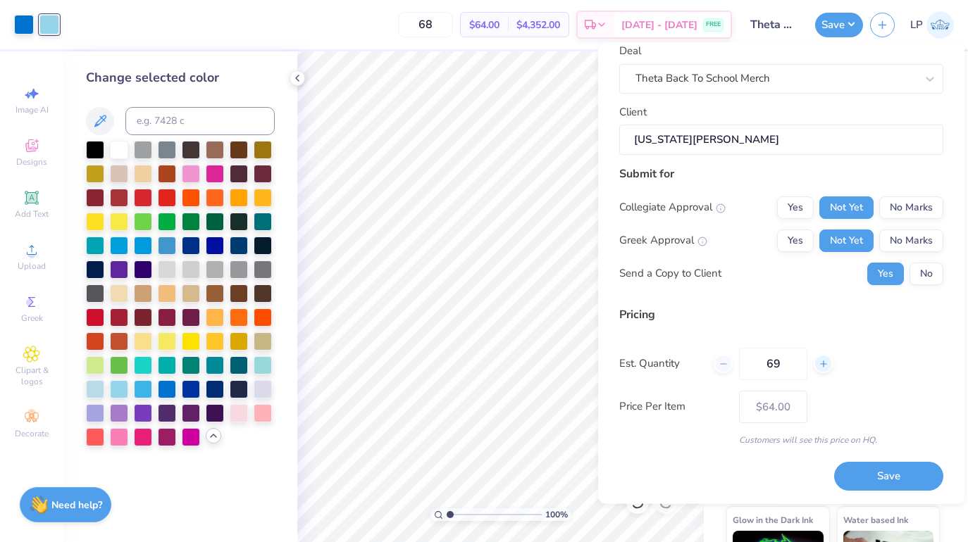
type input "69"
type input "$63.98"
click at [829, 366] on div at bounding box center [822, 364] width 19 height 19
type input "70"
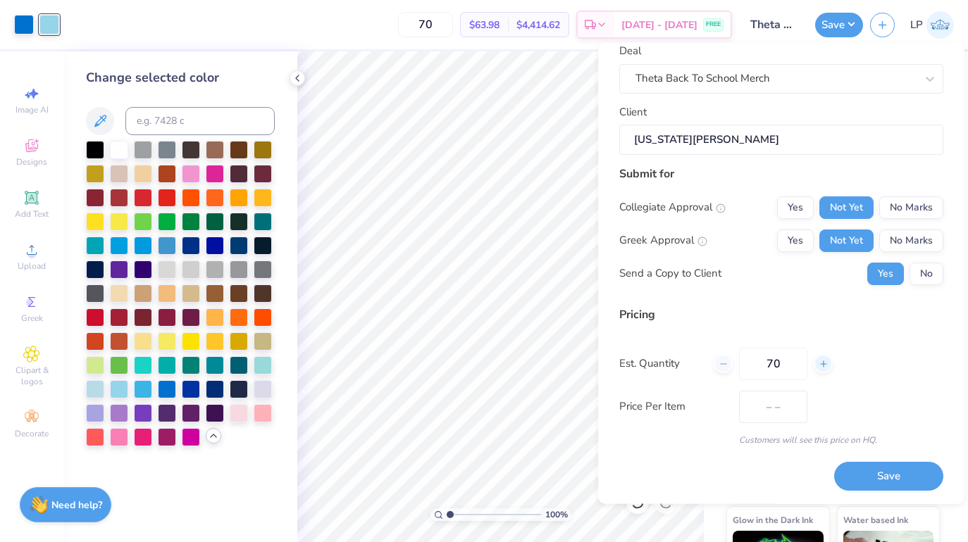
type input "$63.95"
click at [768, 363] on input "70" at bounding box center [773, 364] width 68 height 32
click at [928, 273] on button "No" at bounding box center [926, 274] width 34 height 23
click at [724, 361] on icon at bounding box center [723, 364] width 10 height 10
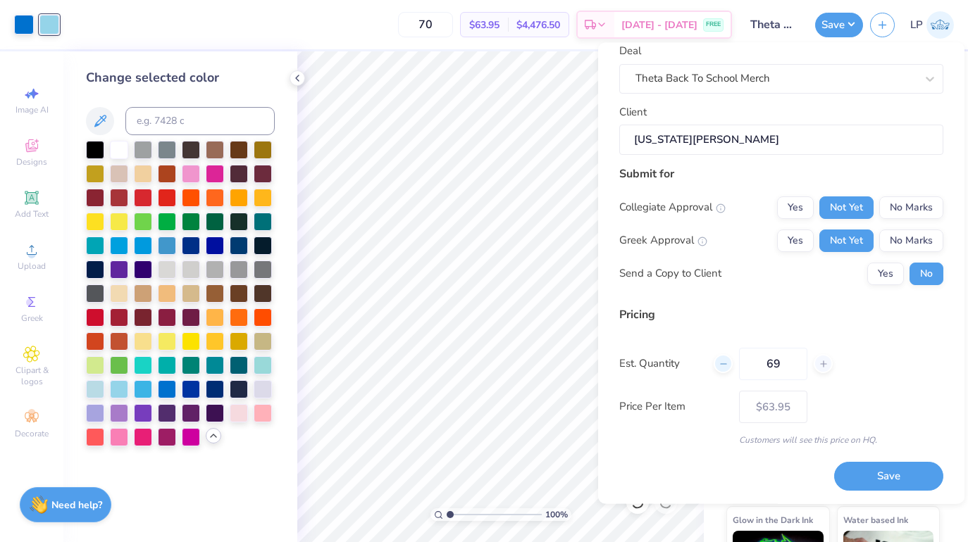
click at [724, 361] on icon at bounding box center [723, 364] width 10 height 10
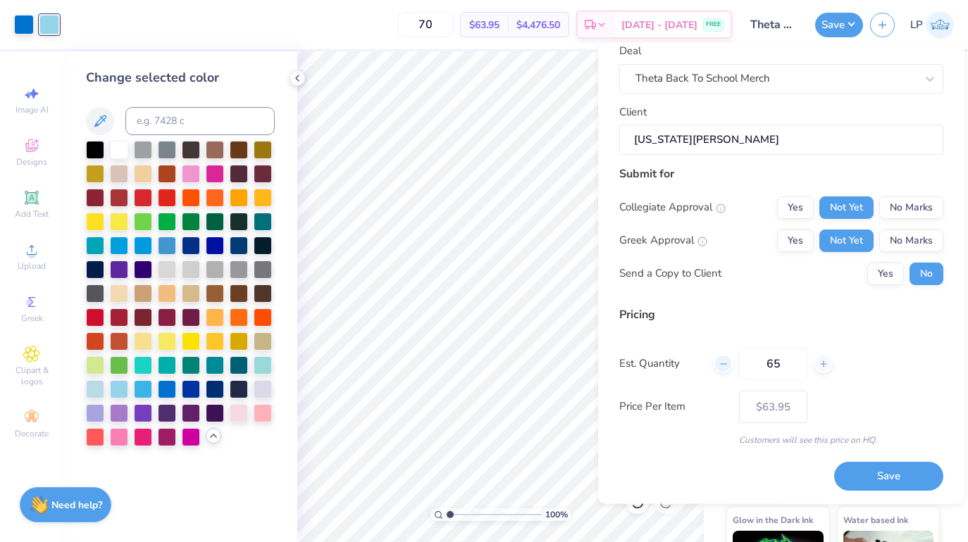
type input "64"
drag, startPoint x: 724, startPoint y: 361, endPoint x: 761, endPoint y: 364, distance: 37.5
click at [725, 361] on icon at bounding box center [723, 364] width 10 height 10
click at [771, 366] on input "63" at bounding box center [773, 364] width 68 height 32
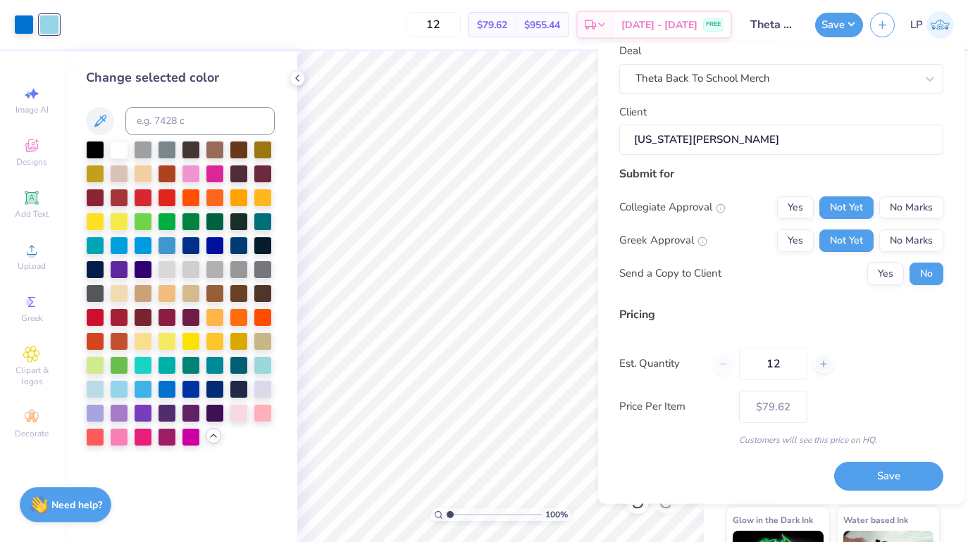
click at [847, 381] on div "Pricing Est. Quantity 12 Price Per Item $79.62 Customers will see this price on…" at bounding box center [781, 376] width 324 height 140
click at [844, 475] on button "Save" at bounding box center [888, 477] width 109 height 29
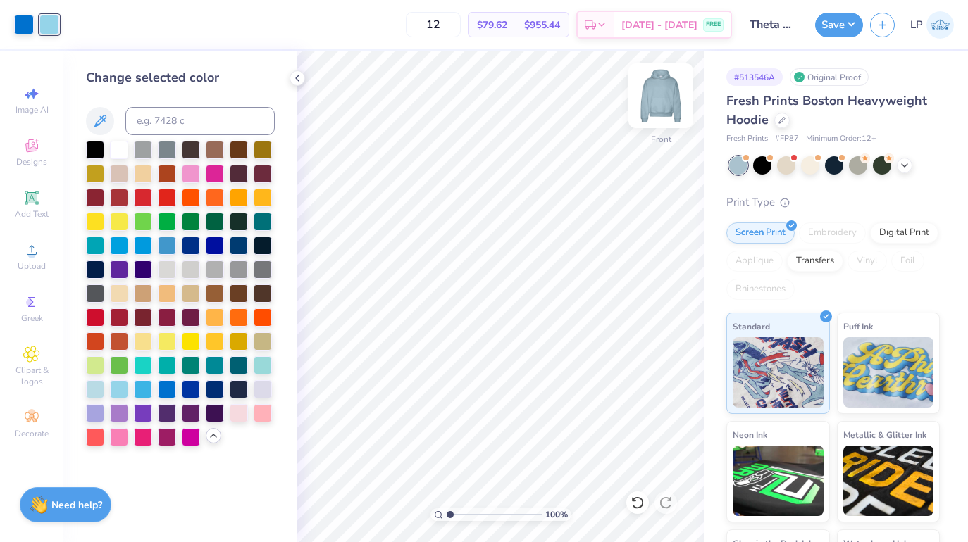
click at [671, 100] on img at bounding box center [660, 96] width 56 height 56
